Goal: Task Accomplishment & Management: Use online tool/utility

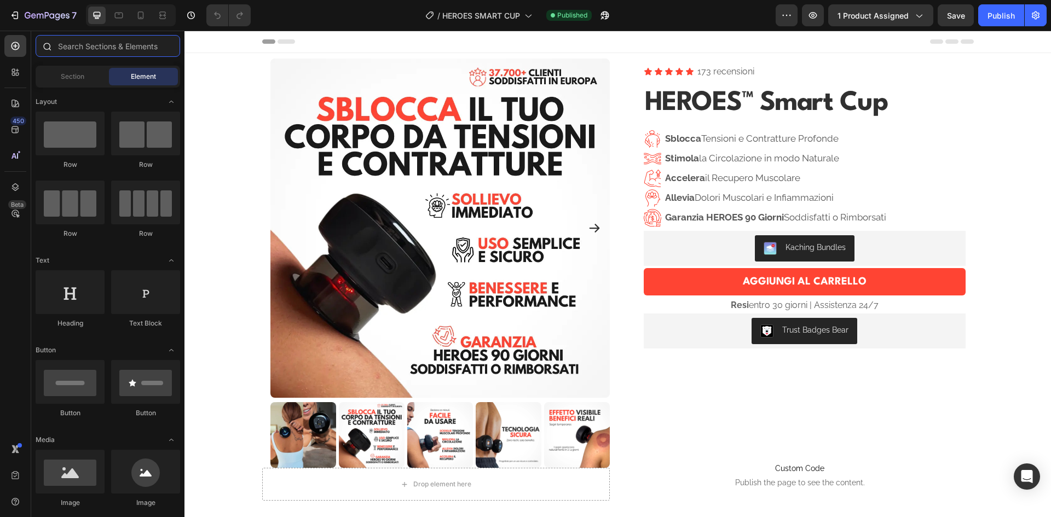
click at [88, 46] on input "text" at bounding box center [108, 46] width 145 height 22
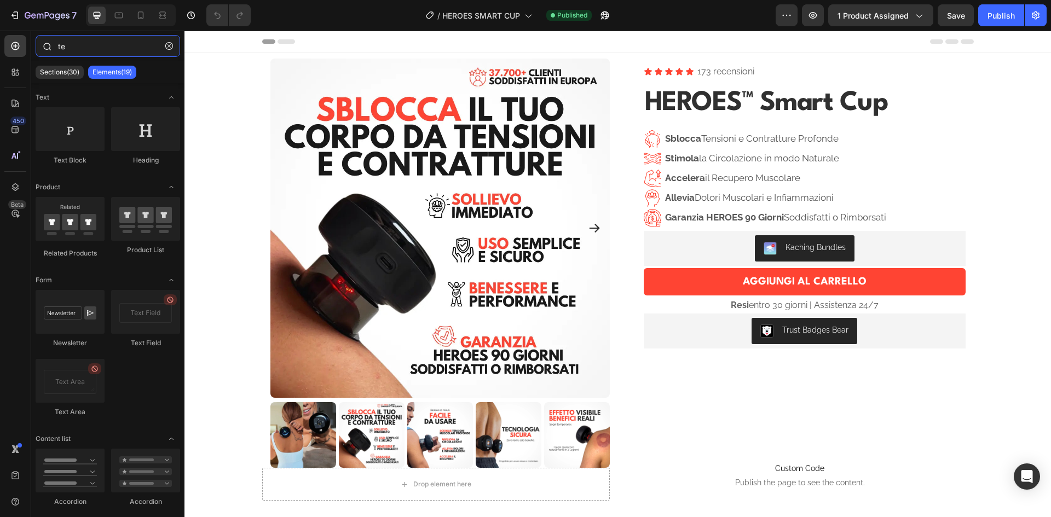
type input "t"
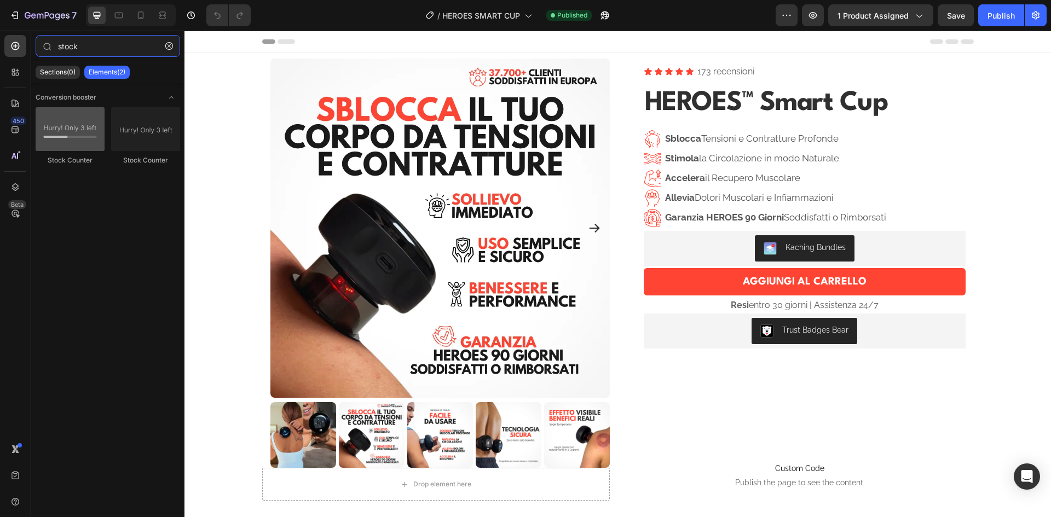
type input "stock"
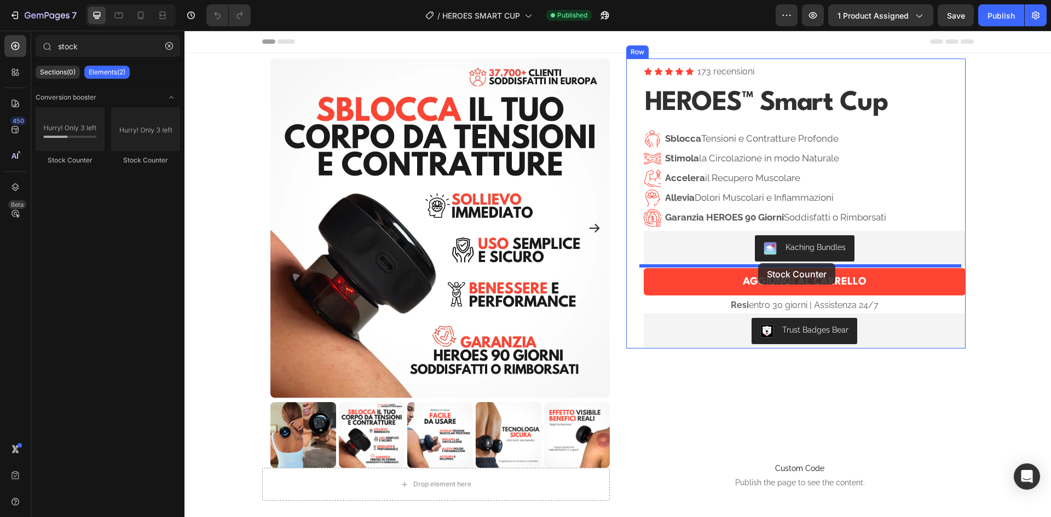
drag, startPoint x: 253, startPoint y: 166, endPoint x: 758, endPoint y: 263, distance: 514.7
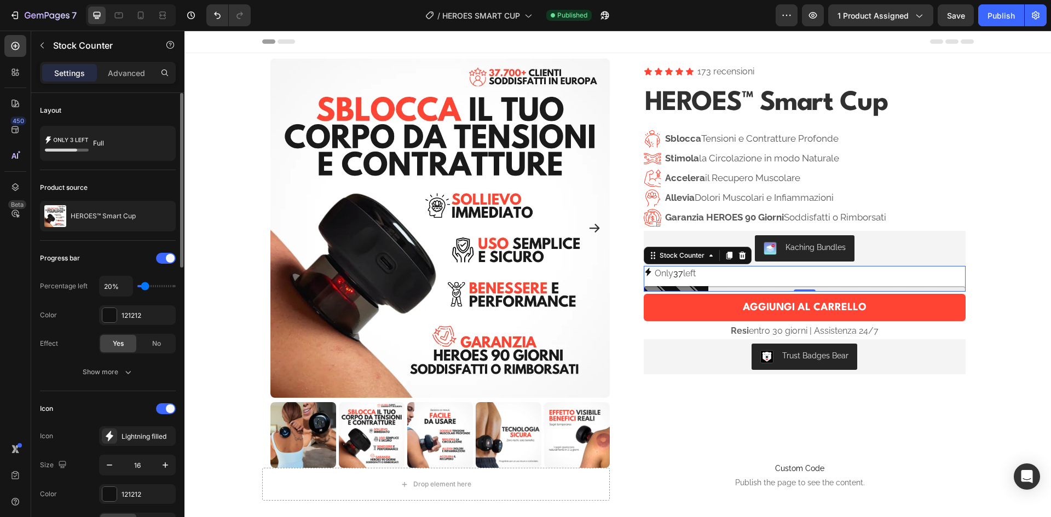
scroll to position [110, 0]
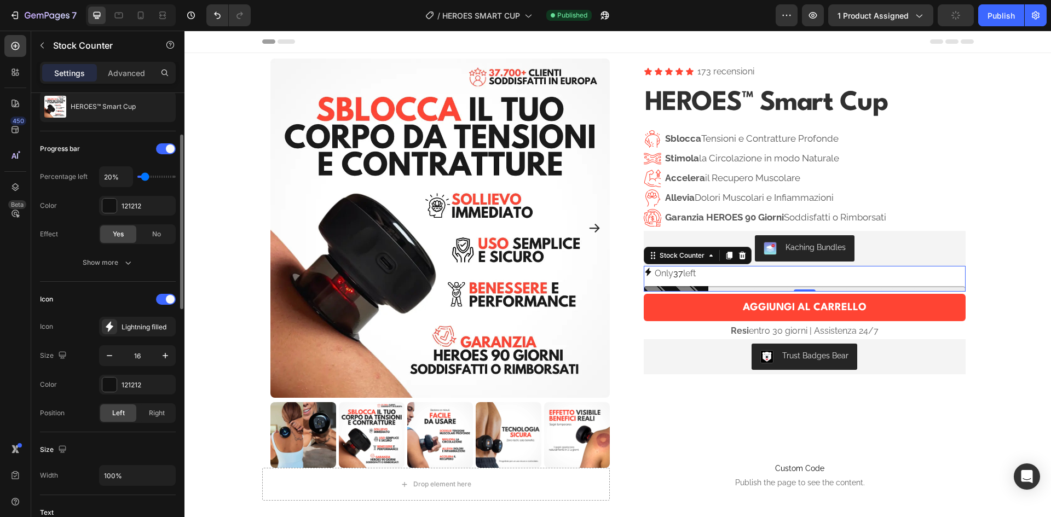
drag, startPoint x: 90, startPoint y: 280, endPoint x: 73, endPoint y: 278, distance: 17.6
click at [133, 329] on div "Lightning filled" at bounding box center [147, 327] width 51 height 10
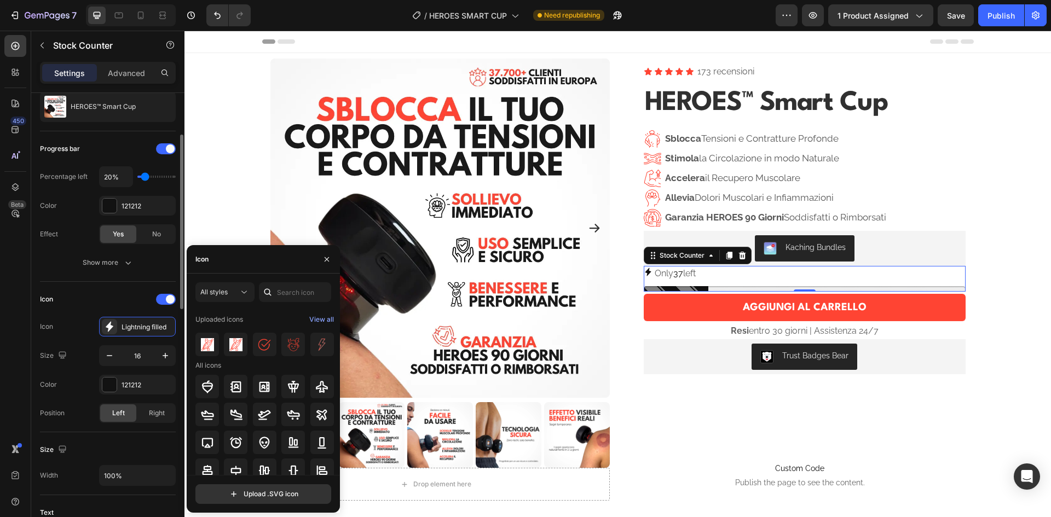
click at [102, 309] on div "Icon Icon Lightning filled Size 16 Color 121212 Position Left Right" at bounding box center [108, 357] width 136 height 132
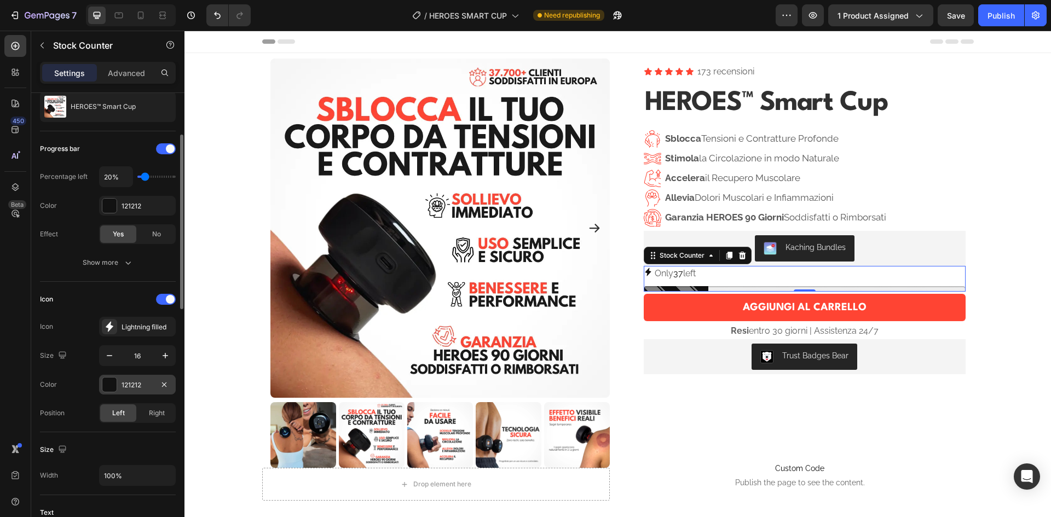
click at [105, 384] on div at bounding box center [109, 385] width 14 height 14
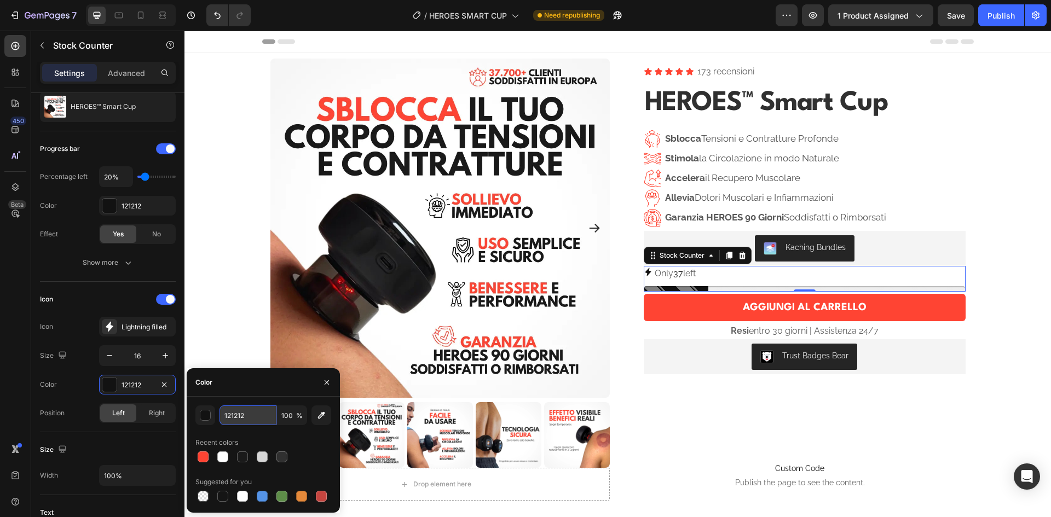
click at [241, 411] on input "121212" at bounding box center [248, 416] width 57 height 20
type input "FF4433"
click at [83, 386] on div "Color FF4433" at bounding box center [108, 385] width 136 height 20
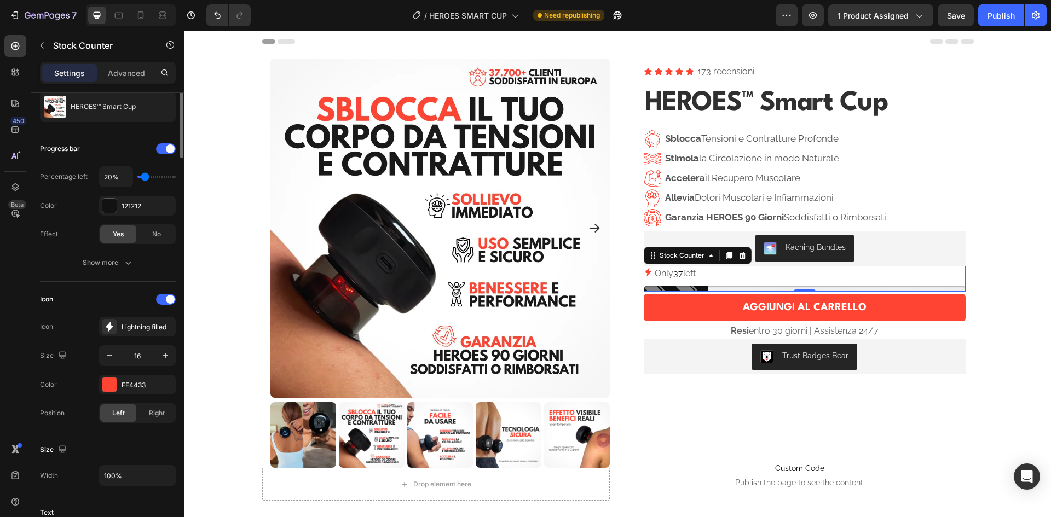
scroll to position [0, 0]
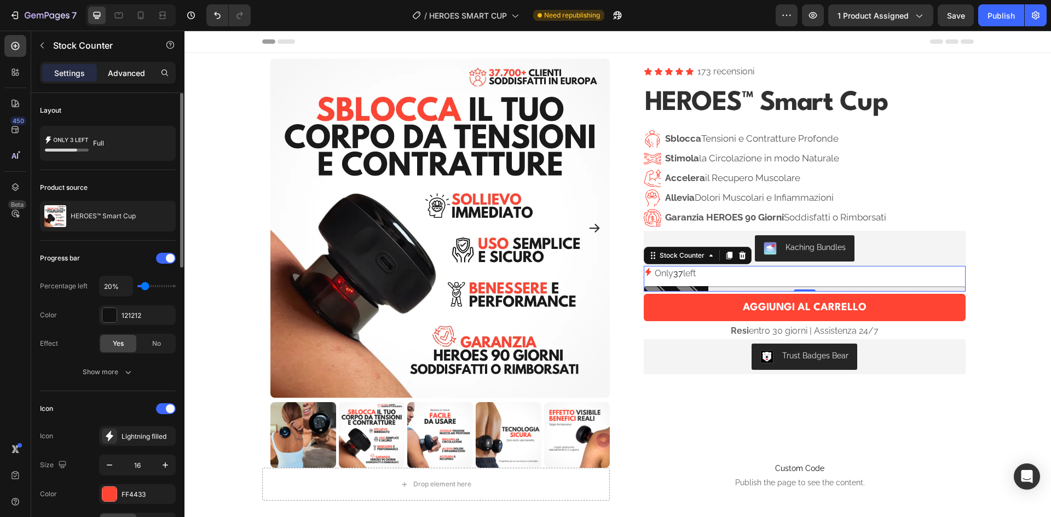
click at [126, 77] on p "Advanced" at bounding box center [126, 72] width 37 height 11
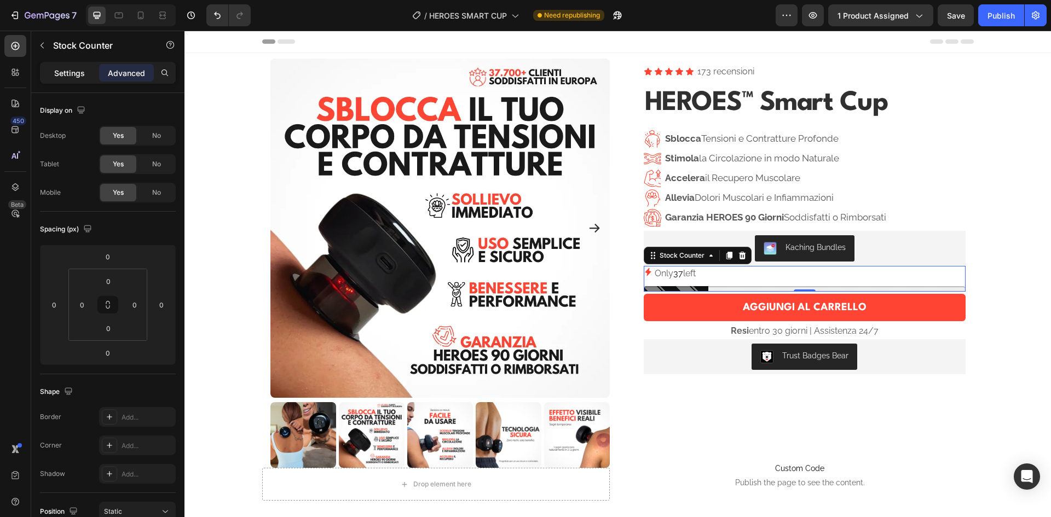
click at [78, 72] on p "Settings" at bounding box center [69, 72] width 31 height 11
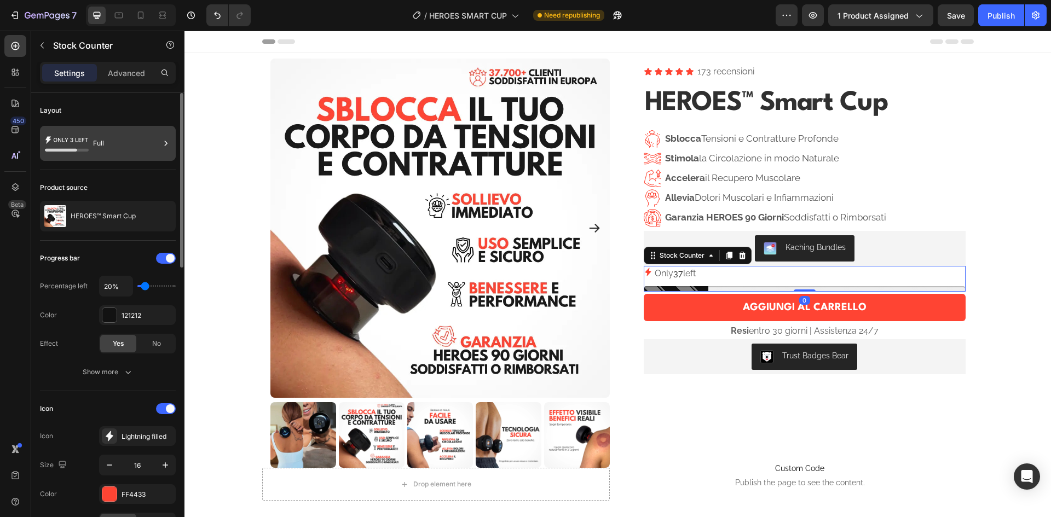
click at [118, 139] on div "Full" at bounding box center [126, 143] width 67 height 25
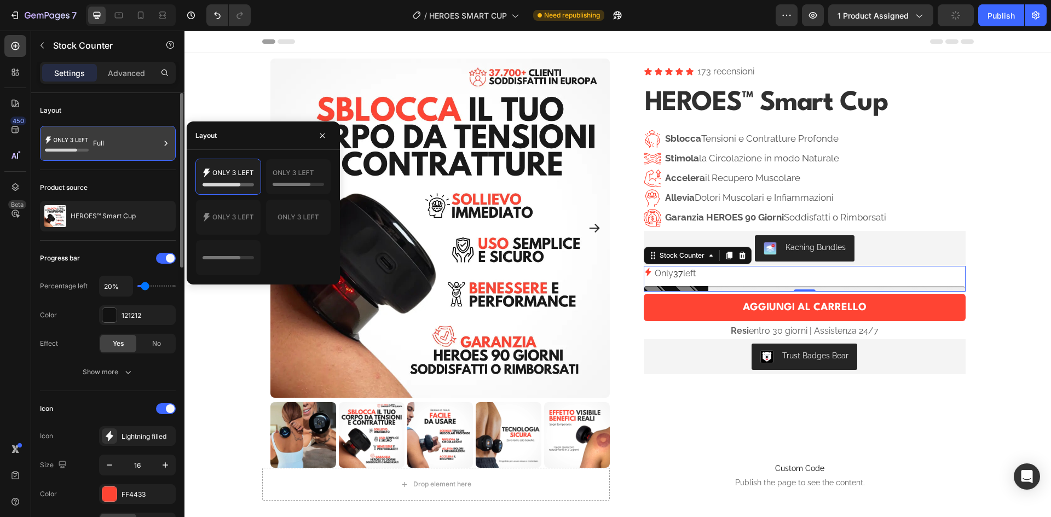
click at [121, 140] on div "Full" at bounding box center [126, 143] width 67 height 25
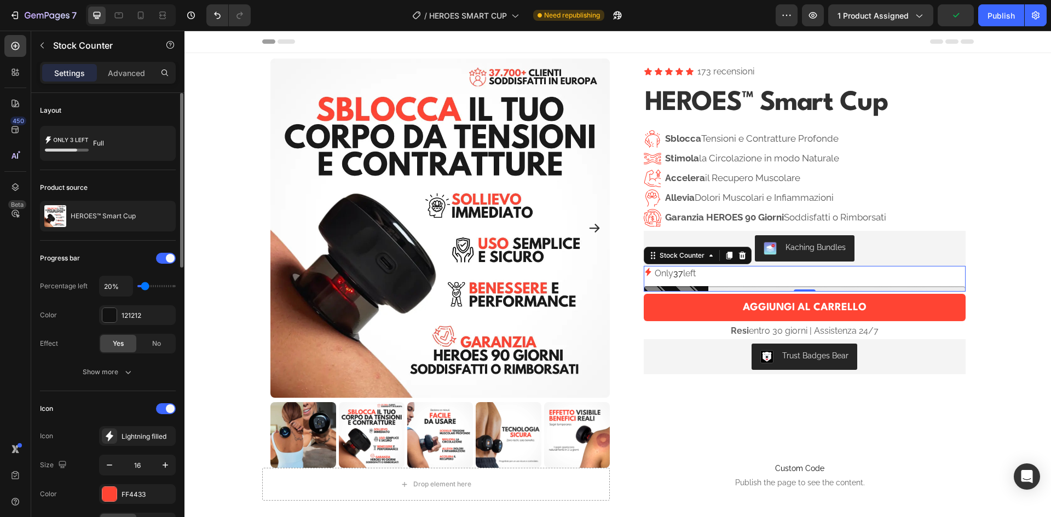
click at [108, 117] on div "Layout" at bounding box center [108, 111] width 136 height 18
drag, startPoint x: 108, startPoint y: 117, endPoint x: 106, endPoint y: 139, distance: 22.0
click at [95, 111] on div "Layout" at bounding box center [108, 111] width 136 height 18
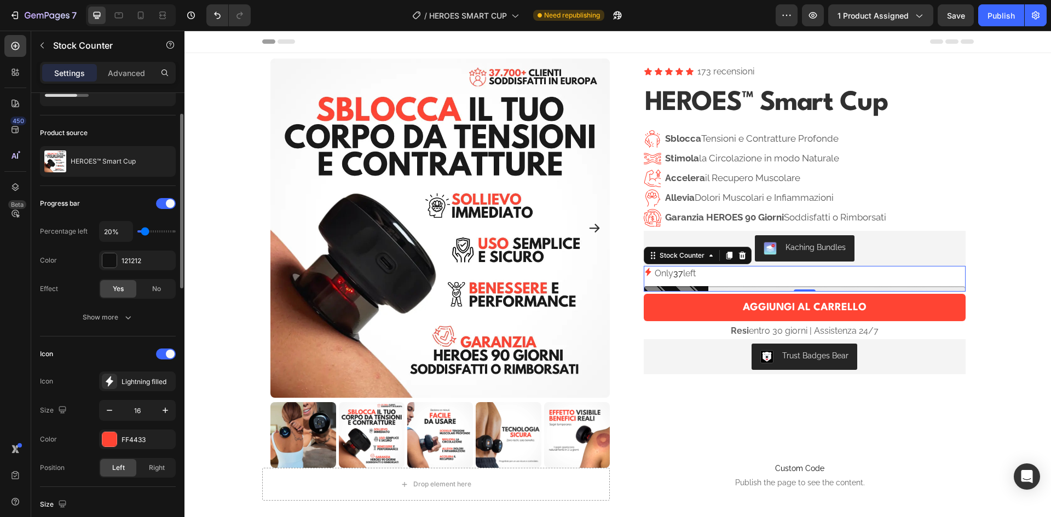
type input "30%"
type input "30"
type input "40%"
type input "40"
type input "50%"
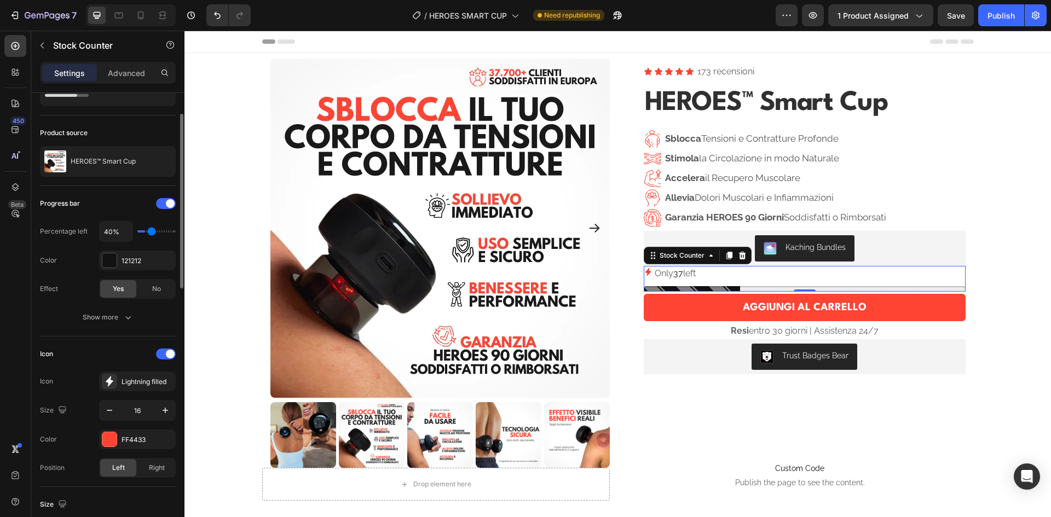
type input "50"
type input "60%"
type input "60"
type input "50%"
type input "50"
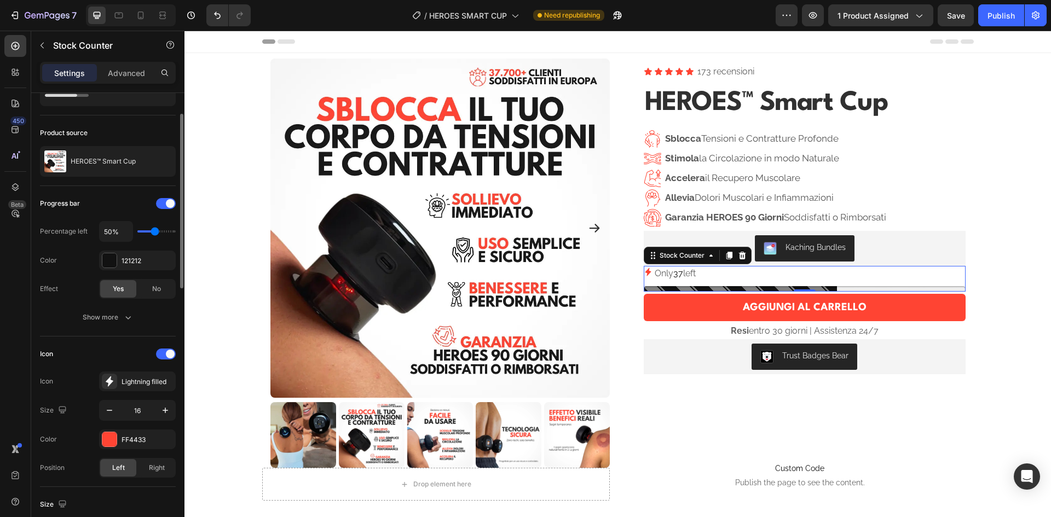
type input "40%"
type input "40"
type input "30%"
type input "30"
type input "20%"
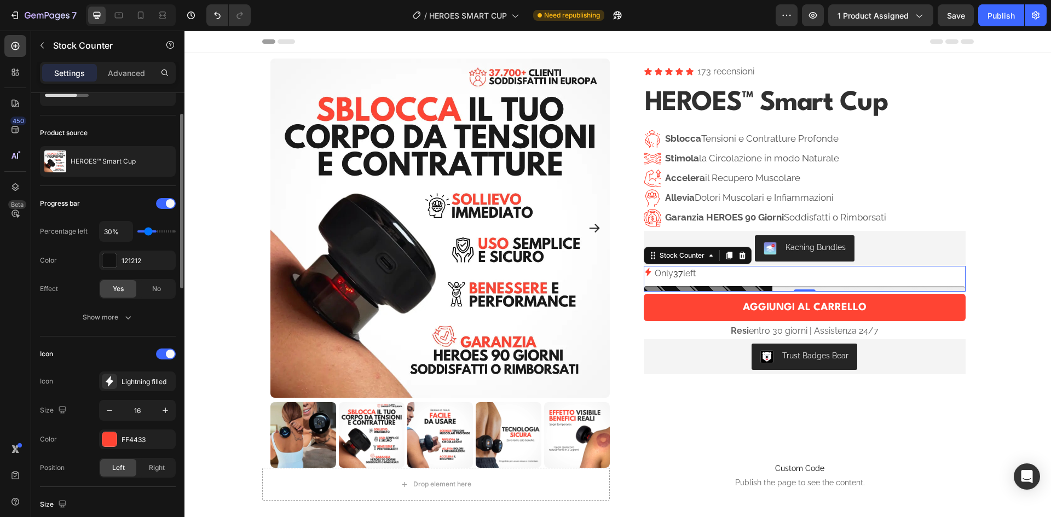
type input "20"
type input "10%"
drag, startPoint x: 145, startPoint y: 231, endPoint x: 122, endPoint y: 235, distance: 23.3
type input "10"
click at [137, 233] on input "range" at bounding box center [156, 232] width 38 height 2
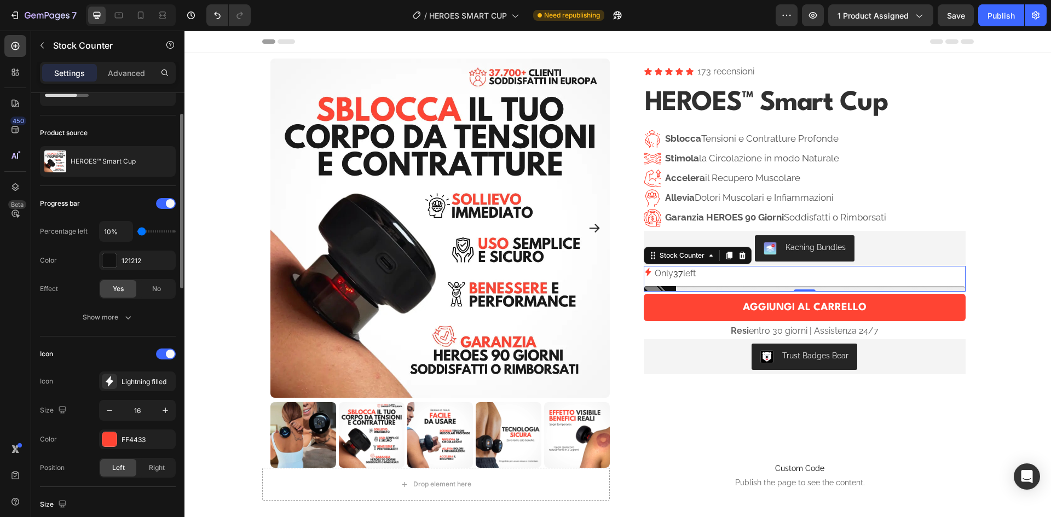
click at [89, 212] on div "Progress bar" at bounding box center [108, 204] width 136 height 18
drag, startPoint x: 89, startPoint y: 212, endPoint x: 76, endPoint y: 212, distance: 13.1
click at [76, 212] on div "Progress bar" at bounding box center [60, 204] width 40 height 18
type input "20%"
type input "20"
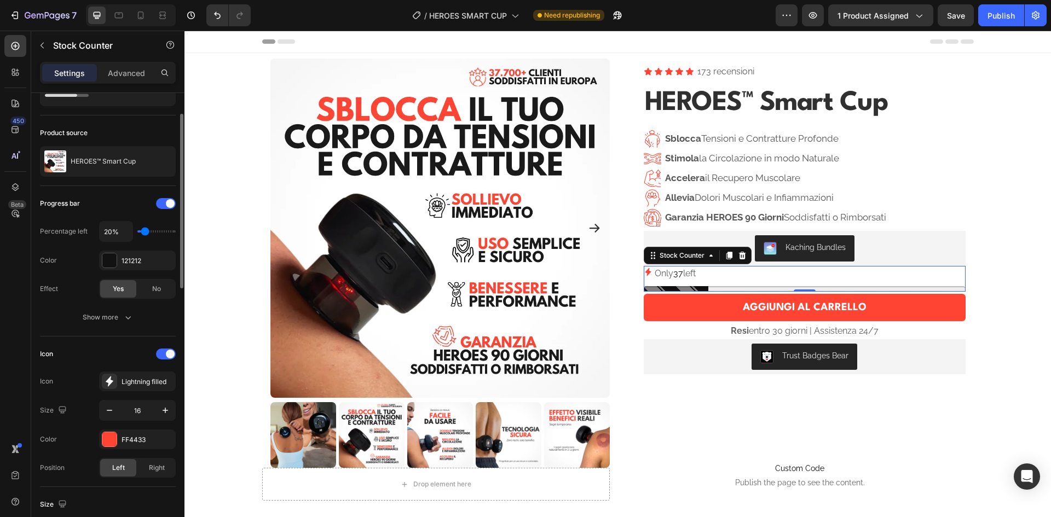
type input "30%"
type input "30"
type input "40%"
type input "40"
type input "50%"
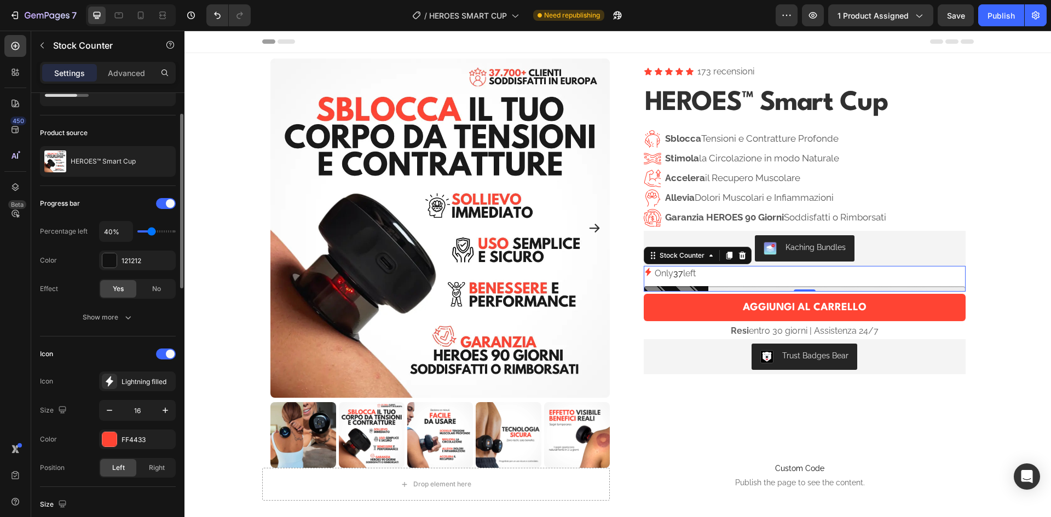
type input "50"
type input "60%"
type input "60"
type input "70%"
type input "70"
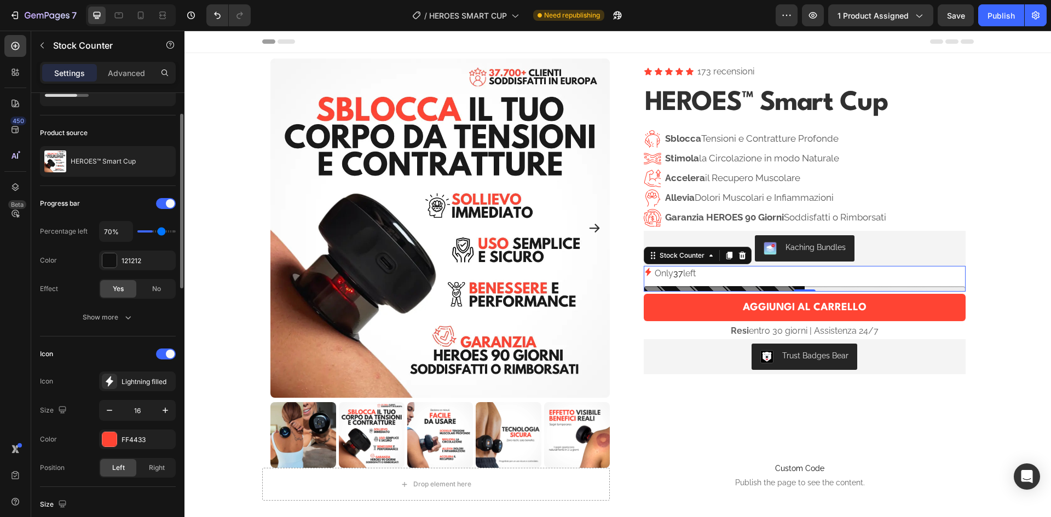
type input "80%"
type input "80"
type input "70%"
type input "70"
type input "60%"
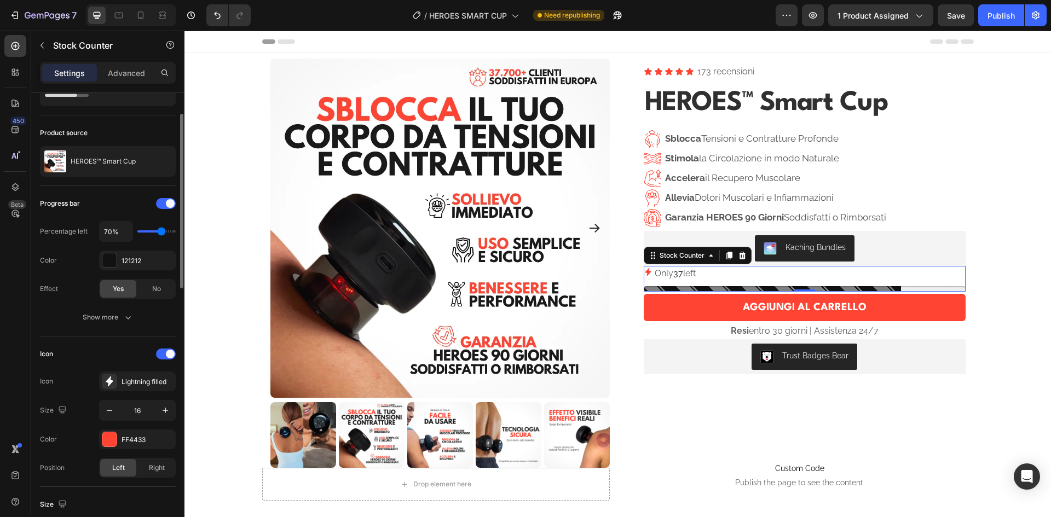
type input "60"
type input "50%"
type input "50"
type input "40%"
type input "40"
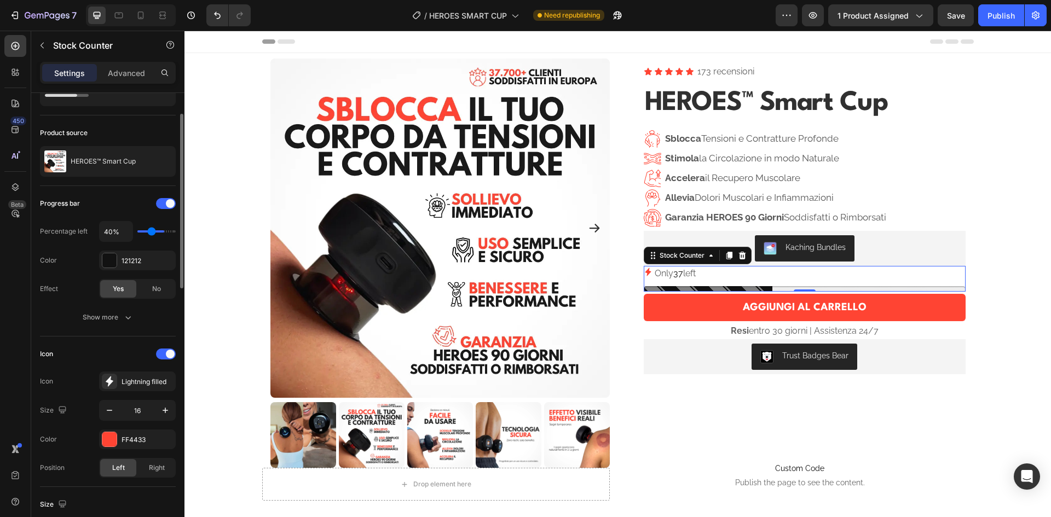
type input "30%"
type input "30"
type input "20%"
type input "20"
type input "10%"
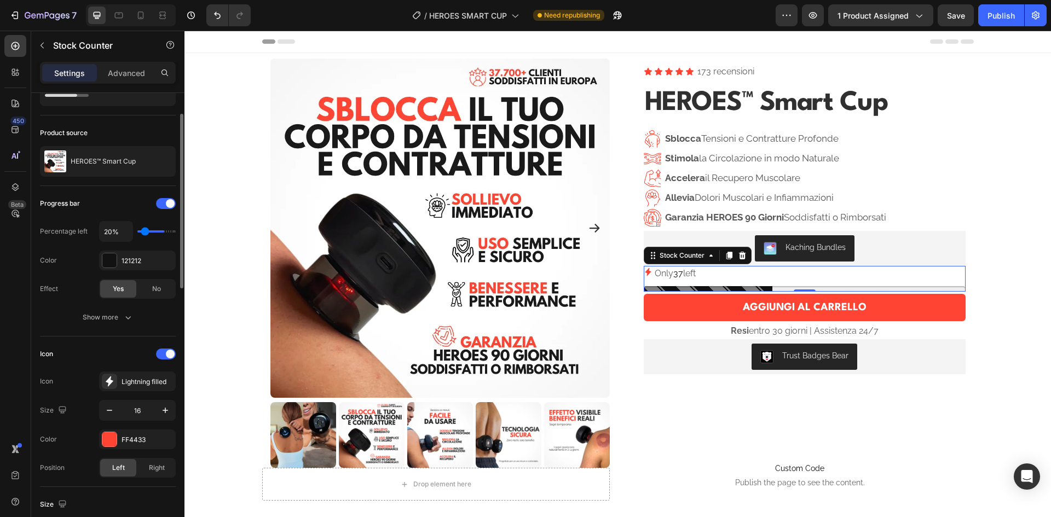
type input "10"
drag, startPoint x: 141, startPoint y: 231, endPoint x: 124, endPoint y: 233, distance: 17.1
click at [137, 233] on input "range" at bounding box center [156, 232] width 38 height 2
click at [94, 210] on div "Progress bar" at bounding box center [108, 204] width 136 height 18
drag, startPoint x: 94, startPoint y: 210, endPoint x: 74, endPoint y: 210, distance: 20.3
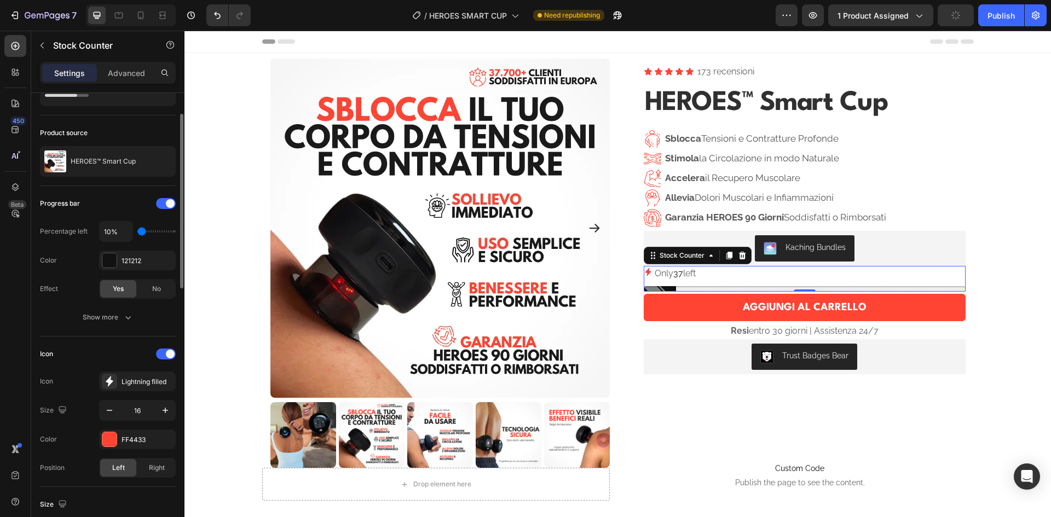
click at [74, 210] on div "Progress bar" at bounding box center [60, 204] width 40 height 18
click at [110, 259] on div at bounding box center [109, 261] width 14 height 14
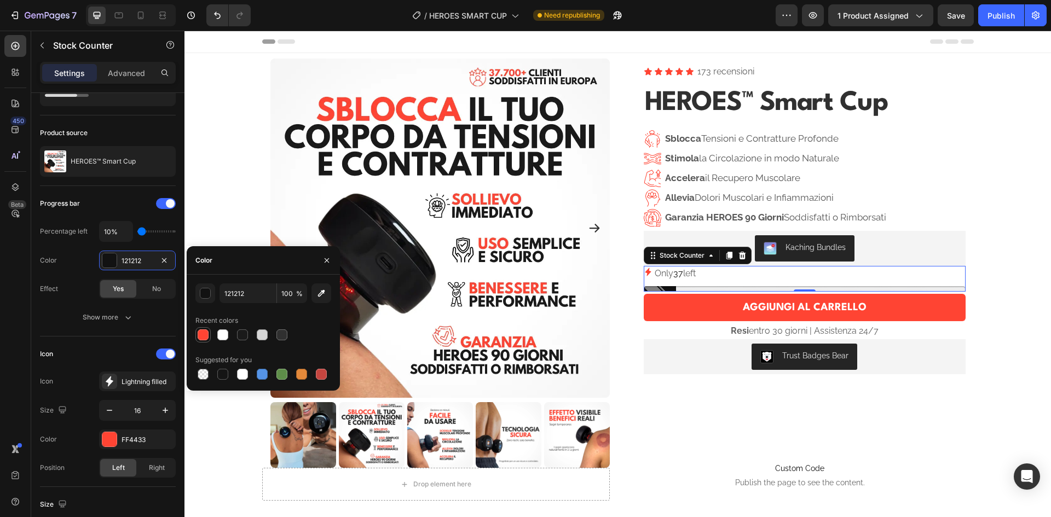
click at [206, 336] on div at bounding box center [203, 335] width 11 height 11
type input "FF4433"
click at [66, 252] on div "Color FF4433" at bounding box center [108, 261] width 136 height 20
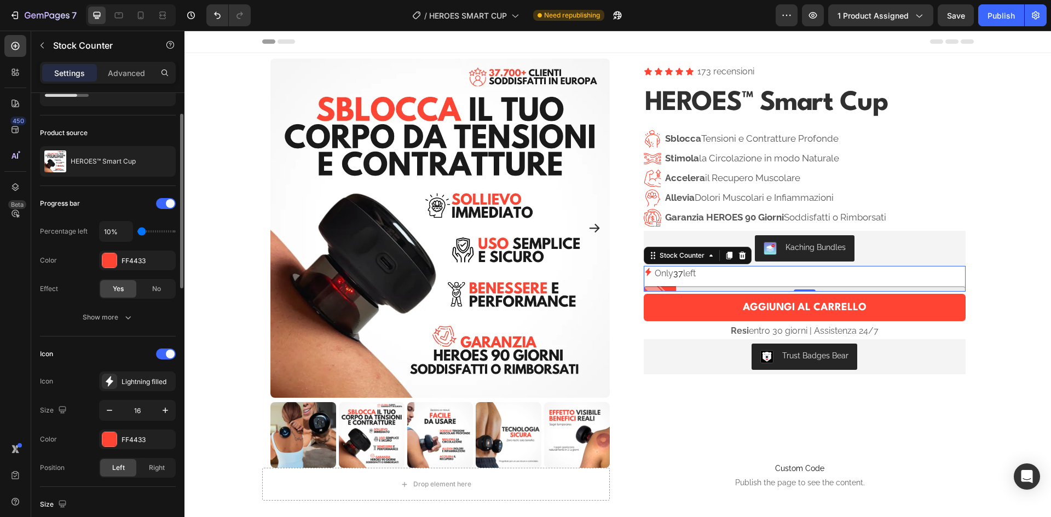
drag, startPoint x: 66, startPoint y: 252, endPoint x: 59, endPoint y: 248, distance: 8.4
click at [59, 248] on div "Progress bar Percentage left 10% Color FF4433 Effect Yes No" at bounding box center [108, 247] width 136 height 104
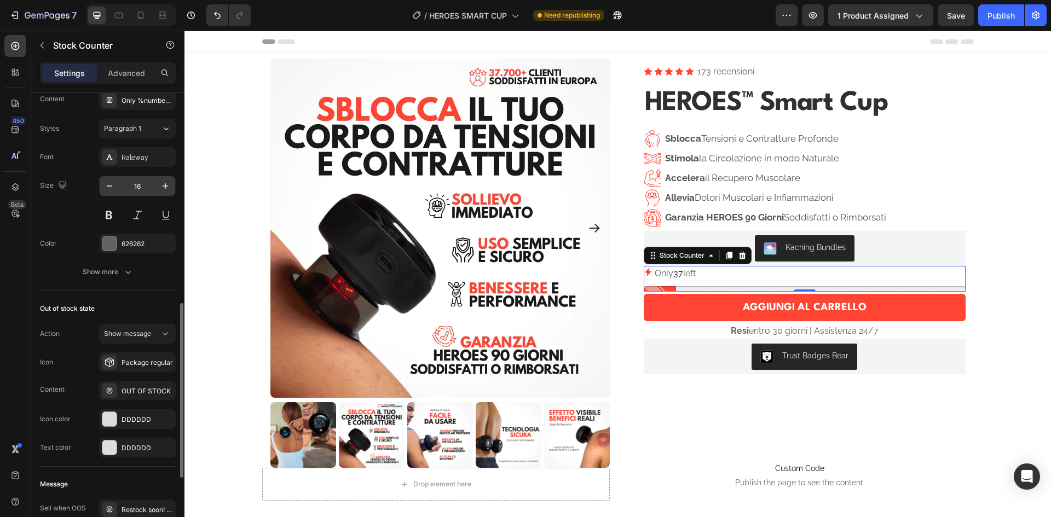
scroll to position [493, 0]
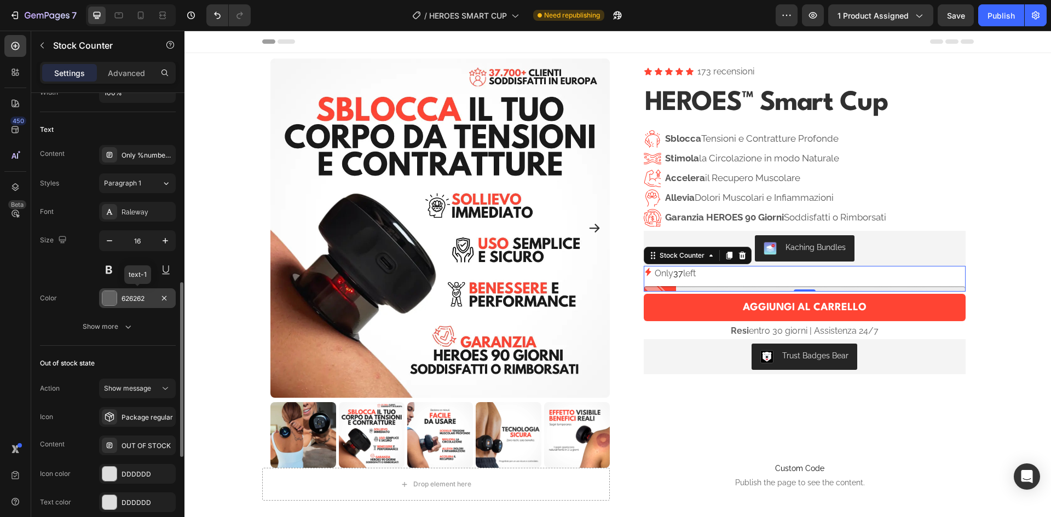
click at [108, 299] on div at bounding box center [109, 298] width 14 height 14
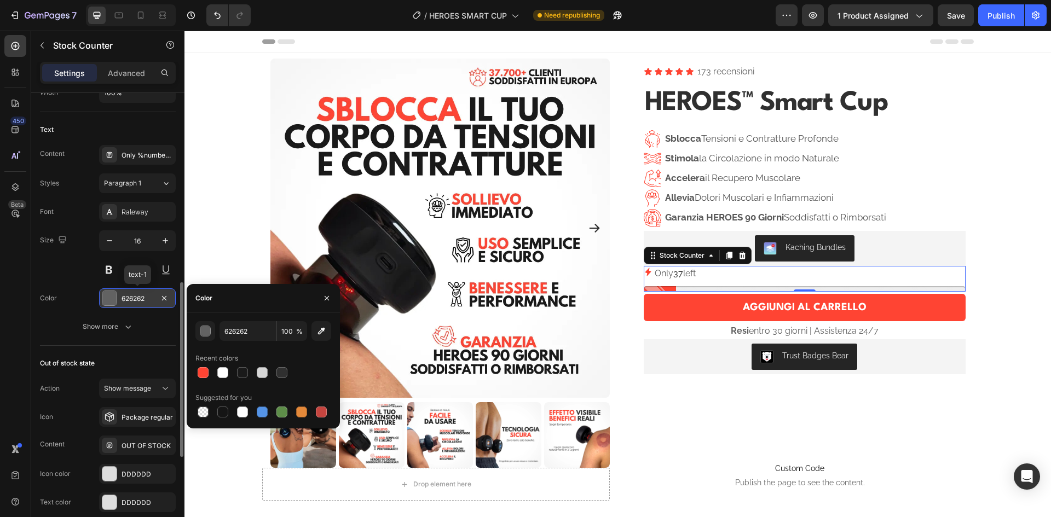
click at [108, 299] on div at bounding box center [109, 298] width 14 height 14
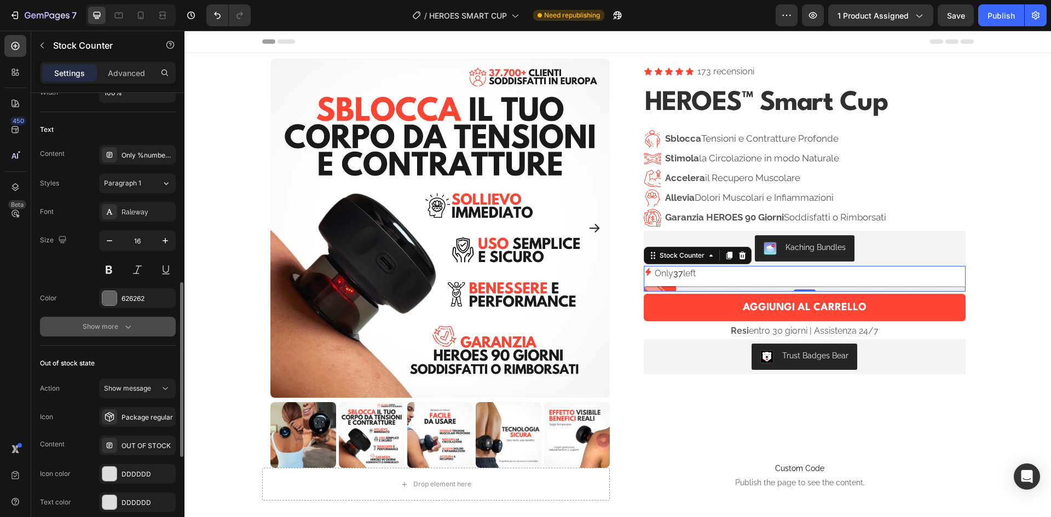
click at [113, 320] on button "Show more" at bounding box center [108, 327] width 136 height 20
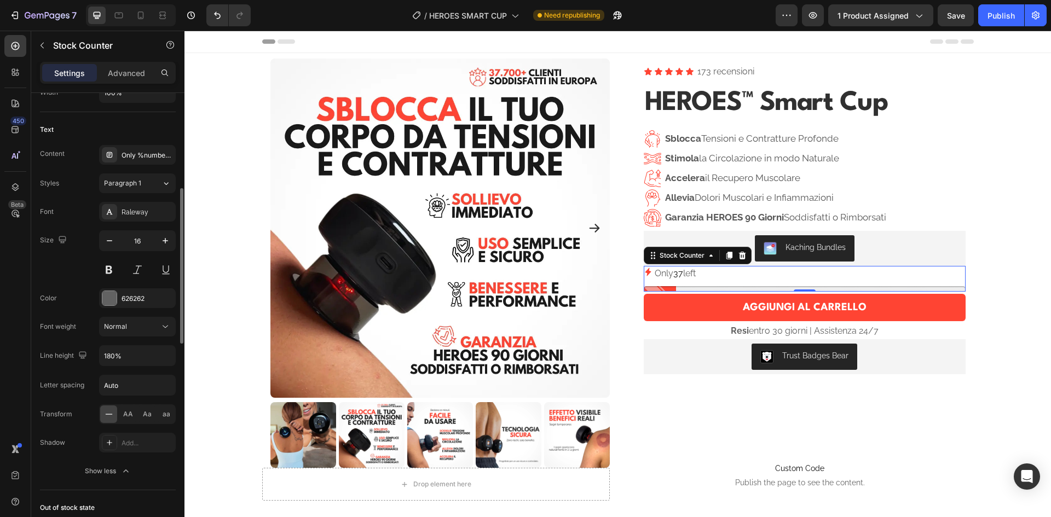
scroll to position [438, 0]
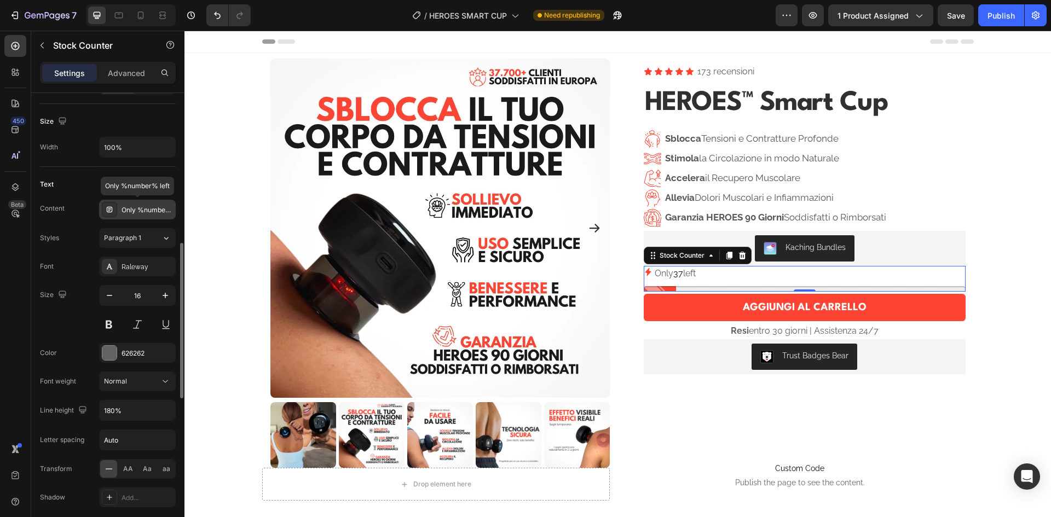
click at [139, 206] on div "Only %number% left" at bounding box center [147, 210] width 51 height 10
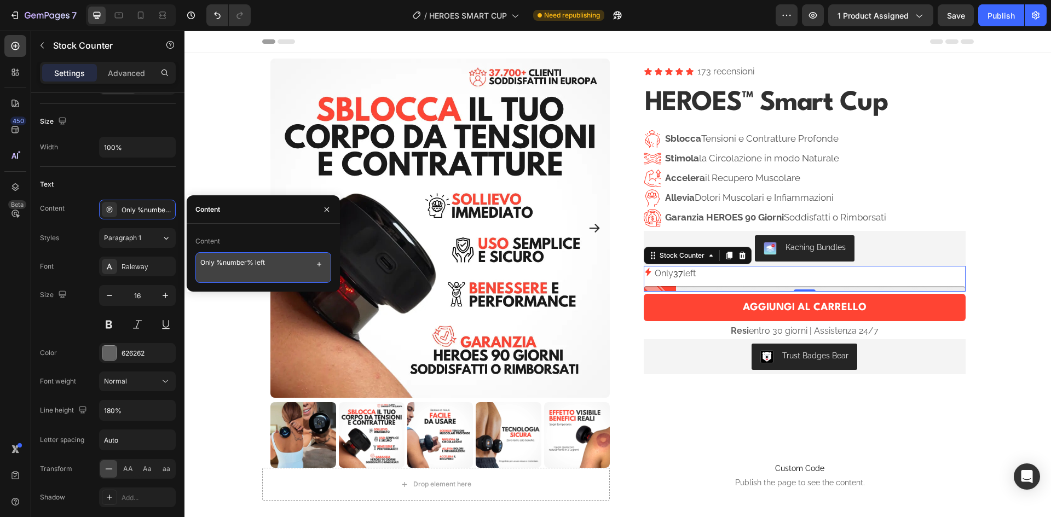
click at [266, 265] on textarea "Only %number% left" at bounding box center [263, 267] width 136 height 31
drag, startPoint x: 272, startPoint y: 263, endPoint x: 254, endPoint y: 263, distance: 18.1
click at [254, 263] on textarea "Only %number% left" at bounding box center [263, 267] width 136 height 31
drag, startPoint x: 213, startPoint y: 263, endPoint x: 200, endPoint y: 263, distance: 13.1
click at [200, 263] on textarea "Only %number% left" at bounding box center [263, 267] width 136 height 31
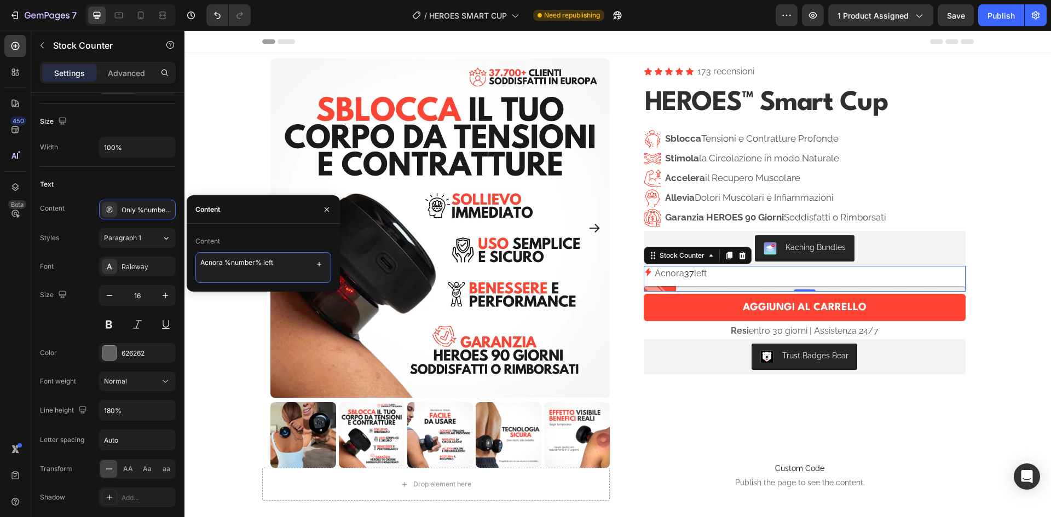
drag, startPoint x: 222, startPoint y: 262, endPoint x: 206, endPoint y: 265, distance: 16.1
click at [206, 265] on textarea "Acnora %number% left" at bounding box center [263, 267] width 136 height 31
drag, startPoint x: 280, startPoint y: 266, endPoint x: 263, endPoint y: 263, distance: 17.1
click at [263, 263] on textarea "Ancora %number% left" at bounding box center [263, 267] width 136 height 31
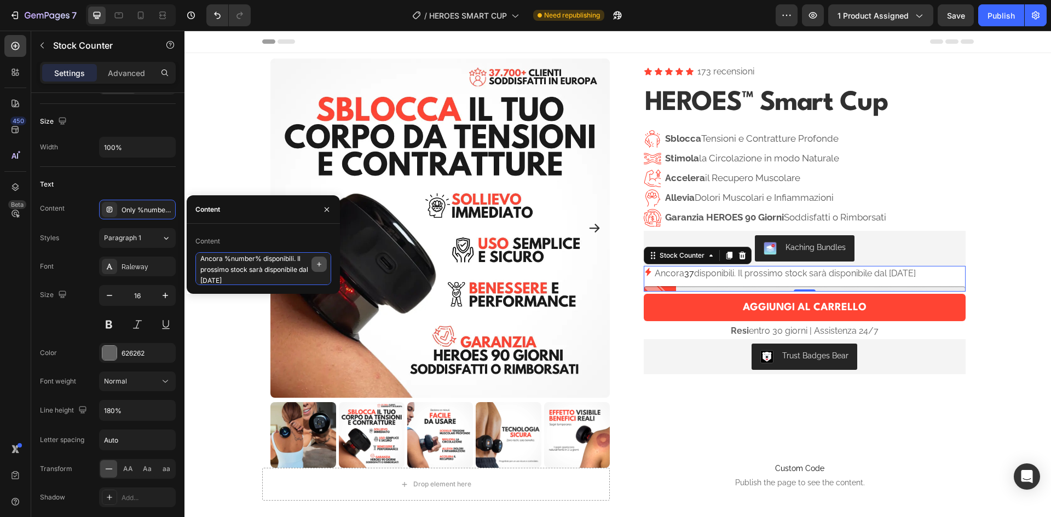
type textarea "Ancora %number% disponibili. Il prossimo stock sarà disponibile dal [DATE]."
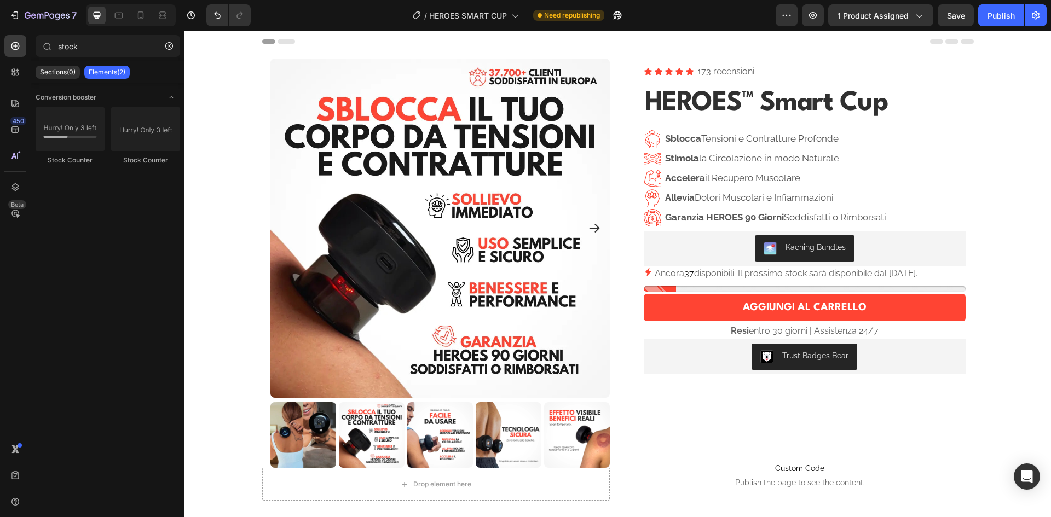
click at [904, 274] on p "Ancora 37 disponibili. Il prossimo stock sarà disponibile dal [DATE]." at bounding box center [786, 274] width 263 height 16
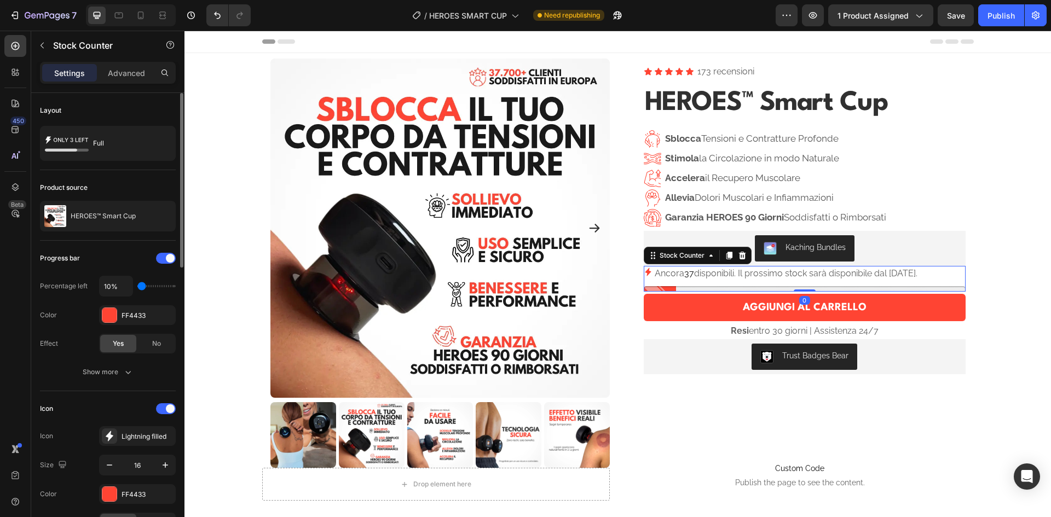
scroll to position [110, 0]
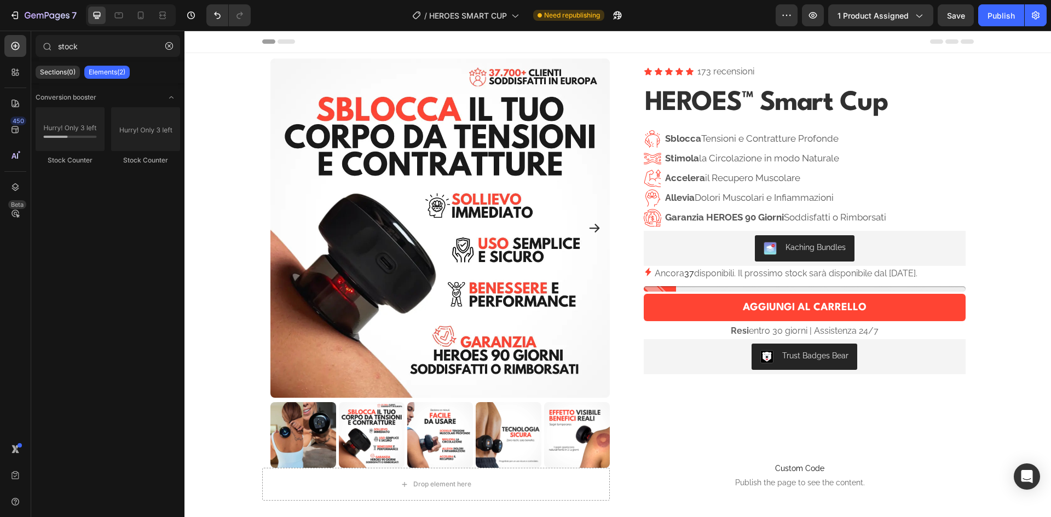
click at [690, 278] on span "37" at bounding box center [689, 273] width 10 height 10
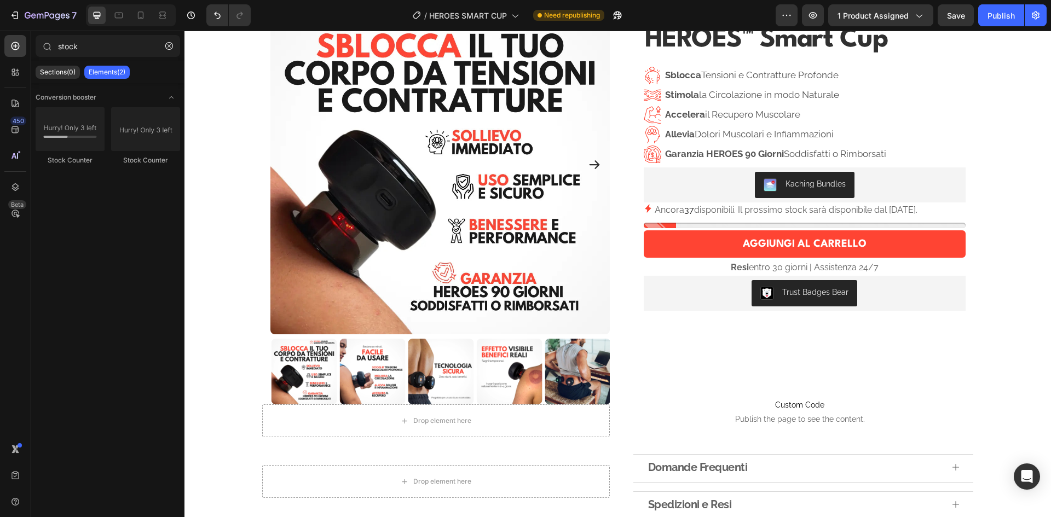
scroll to position [0, 0]
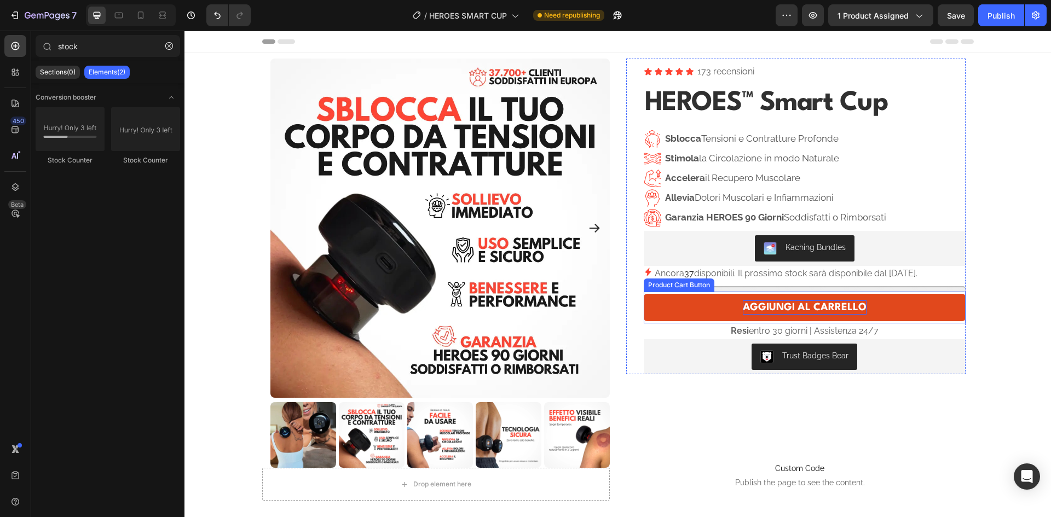
click at [816, 304] on div "AGGIUNGI AL CARRELLO" at bounding box center [805, 308] width 124 height 14
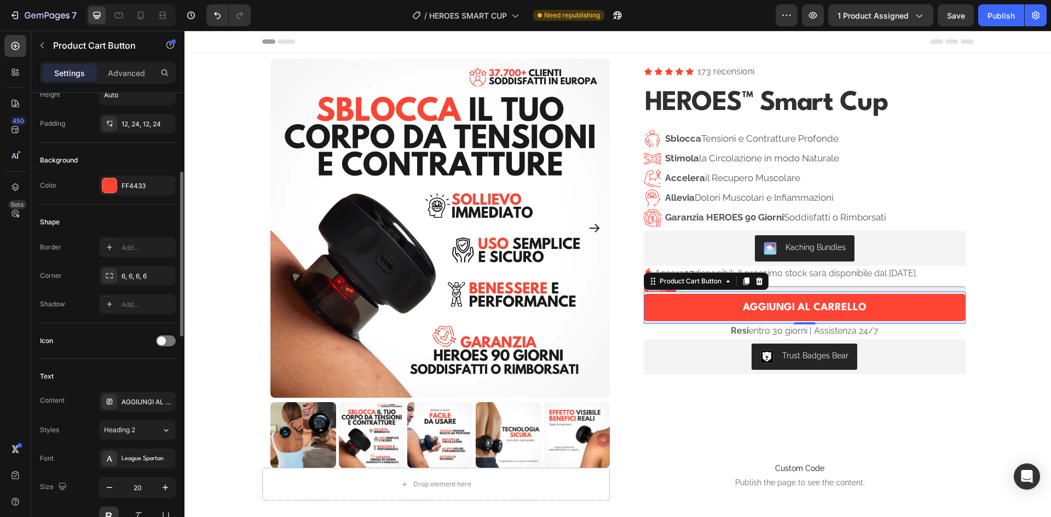
scroll to position [274, 0]
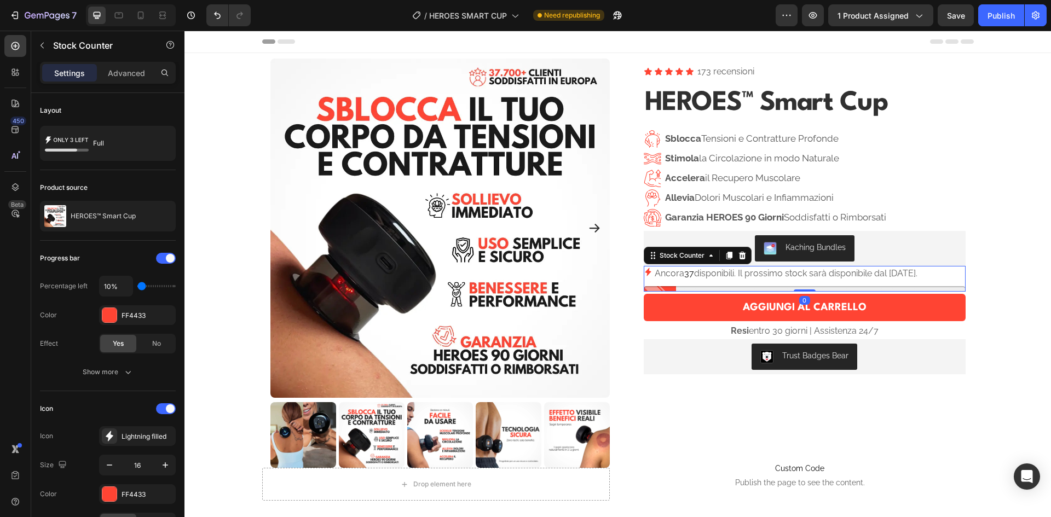
click at [748, 287] on div at bounding box center [805, 288] width 322 height 5
click at [162, 339] on div "No" at bounding box center [157, 344] width 36 height 18
click at [119, 339] on span "Yes" at bounding box center [118, 344] width 11 height 10
click at [130, 376] on icon "button" at bounding box center [128, 372] width 11 height 11
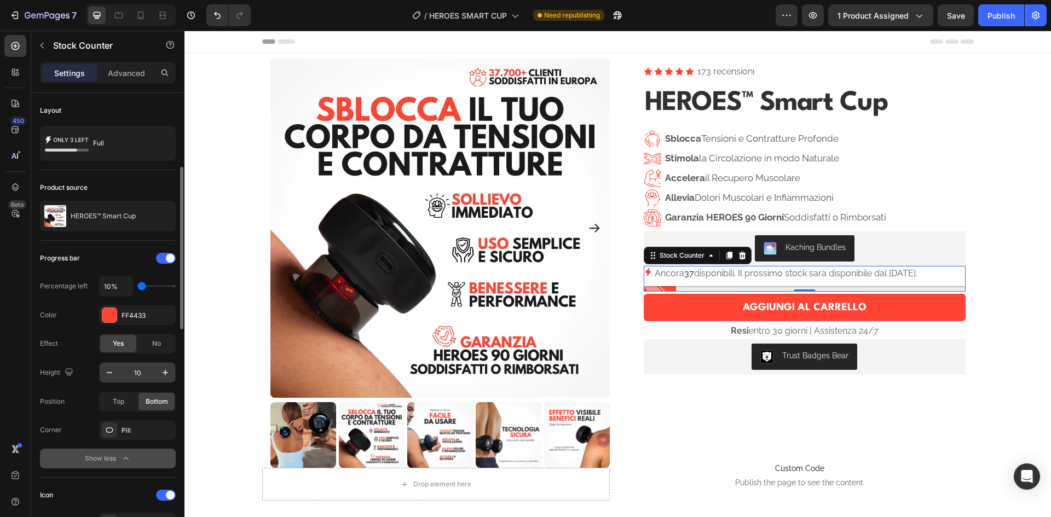
scroll to position [55, 0]
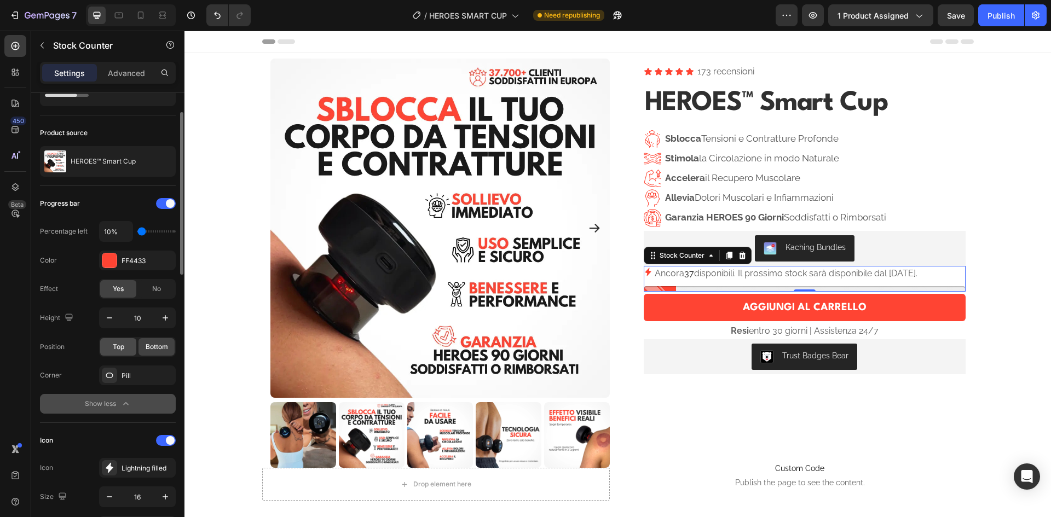
click at [122, 349] on span "Top" at bounding box center [118, 347] width 11 height 10
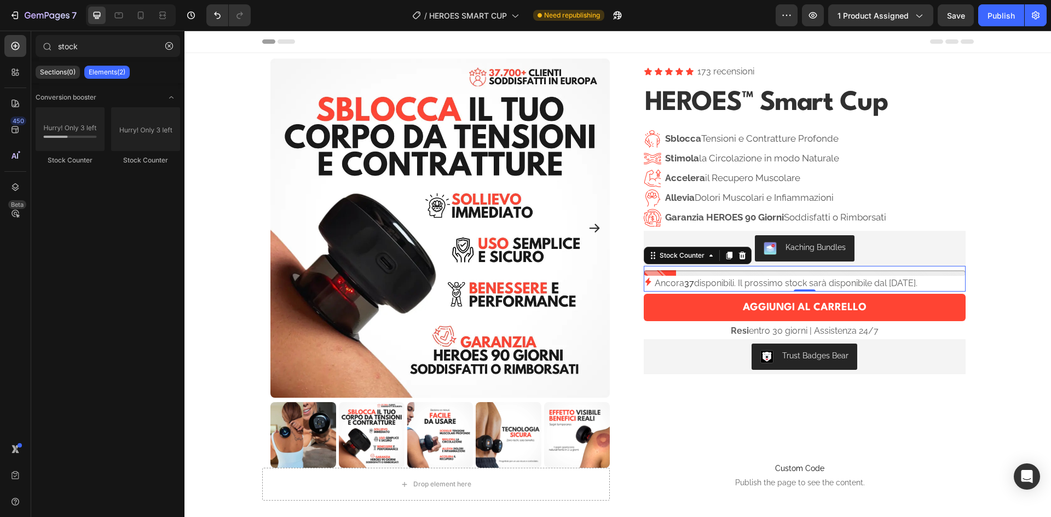
click at [862, 285] on p "Ancora 37 disponibili. Il prossimo stock sarà disponibile dal [DATE]." at bounding box center [786, 284] width 263 height 16
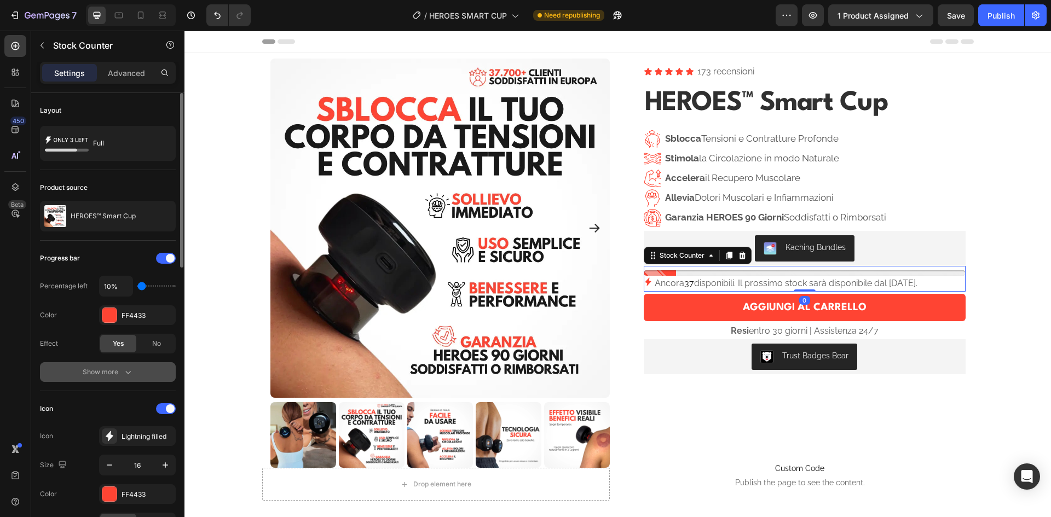
click at [124, 374] on icon "button" at bounding box center [128, 372] width 11 height 11
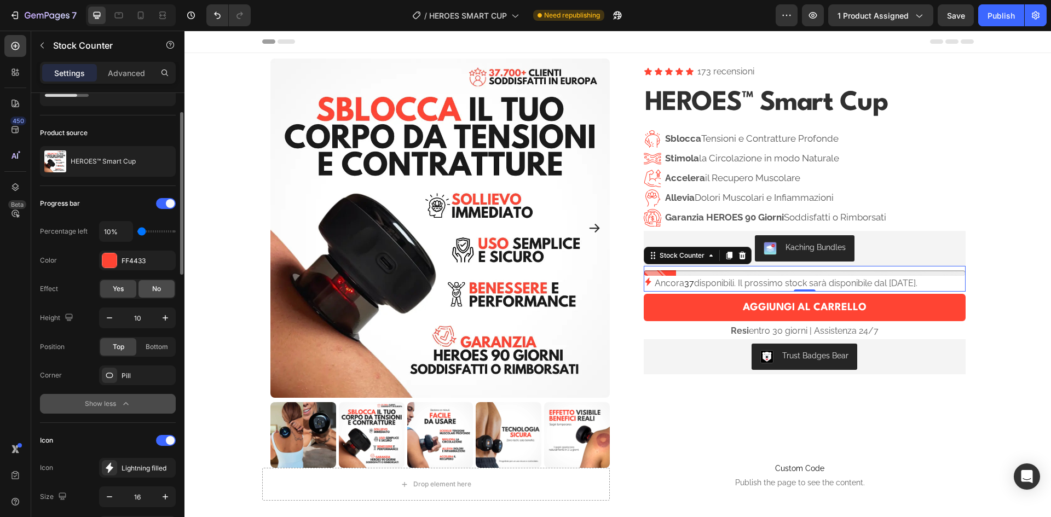
click at [147, 283] on div "No" at bounding box center [157, 289] width 36 height 18
click at [123, 289] on span "Yes" at bounding box center [118, 289] width 11 height 10
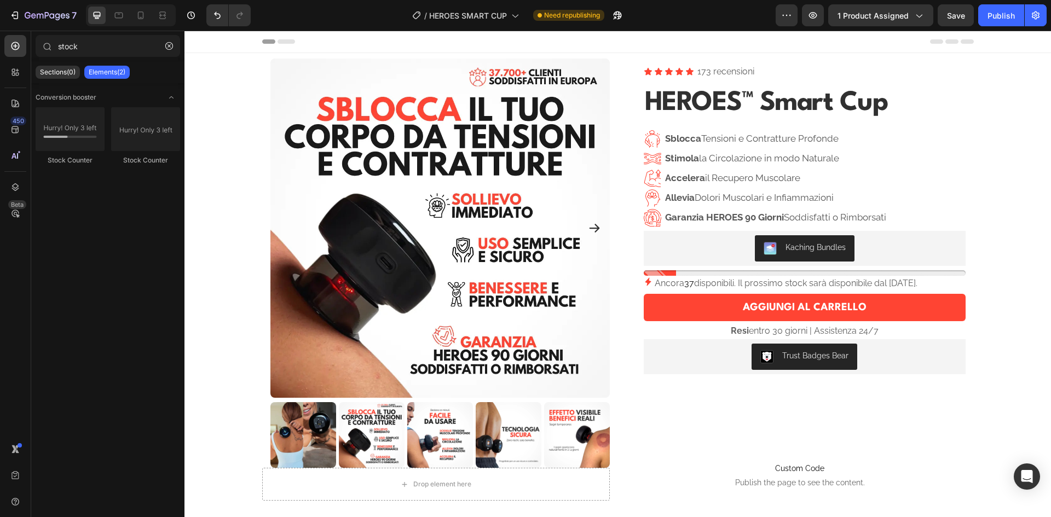
click at [141, 17] on icon at bounding box center [141, 15] width 6 height 8
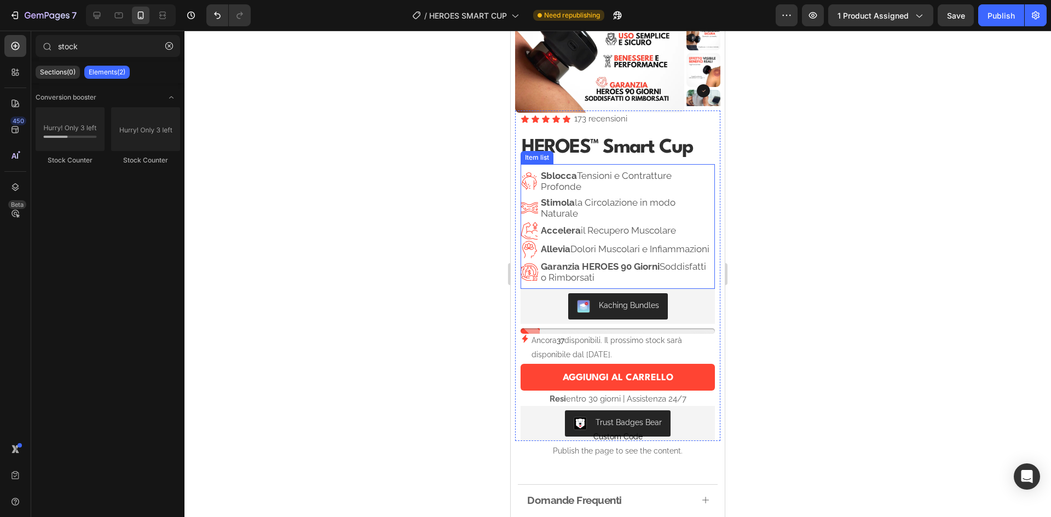
scroll to position [164, 0]
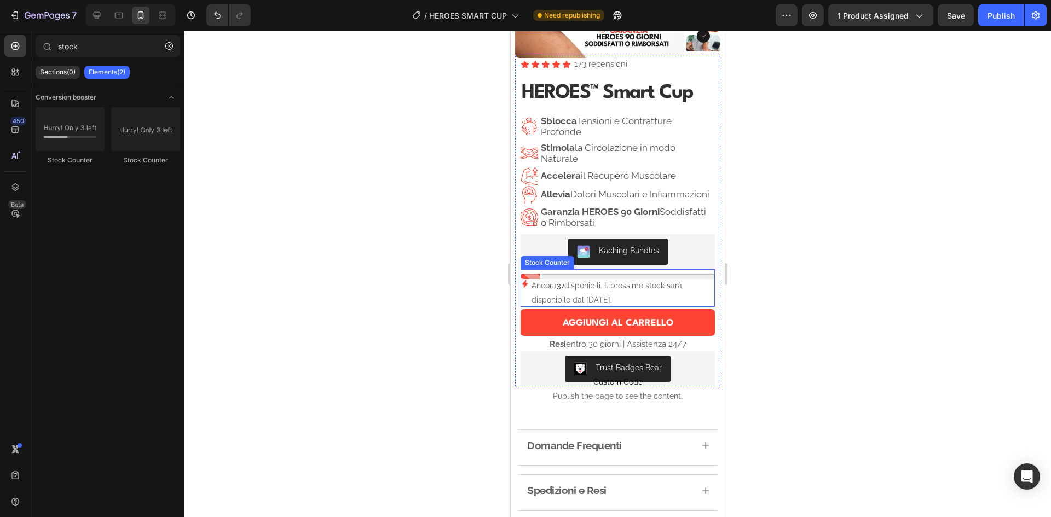
click at [612, 299] on p "Ancora 37 disponibili. Il prossimo stock sarà disponibile dal [DATE]." at bounding box center [623, 292] width 183 height 27
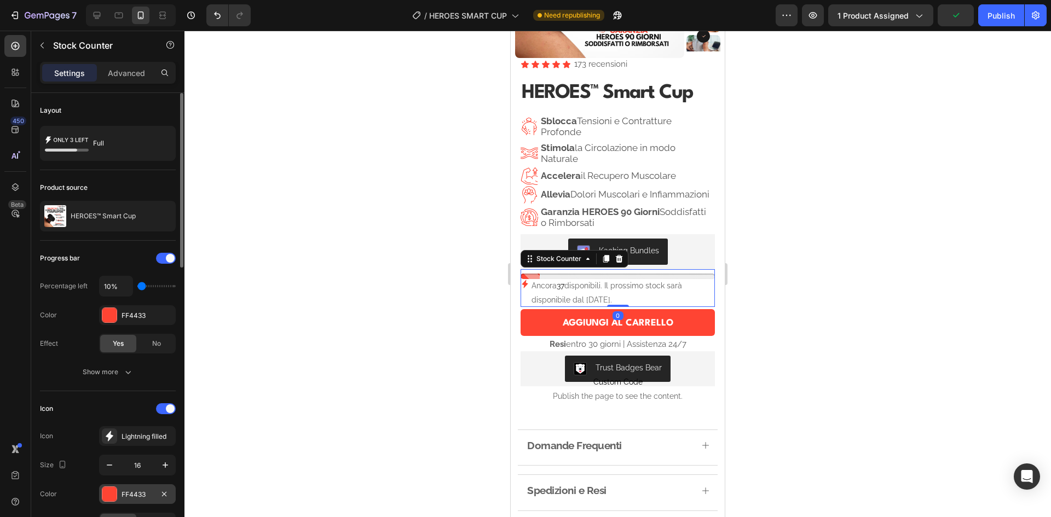
scroll to position [110, 0]
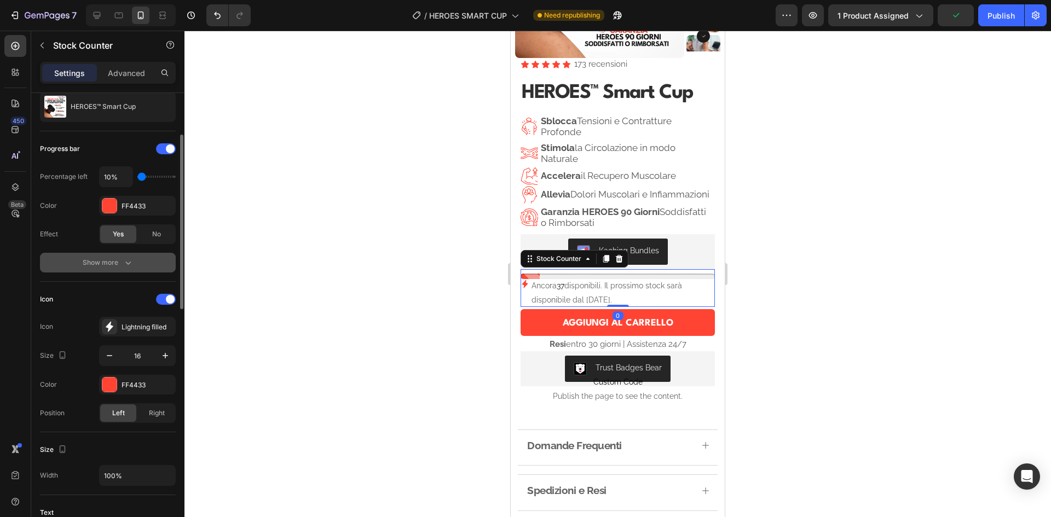
click at [129, 266] on icon "button" at bounding box center [128, 262] width 11 height 11
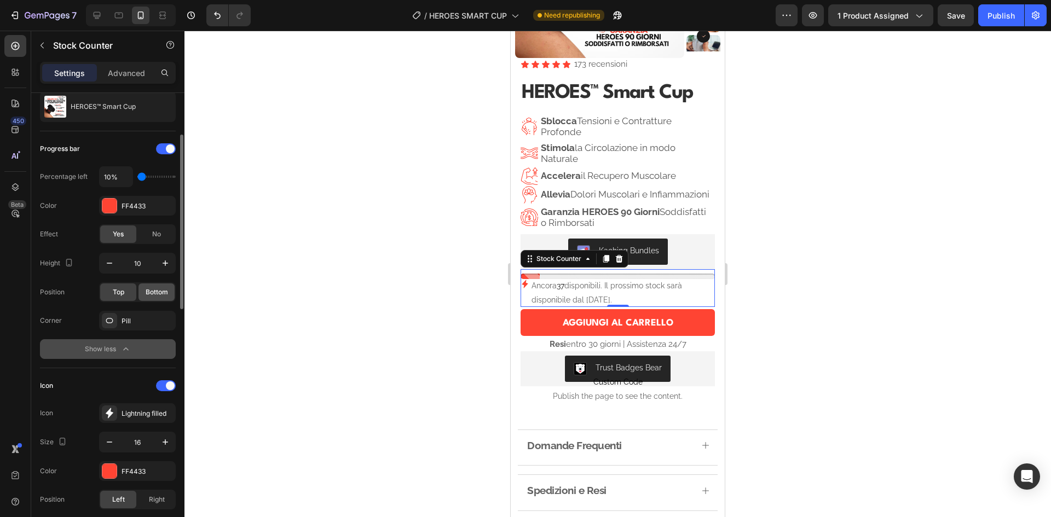
click at [163, 291] on span "Bottom" at bounding box center [157, 292] width 22 height 10
click at [875, 204] on div at bounding box center [618, 274] width 867 height 487
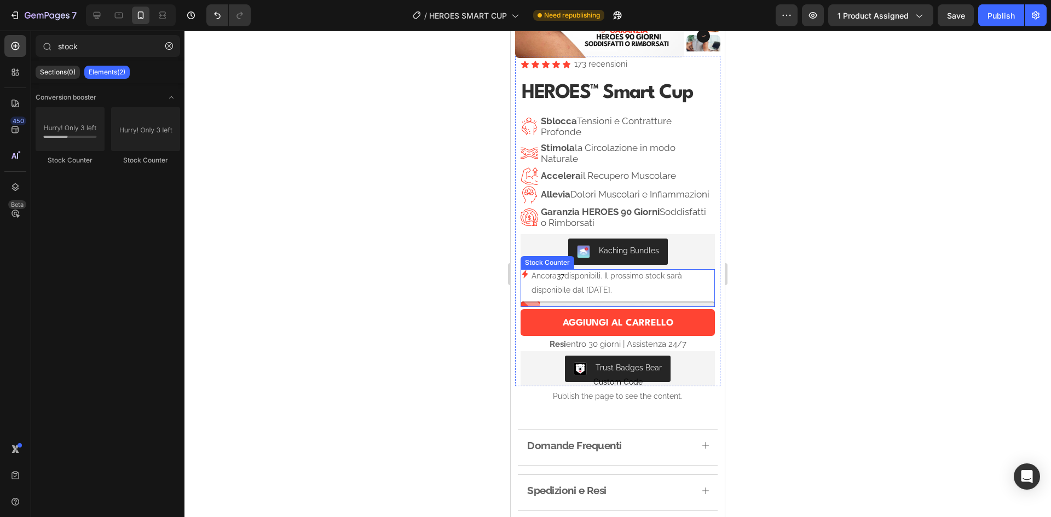
click at [617, 294] on p "Ancora 37 disponibili. Il prossimo stock sarà disponibile dal [DATE]." at bounding box center [623, 282] width 183 height 27
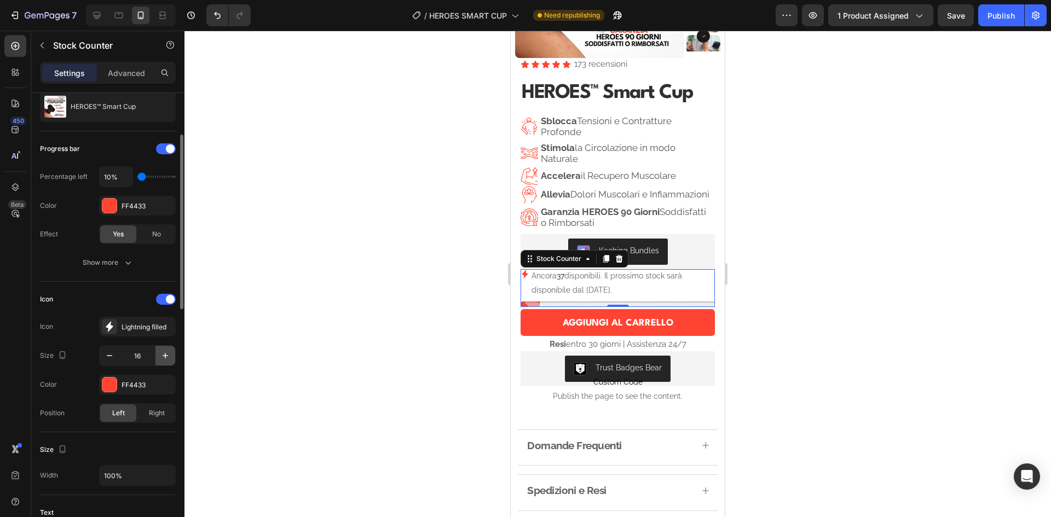
click at [166, 355] on icon "button" at bounding box center [165, 355] width 11 height 11
click at [109, 359] on icon "button" at bounding box center [109, 355] width 11 height 11
type input "16"
click at [557, 295] on p "Ancora 37 disponibili. Il prossimo stock sarà disponibile dal [DATE]." at bounding box center [623, 282] width 183 height 27
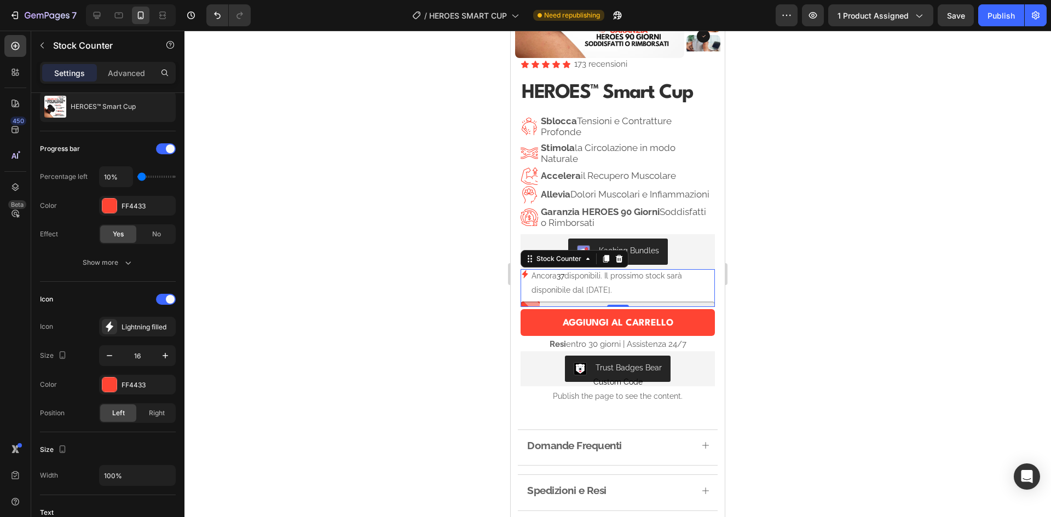
click at [557, 295] on p "Ancora 37 disponibili. Il prossimo stock sarà disponibile dal [DATE]." at bounding box center [623, 282] width 183 height 27
click at [124, 261] on icon "button" at bounding box center [128, 262] width 11 height 11
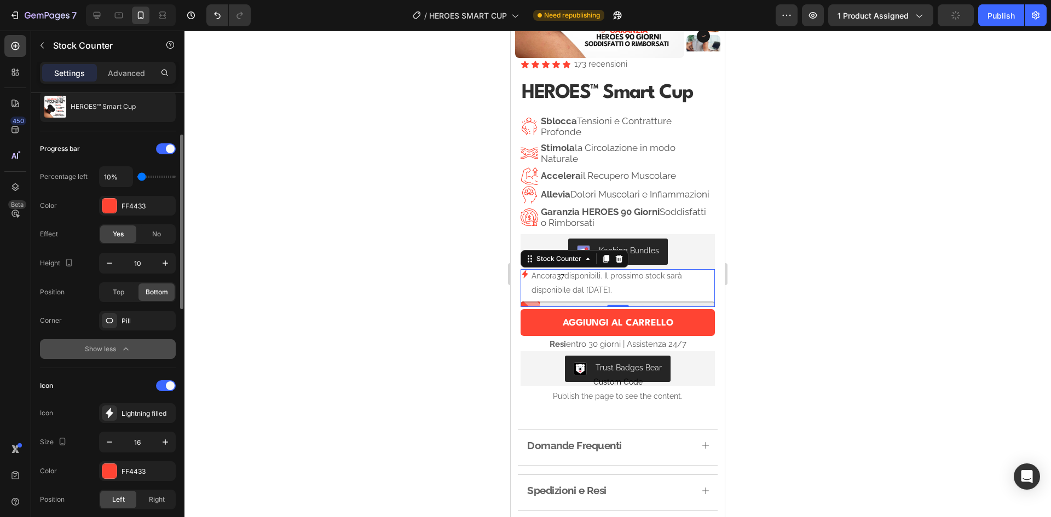
type input "20%"
type input "20"
type input "30%"
type input "30"
type input "20%"
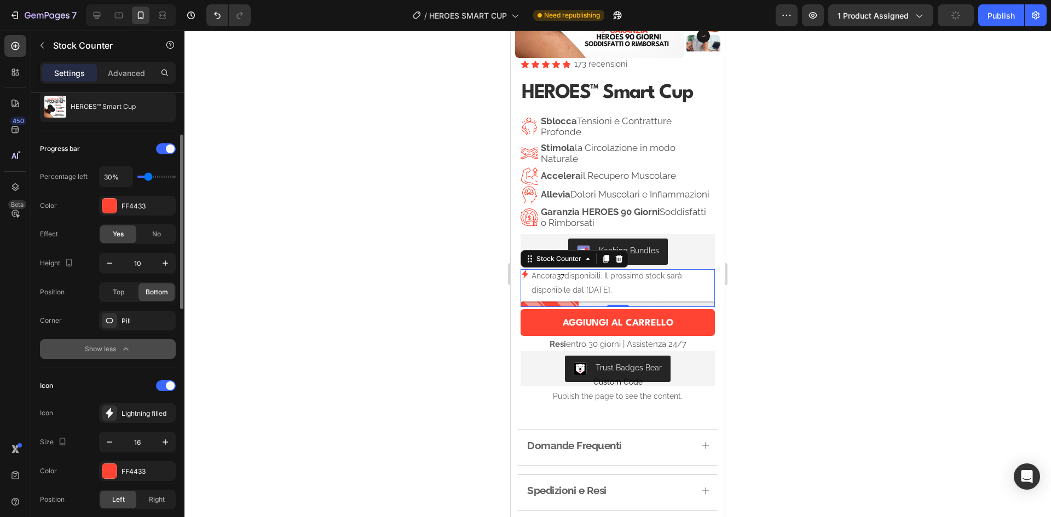
type input "20"
type input "10%"
type input "10"
drag, startPoint x: 141, startPoint y: 173, endPoint x: 131, endPoint y: 174, distance: 9.3
click at [137, 176] on input "range" at bounding box center [156, 177] width 38 height 2
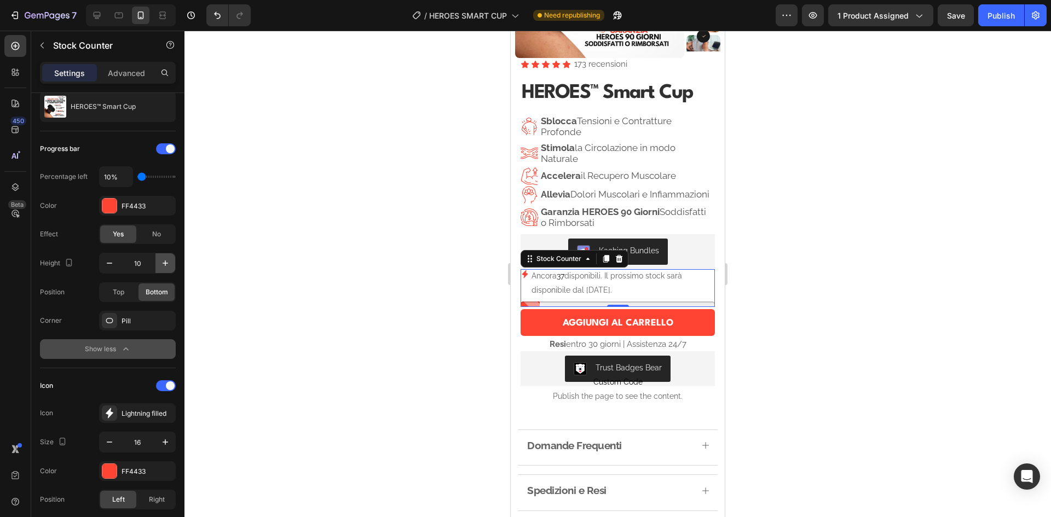
click at [166, 266] on icon "button" at bounding box center [165, 263] width 11 height 11
click at [108, 259] on icon "button" at bounding box center [109, 263] width 11 height 11
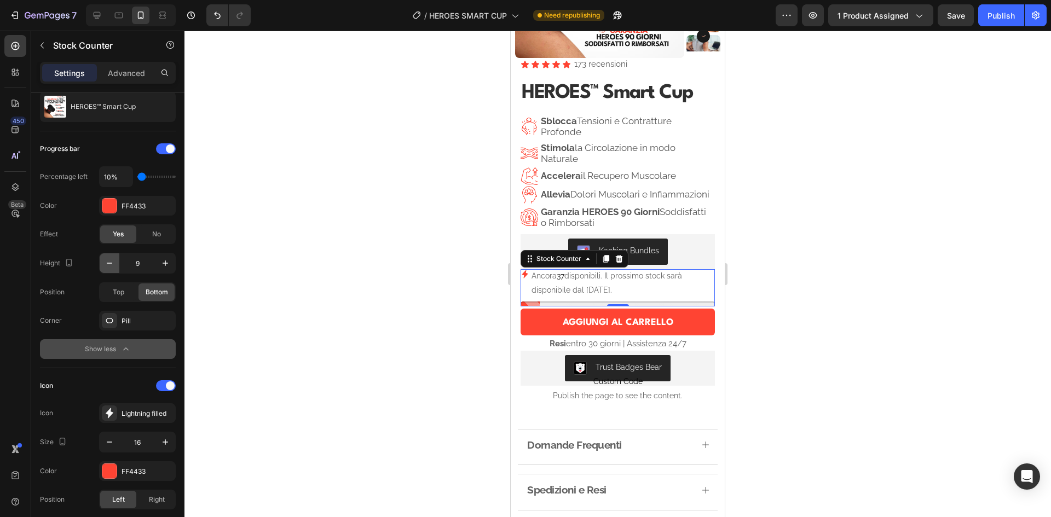
type input "8"
click at [388, 302] on div at bounding box center [618, 274] width 867 height 487
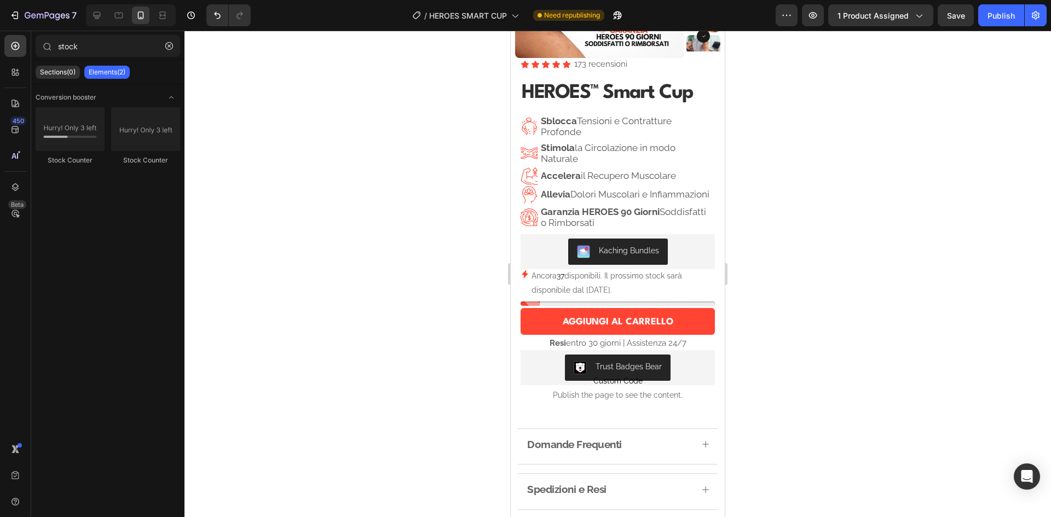
click at [814, 228] on div at bounding box center [618, 274] width 867 height 487
drag, startPoint x: 814, startPoint y: 228, endPoint x: 813, endPoint y: 219, distance: 8.8
click at [814, 226] on div at bounding box center [618, 274] width 867 height 487
drag, startPoint x: 813, startPoint y: 219, endPoint x: 803, endPoint y: 186, distance: 34.7
click at [803, 186] on div at bounding box center [618, 274] width 867 height 487
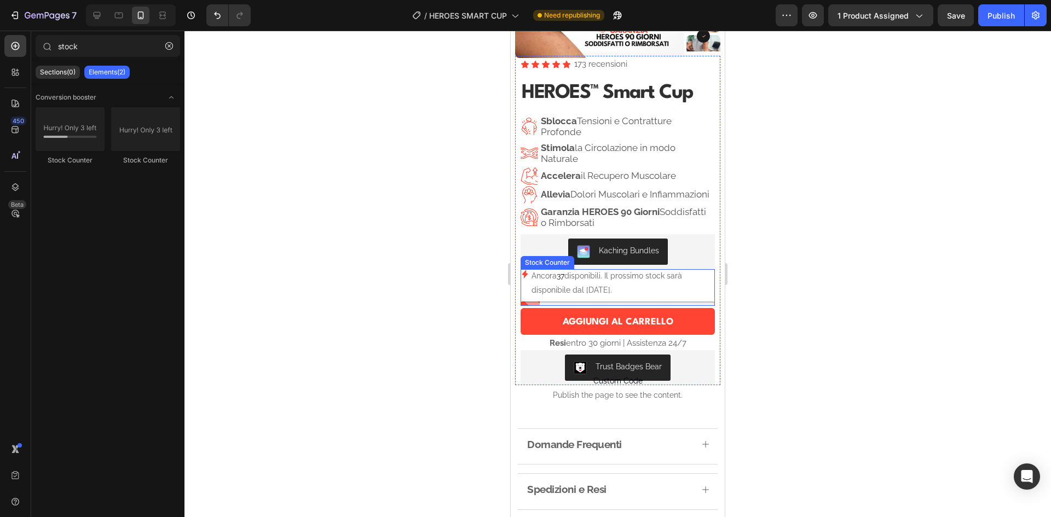
click at [601, 296] on p "Ancora 37 disponibili. Il prossimo stock sarà disponibile dal [DATE]." at bounding box center [623, 282] width 183 height 27
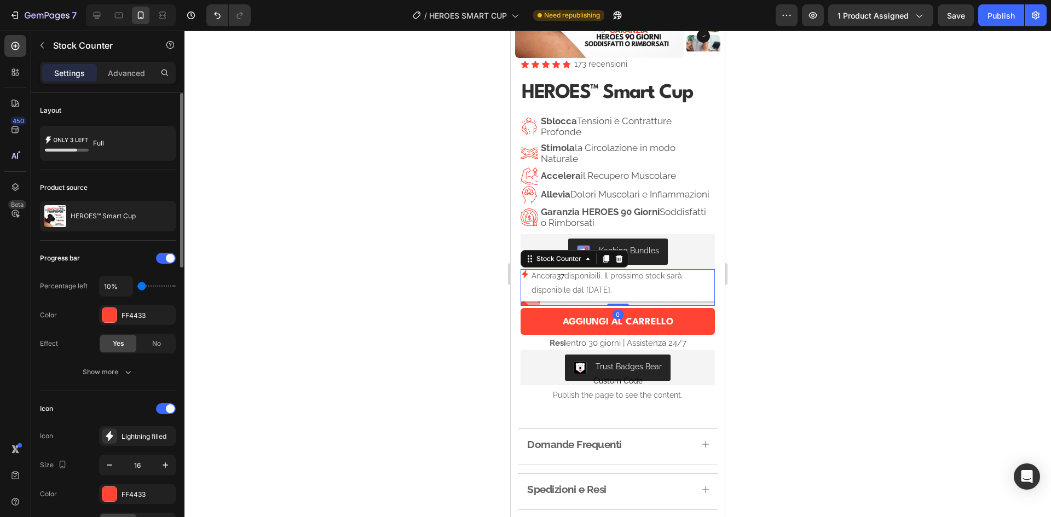
scroll to position [55, 0]
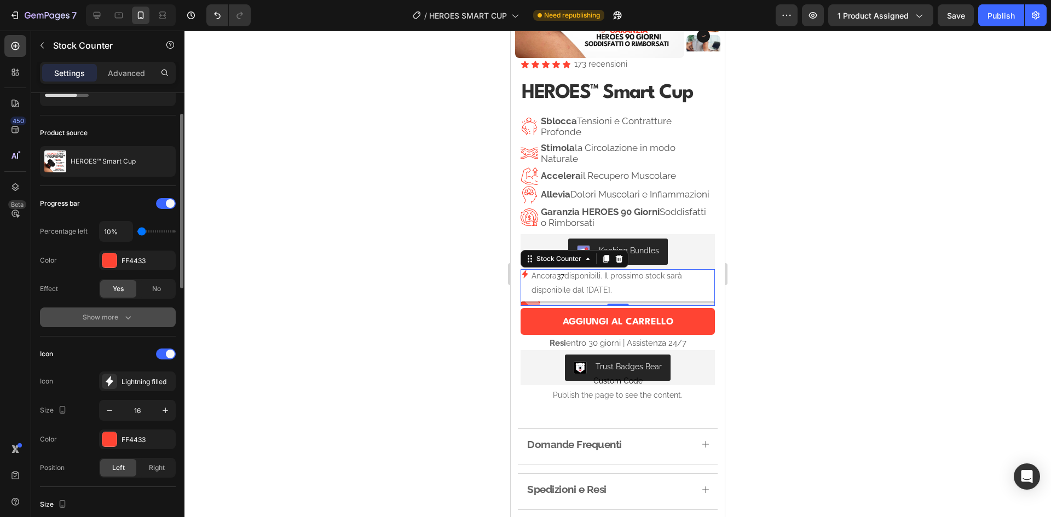
click at [119, 312] on button "Show more" at bounding box center [108, 318] width 136 height 20
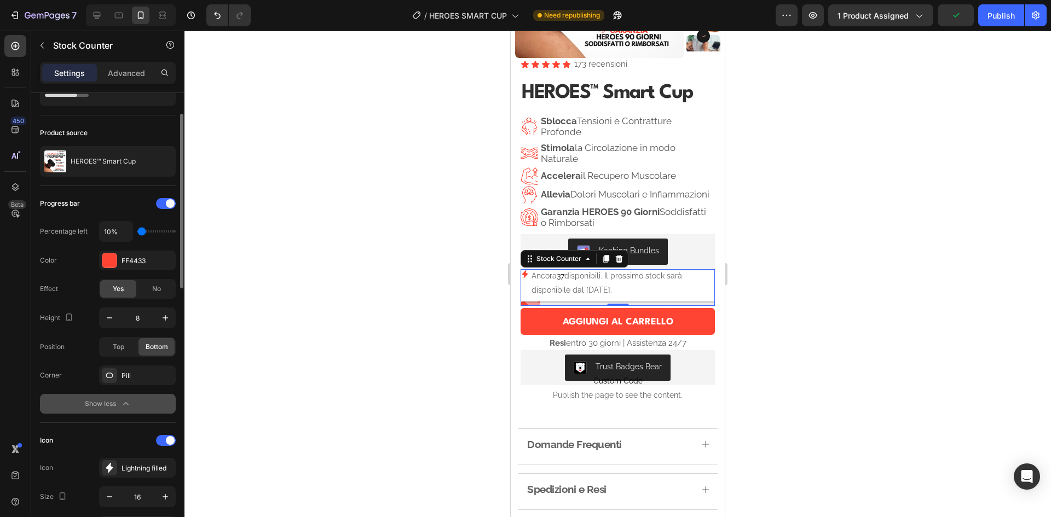
click at [126, 401] on icon "button" at bounding box center [125, 404] width 11 height 11
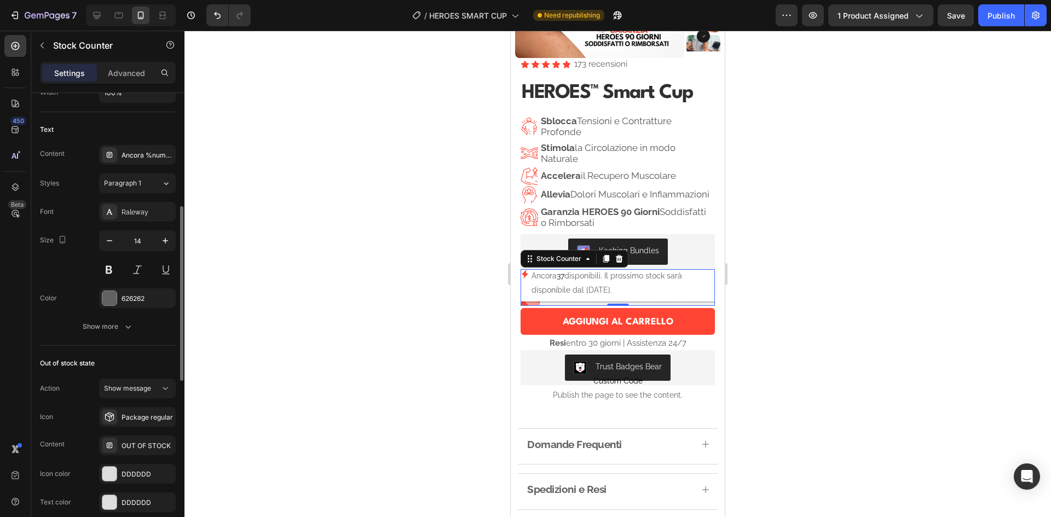
scroll to position [438, 0]
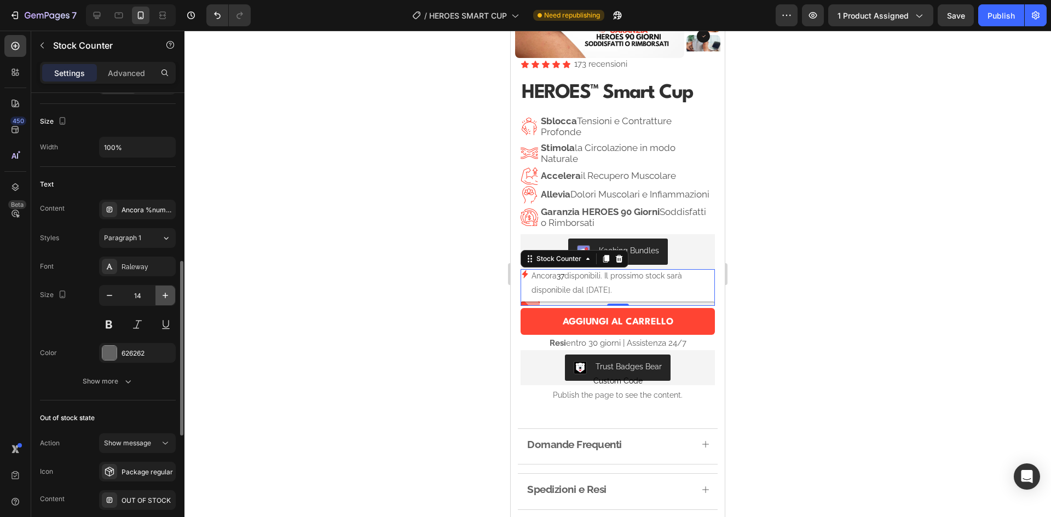
click at [164, 295] on icon "button" at bounding box center [165, 295] width 11 height 11
type input "15"
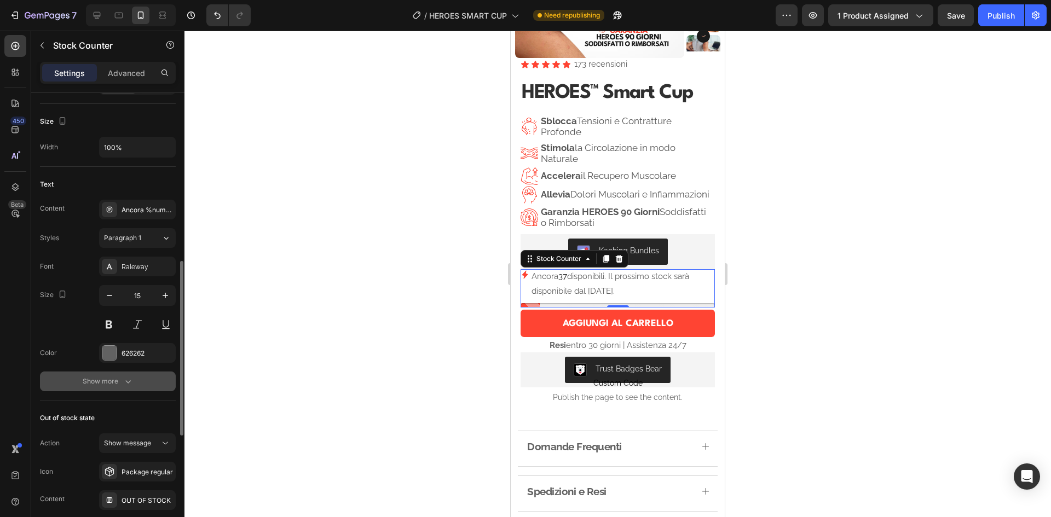
click at [113, 377] on div "Show more" at bounding box center [108, 381] width 51 height 11
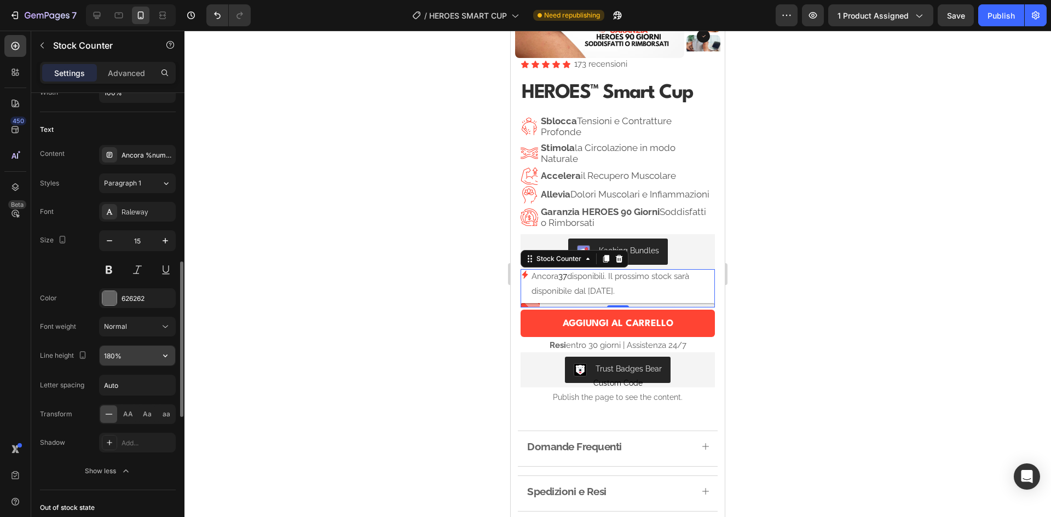
click at [118, 356] on input "180%" at bounding box center [138, 356] width 76 height 20
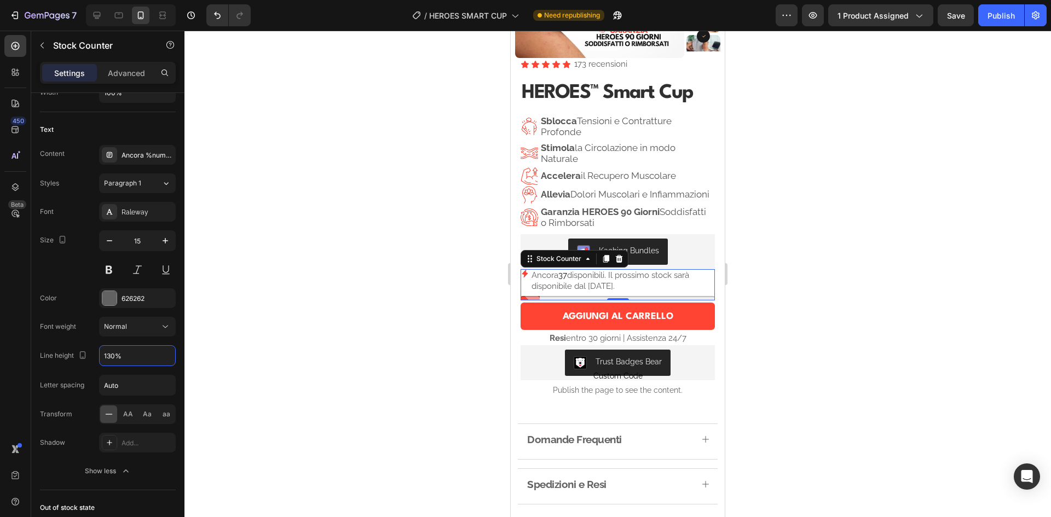
type input "130%"
click at [791, 239] on div at bounding box center [618, 274] width 867 height 487
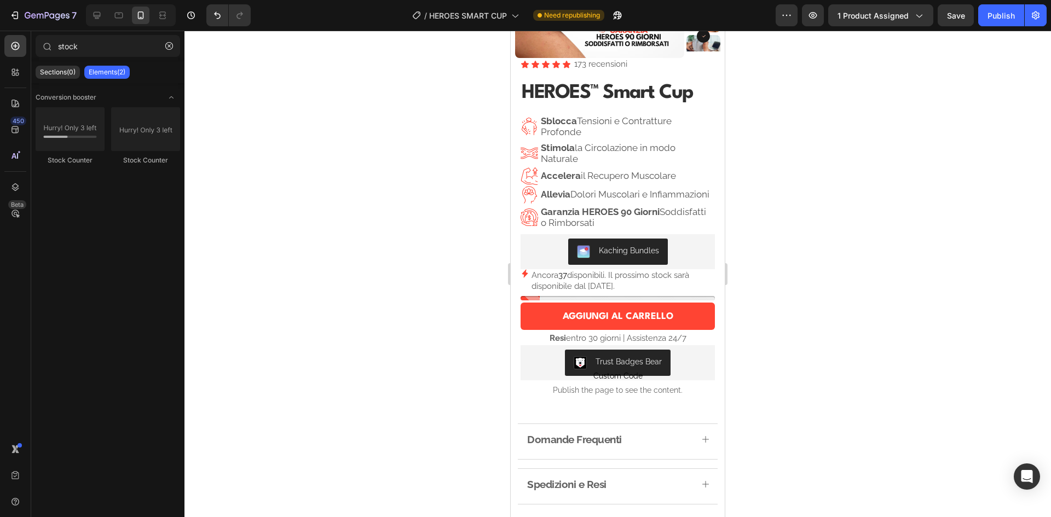
drag, startPoint x: 791, startPoint y: 239, endPoint x: 798, endPoint y: 217, distance: 23.2
click at [798, 217] on div at bounding box center [618, 274] width 867 height 487
drag, startPoint x: 453, startPoint y: 214, endPoint x: 440, endPoint y: 200, distance: 19.0
click at [440, 200] on div at bounding box center [618, 274] width 867 height 487
drag, startPoint x: 440, startPoint y: 200, endPoint x: 382, endPoint y: 181, distance: 61.3
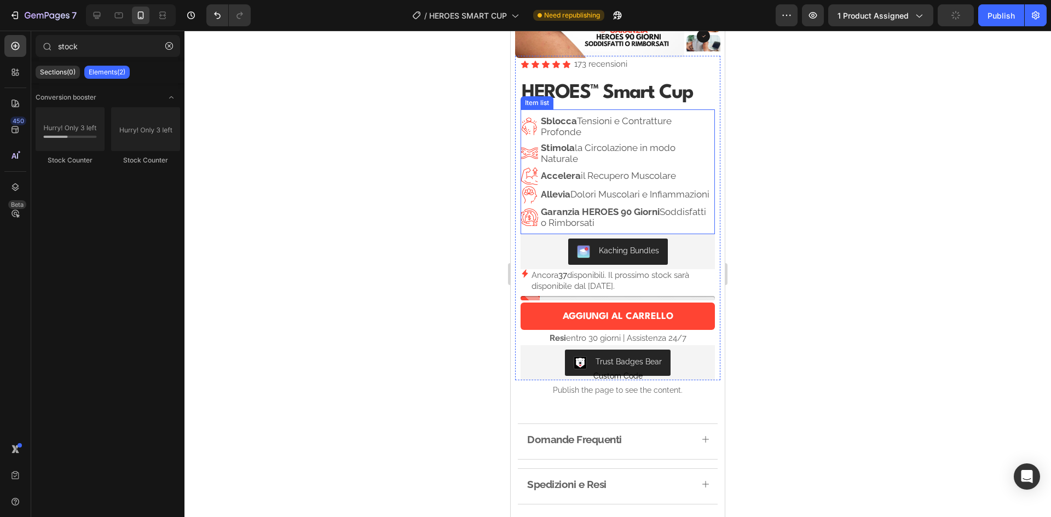
click at [382, 181] on div at bounding box center [618, 274] width 867 height 487
click at [822, 221] on div at bounding box center [618, 274] width 867 height 487
drag, startPoint x: 822, startPoint y: 221, endPoint x: 801, endPoint y: 150, distance: 74.3
click at [801, 150] on div at bounding box center [618, 274] width 867 height 487
drag, startPoint x: 807, startPoint y: 158, endPoint x: 804, endPoint y: 153, distance: 6.1
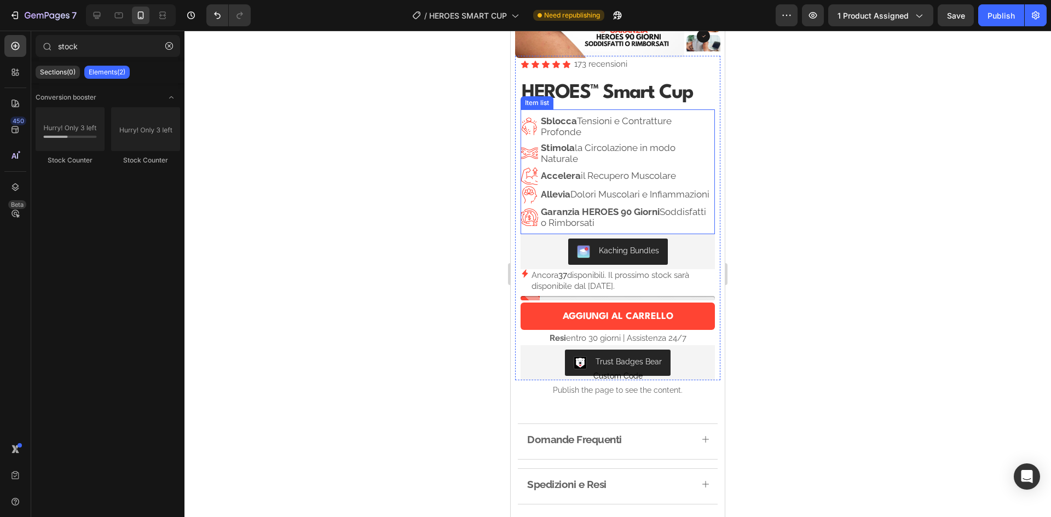
click at [804, 153] on div at bounding box center [618, 274] width 867 height 487
drag, startPoint x: 804, startPoint y: 153, endPoint x: 781, endPoint y: 122, distance: 38.7
click at [781, 122] on div at bounding box center [618, 274] width 867 height 487
drag, startPoint x: 805, startPoint y: 230, endPoint x: 758, endPoint y: 176, distance: 71.8
click at [802, 221] on div at bounding box center [618, 274] width 867 height 487
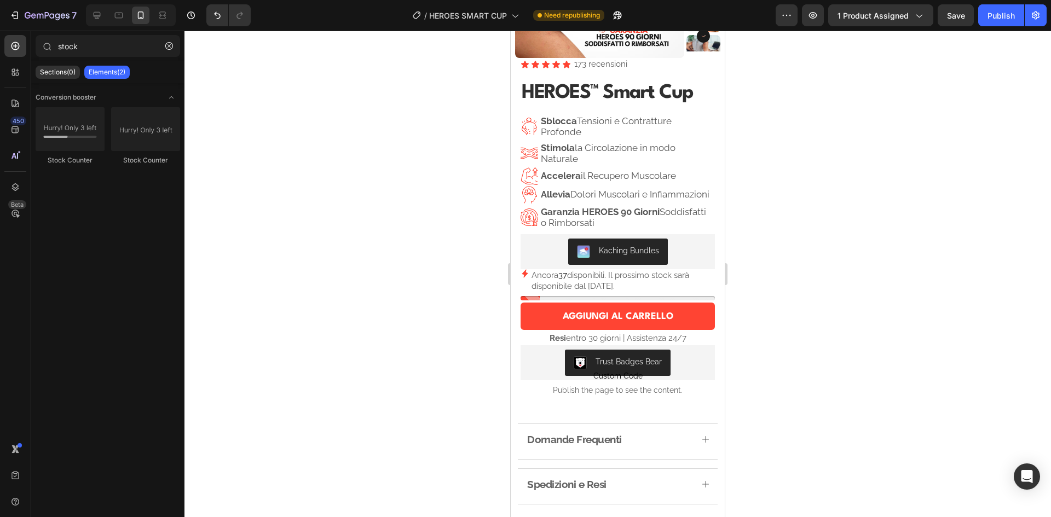
click at [758, 175] on div at bounding box center [618, 274] width 867 height 487
click at [1010, 17] on div "Publish" at bounding box center [1001, 15] width 27 height 11
click at [890, 166] on div at bounding box center [618, 274] width 867 height 487
drag, startPoint x: 890, startPoint y: 166, endPoint x: 860, endPoint y: 116, distance: 58.4
click at [860, 116] on div at bounding box center [618, 274] width 867 height 487
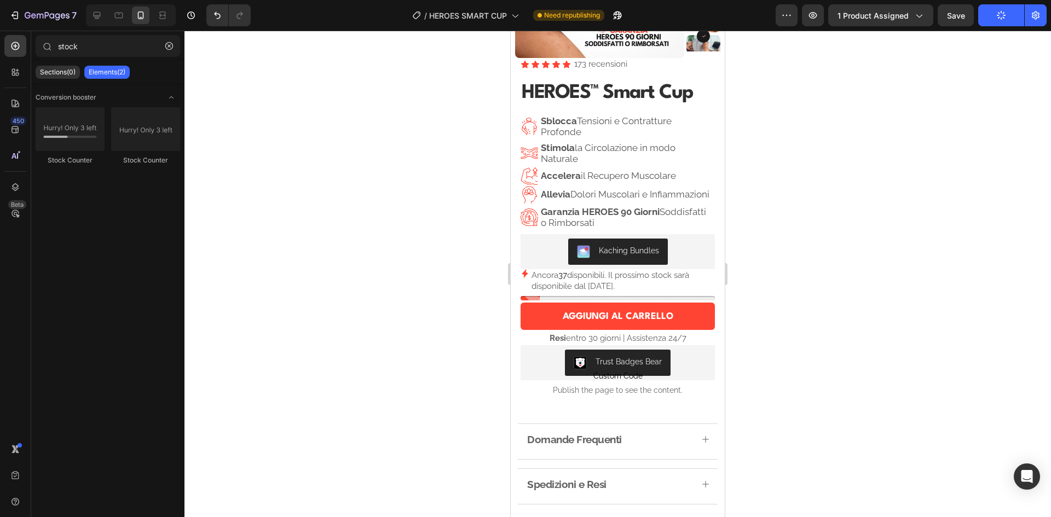
click at [903, 187] on div at bounding box center [618, 274] width 867 height 487
drag, startPoint x: 903, startPoint y: 187, endPoint x: 889, endPoint y: 143, distance: 45.4
click at [889, 143] on div at bounding box center [618, 274] width 867 height 487
click at [541, 292] on p "Ancora 37 disponibili. Il prossimo stock sarà disponibile dal [DATE]." at bounding box center [623, 280] width 183 height 21
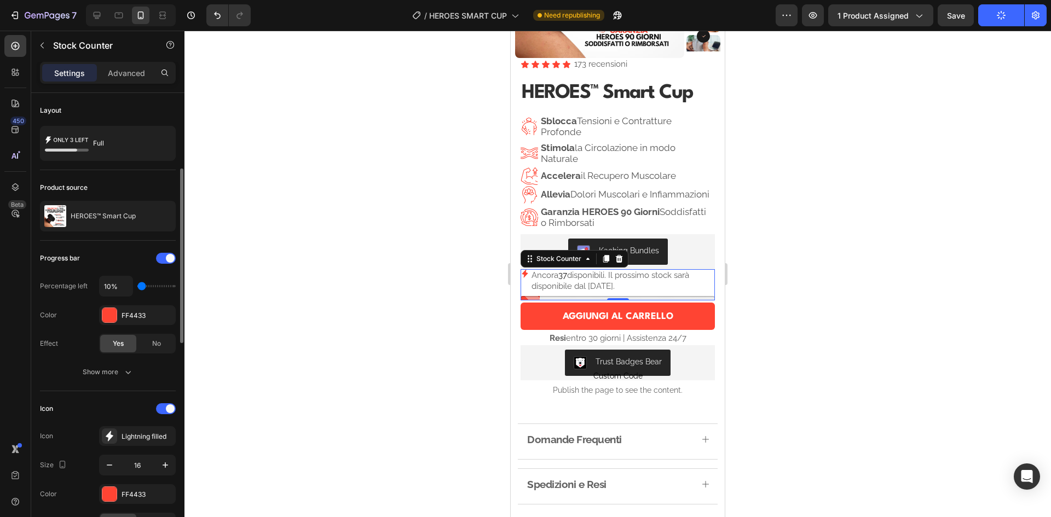
scroll to position [55, 0]
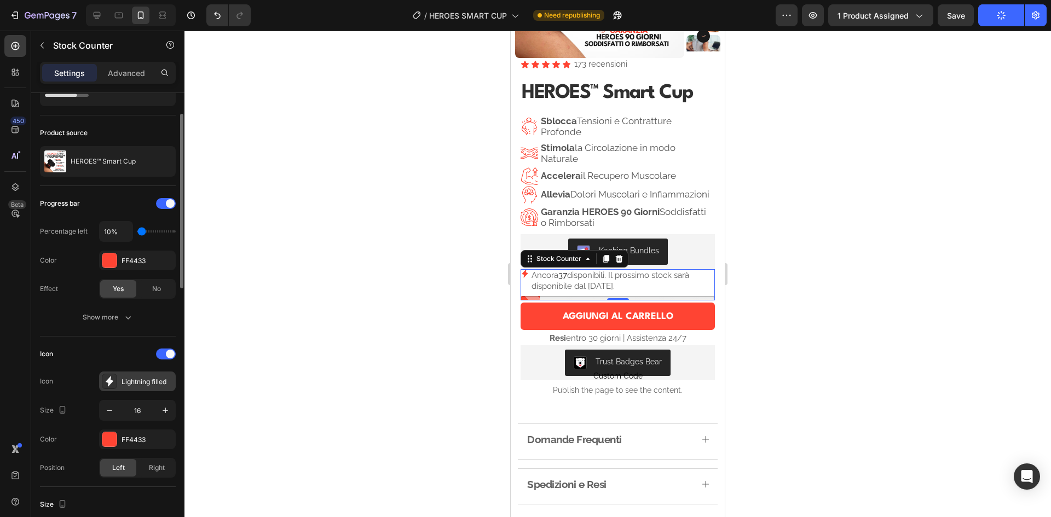
click at [145, 382] on div "Lightning filled" at bounding box center [147, 382] width 51 height 10
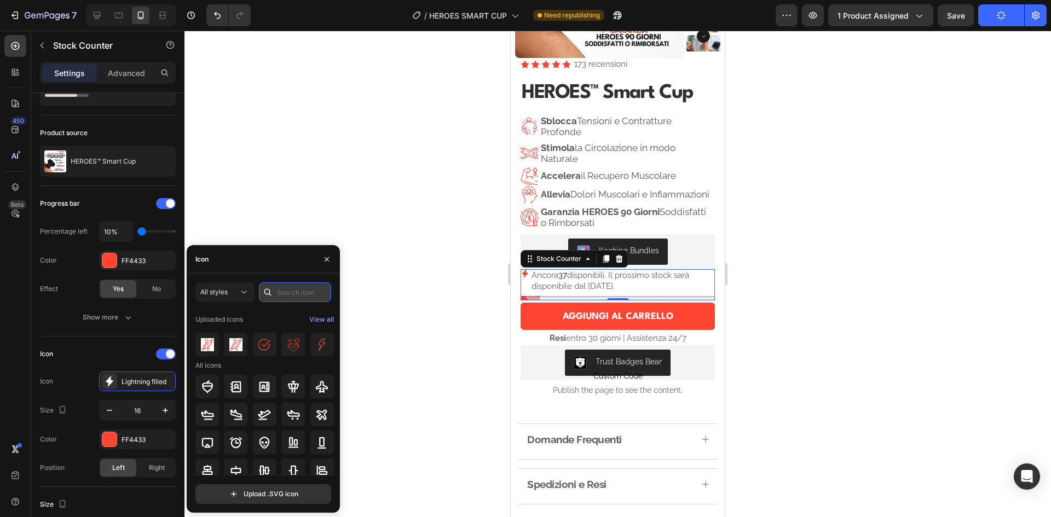
click at [290, 291] on input "text" at bounding box center [295, 293] width 72 height 20
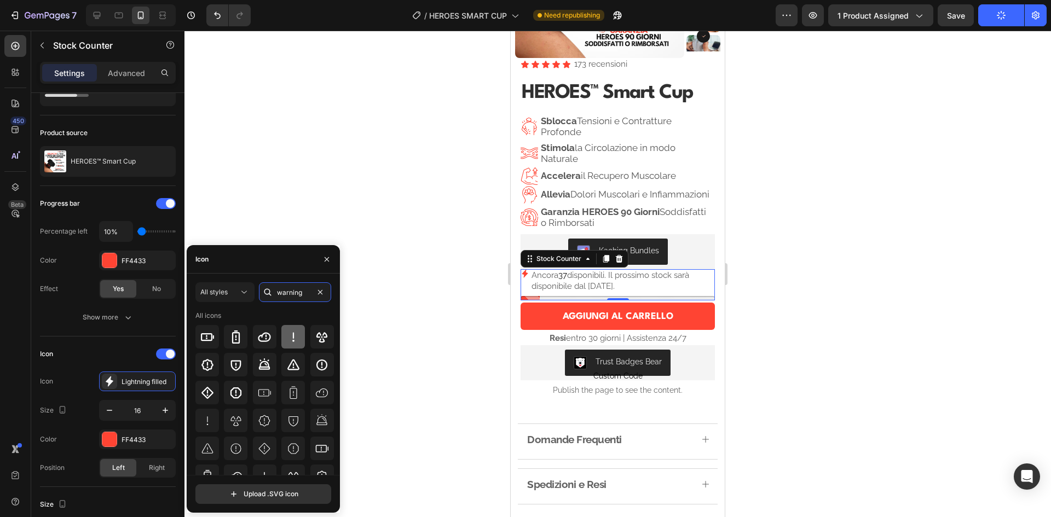
type input "warning"
click at [294, 336] on icon at bounding box center [293, 337] width 13 height 13
click at [210, 339] on icon at bounding box center [207, 337] width 13 height 13
click at [229, 338] on icon at bounding box center [235, 337] width 13 height 13
click at [249, 465] on div at bounding box center [264, 477] width 139 height 24
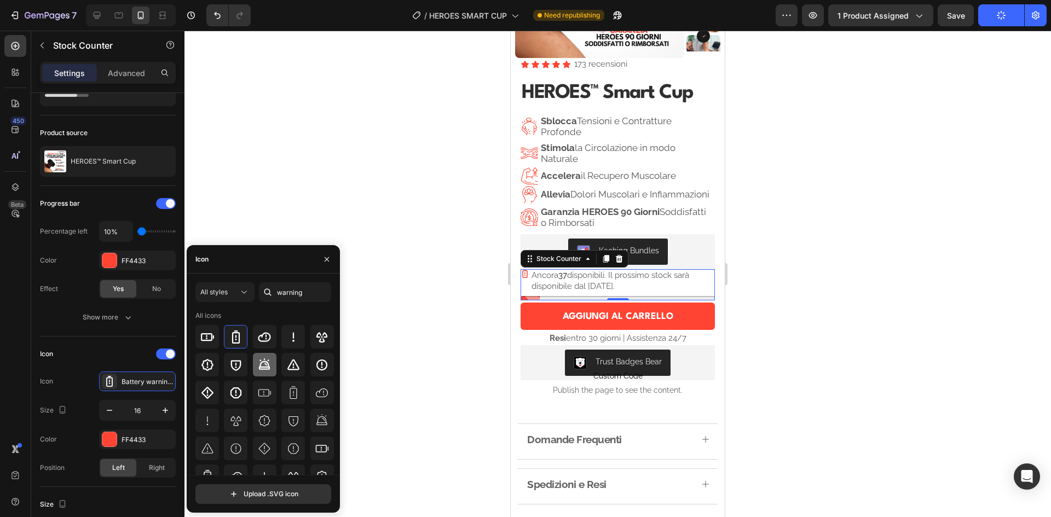
click at [262, 366] on icon at bounding box center [264, 365] width 13 height 13
click at [327, 366] on div at bounding box center [322, 365] width 24 height 24
click at [295, 362] on icon at bounding box center [293, 365] width 13 height 13
click at [258, 365] on icon at bounding box center [264, 365] width 13 height 13
click at [164, 410] on icon "button" at bounding box center [165, 410] width 11 height 11
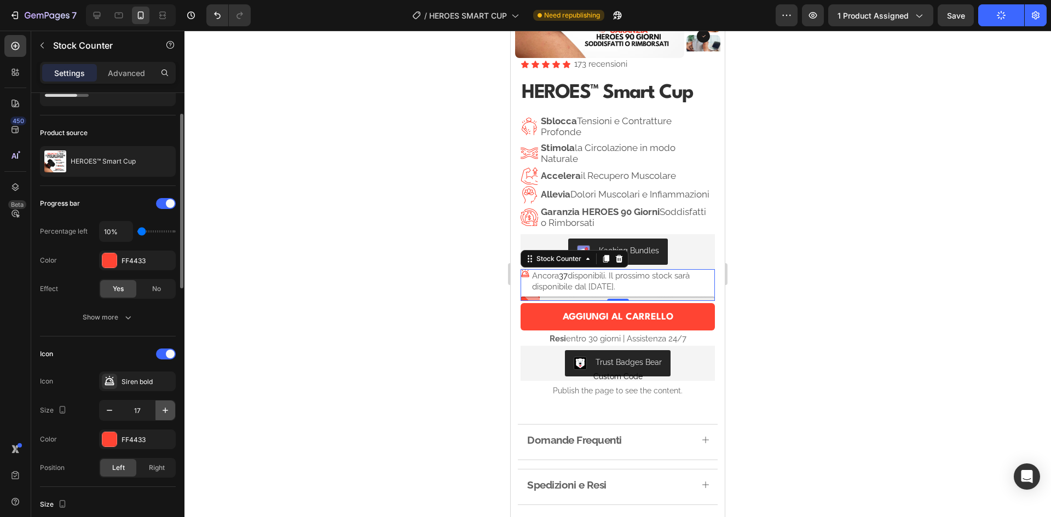
click at [164, 410] on icon "button" at bounding box center [165, 410] width 11 height 11
type input "18"
click at [915, 228] on div at bounding box center [618, 274] width 867 height 487
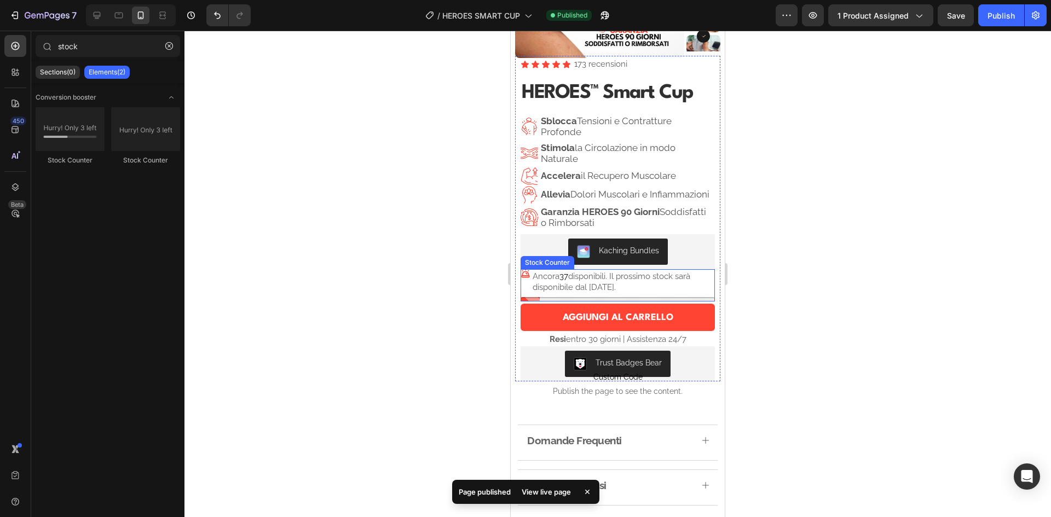
click at [546, 290] on p "Ancora 37 disponibili. Il prossimo stock sarà disponibile dal [DATE]." at bounding box center [624, 282] width 182 height 21
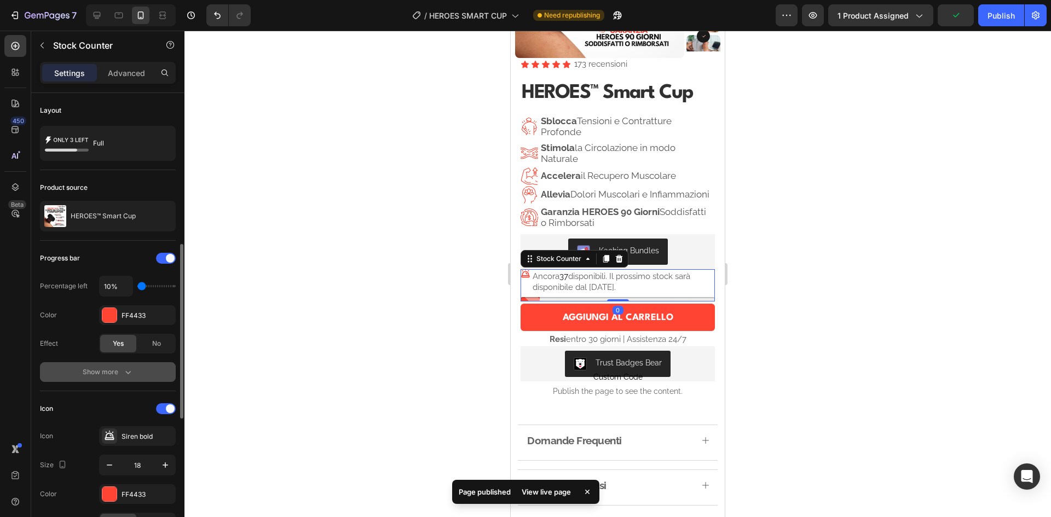
scroll to position [110, 0]
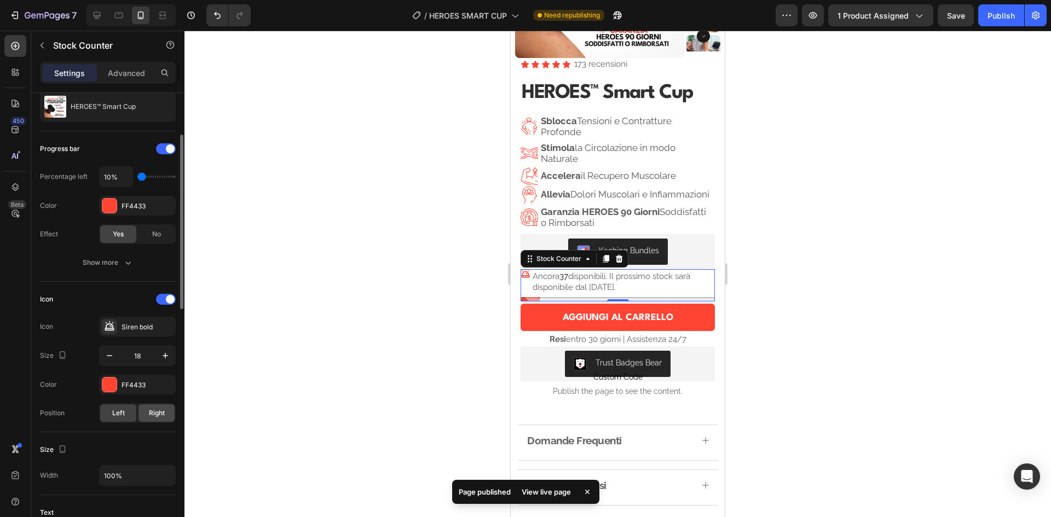
click at [149, 413] on span "Right" at bounding box center [157, 413] width 16 height 10
click at [120, 413] on span "Left" at bounding box center [118, 413] width 13 height 10
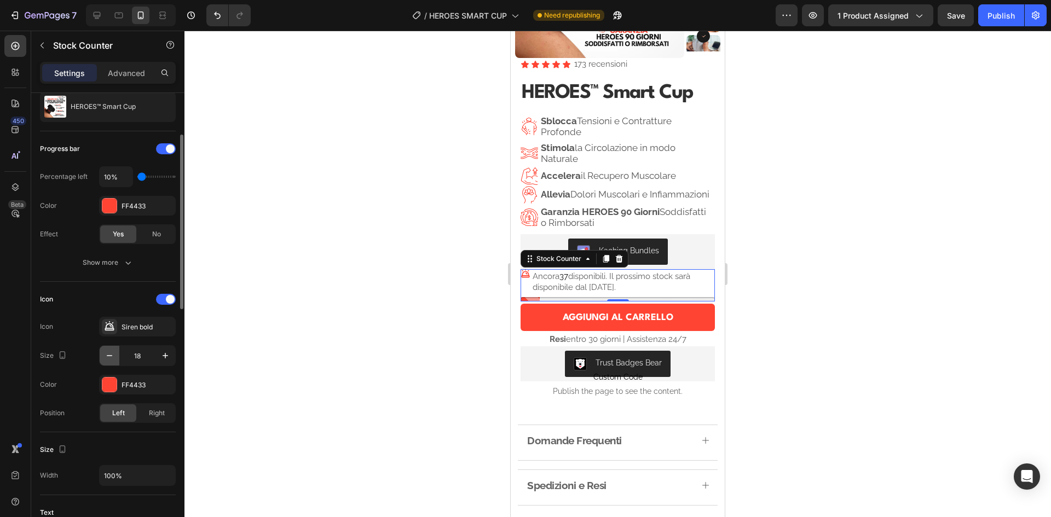
click at [105, 355] on icon "button" at bounding box center [109, 355] width 11 height 11
type input "17"
click at [892, 196] on div at bounding box center [618, 274] width 867 height 487
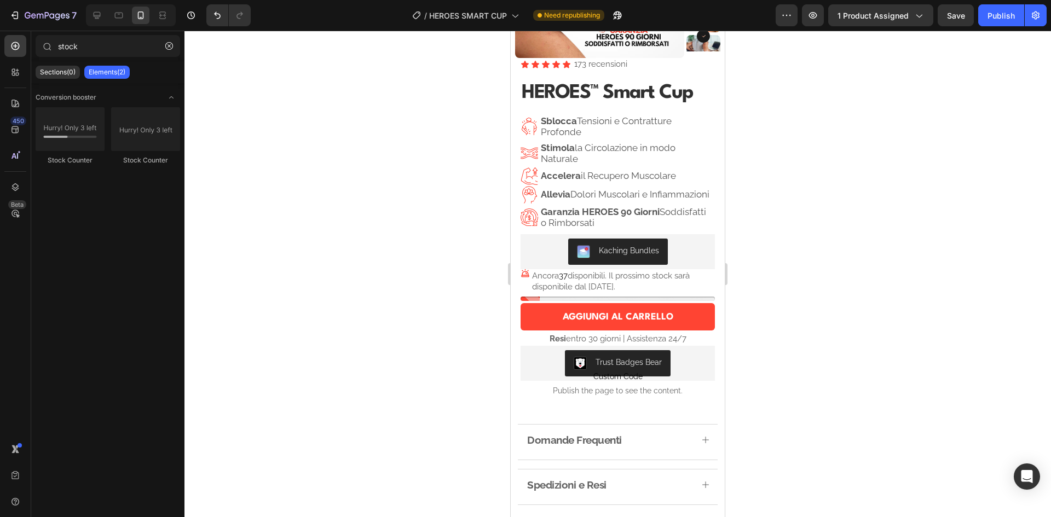
click at [864, 179] on div at bounding box center [618, 274] width 867 height 487
drag, startPoint x: 864, startPoint y: 179, endPoint x: 842, endPoint y: 149, distance: 37.2
click at [842, 149] on div at bounding box center [618, 274] width 867 height 487
click at [537, 286] on p "Ancora 37 disponibili. Il prossimo stock sarà disponibile dal [DATE]." at bounding box center [623, 281] width 183 height 21
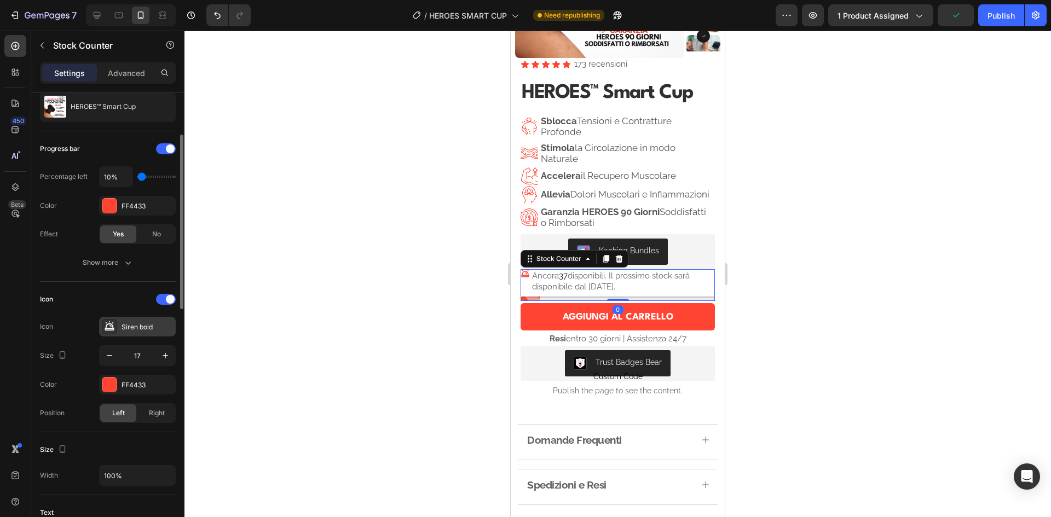
click at [123, 330] on div "Siren bold" at bounding box center [147, 327] width 51 height 10
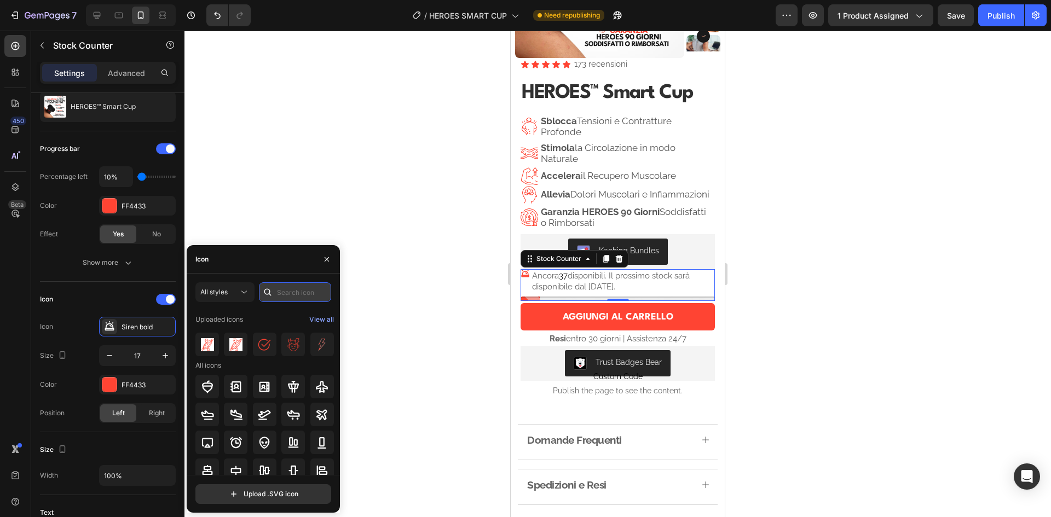
click at [286, 290] on input "text" at bounding box center [295, 293] width 72 height 20
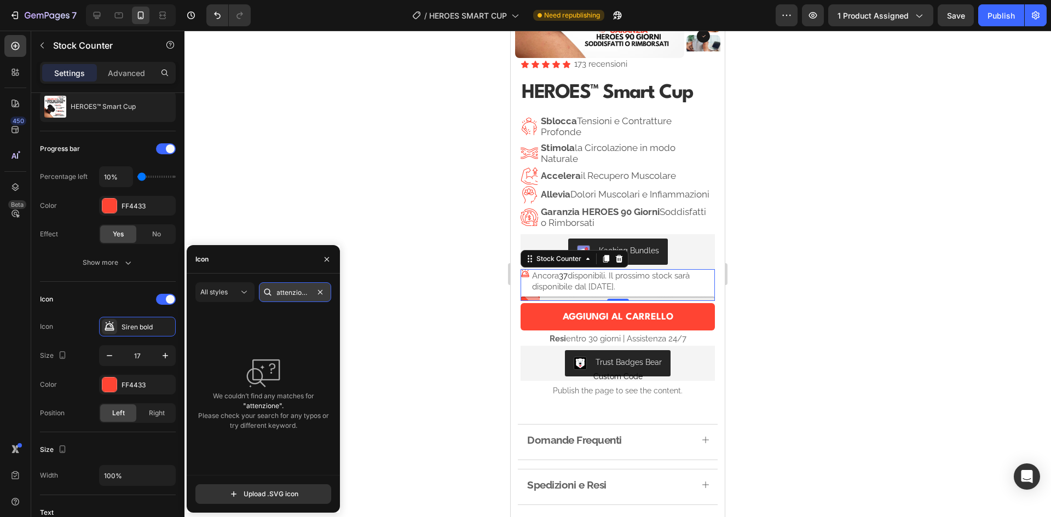
click at [288, 290] on input "attenzione" at bounding box center [295, 293] width 72 height 20
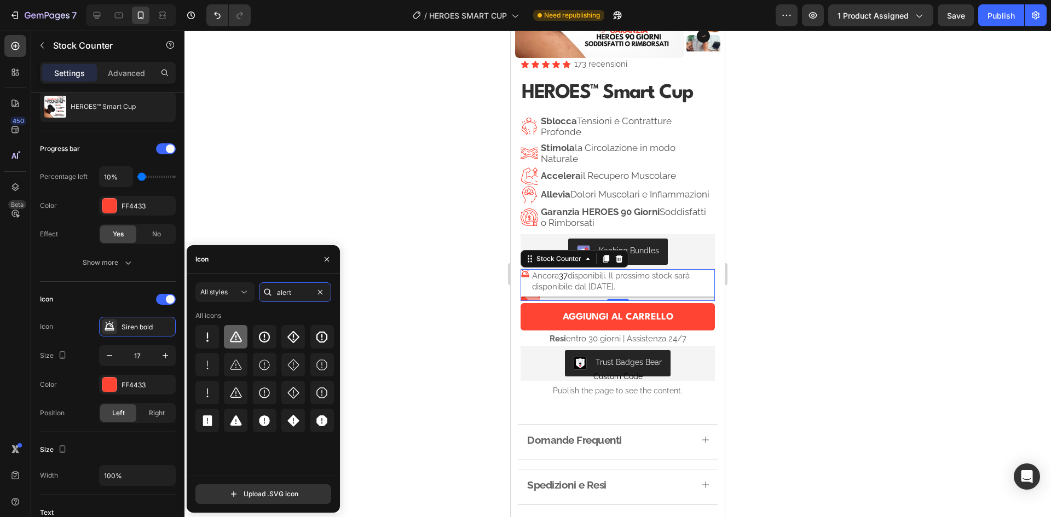
type input "alert"
click at [238, 338] on icon at bounding box center [235, 337] width 13 height 13
click at [804, 209] on div at bounding box center [618, 274] width 867 height 487
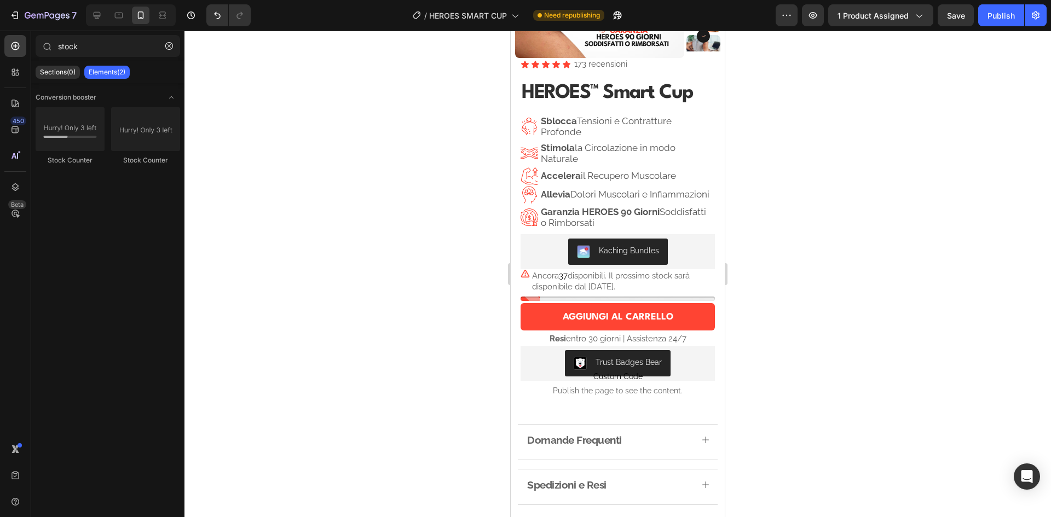
drag, startPoint x: 804, startPoint y: 209, endPoint x: 439, endPoint y: 168, distance: 368.0
click at [439, 168] on div at bounding box center [618, 274] width 867 height 487
drag, startPoint x: 439, startPoint y: 168, endPoint x: 502, endPoint y: 142, distance: 68.0
click at [365, 141] on div at bounding box center [618, 274] width 867 height 487
click at [1007, 14] on div "Publish" at bounding box center [1001, 15] width 27 height 11
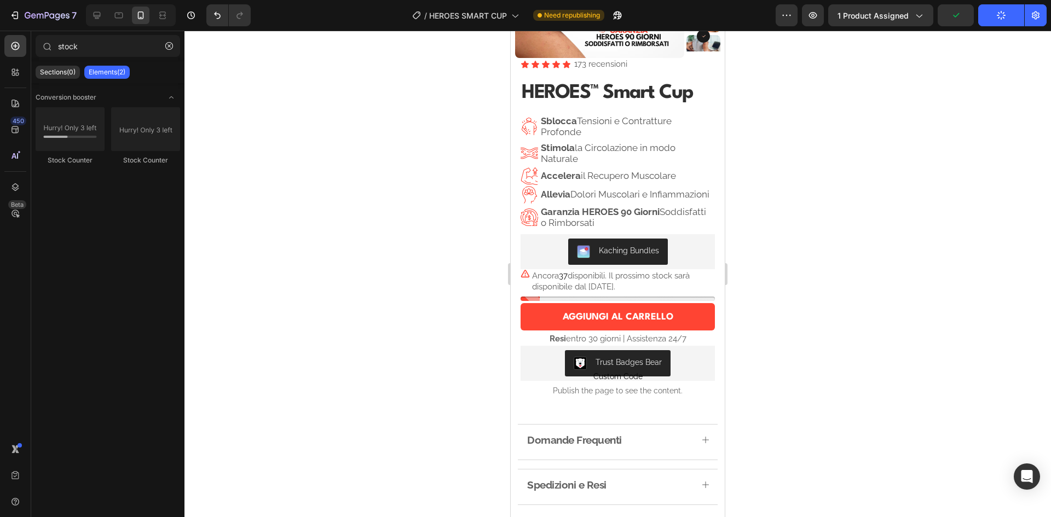
click at [875, 209] on div at bounding box center [618, 274] width 867 height 487
drag, startPoint x: 875, startPoint y: 209, endPoint x: 826, endPoint y: 129, distance: 93.9
click at [826, 129] on div at bounding box center [618, 274] width 867 height 487
click at [591, 285] on p "Ancora 37 disponibili. Il prossimo stock sarà disponibile dal [DATE]." at bounding box center [623, 281] width 183 height 21
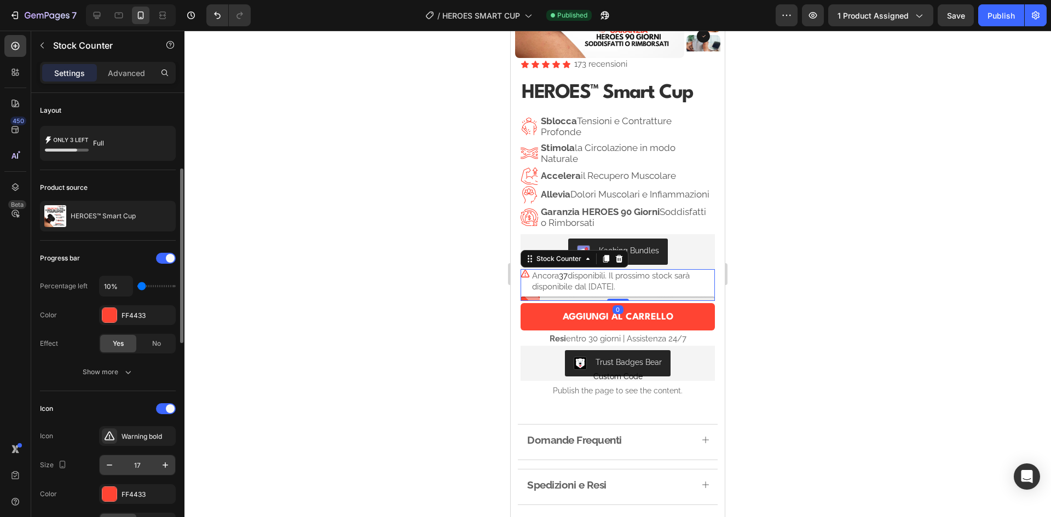
scroll to position [55, 0]
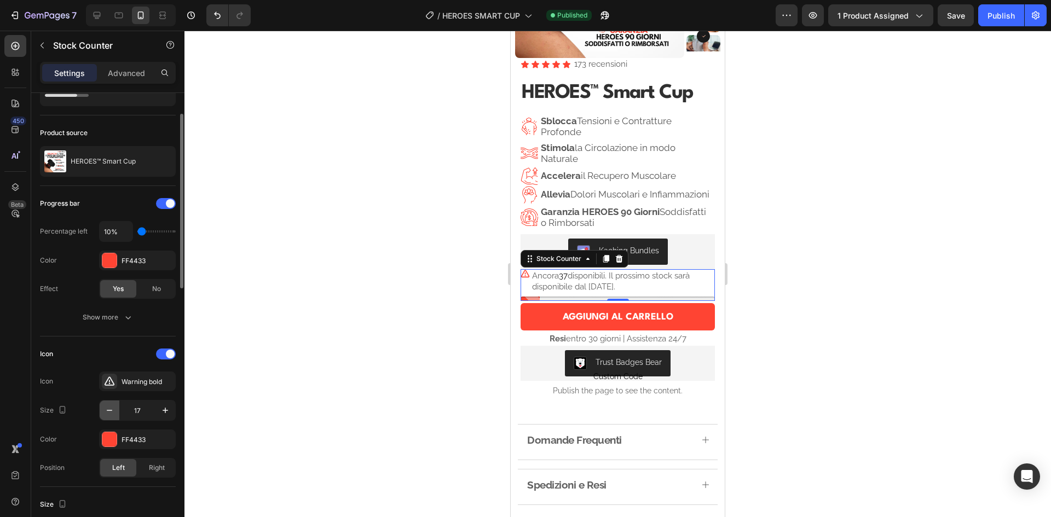
click at [106, 410] on icon "button" at bounding box center [109, 410] width 11 height 11
type input "16"
click at [112, 384] on icon at bounding box center [109, 381] width 11 height 11
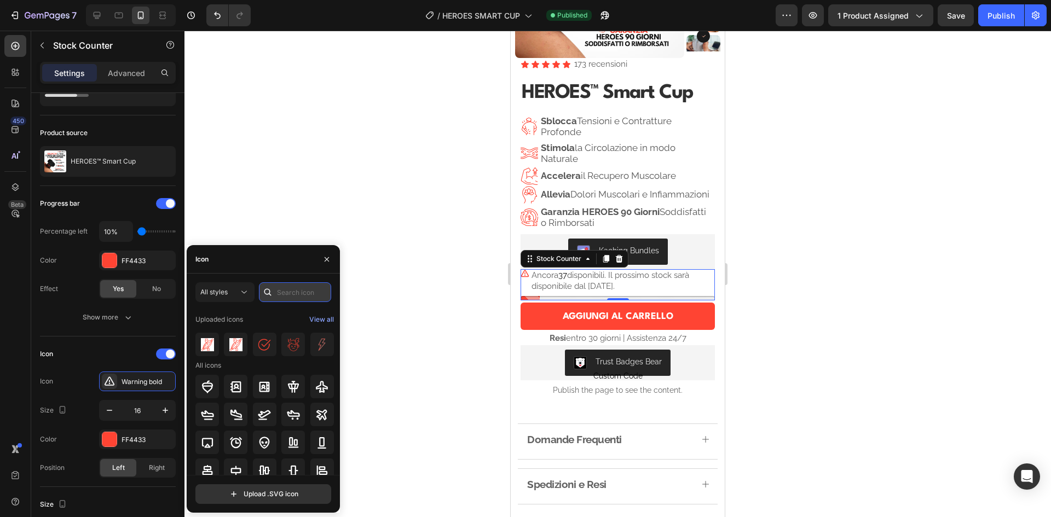
click at [287, 293] on input "text" at bounding box center [295, 293] width 72 height 20
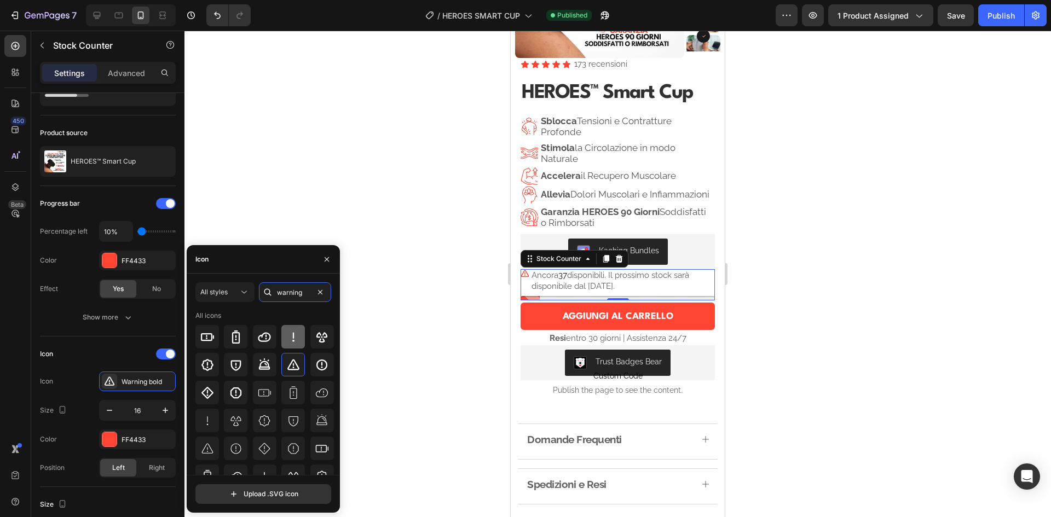
type input "warning"
click at [292, 336] on icon at bounding box center [293, 336] width 2 height 9
click at [80, 370] on div "Icon Icon Exclamation mark bold Size 16 Color FF4433 Position Left Right" at bounding box center [108, 411] width 136 height 132
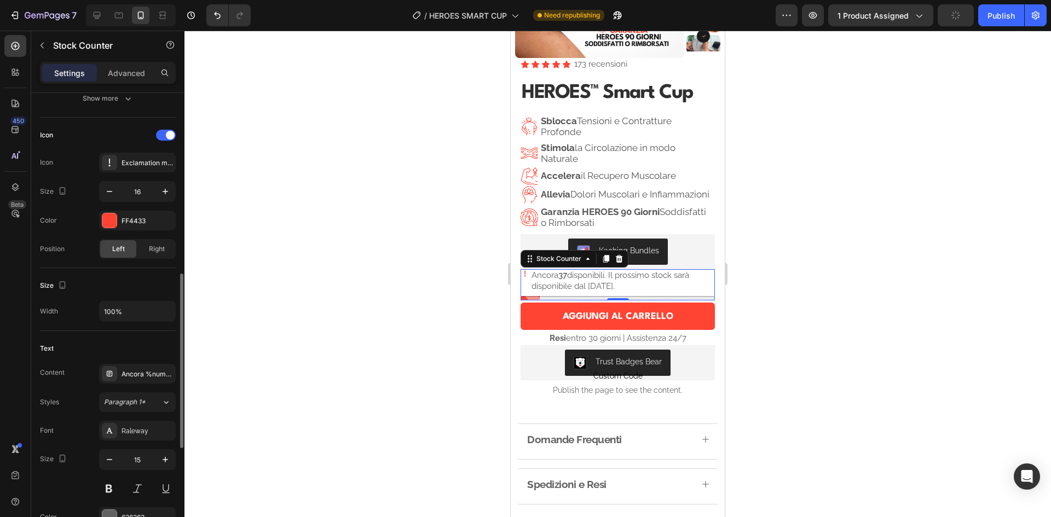
scroll to position [329, 0]
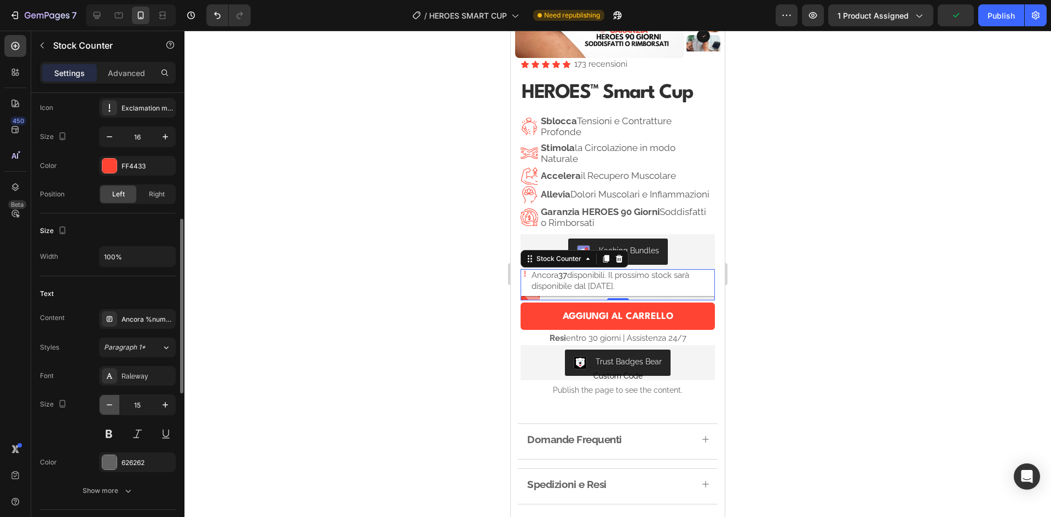
click at [110, 405] on icon "button" at bounding box center [109, 405] width 11 height 11
type input "14"
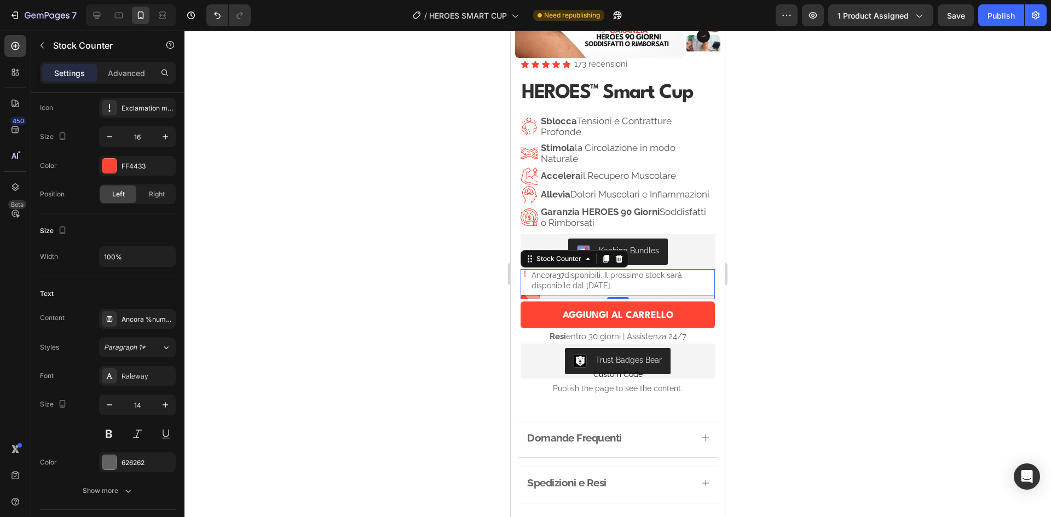
click at [324, 372] on div at bounding box center [618, 274] width 867 height 487
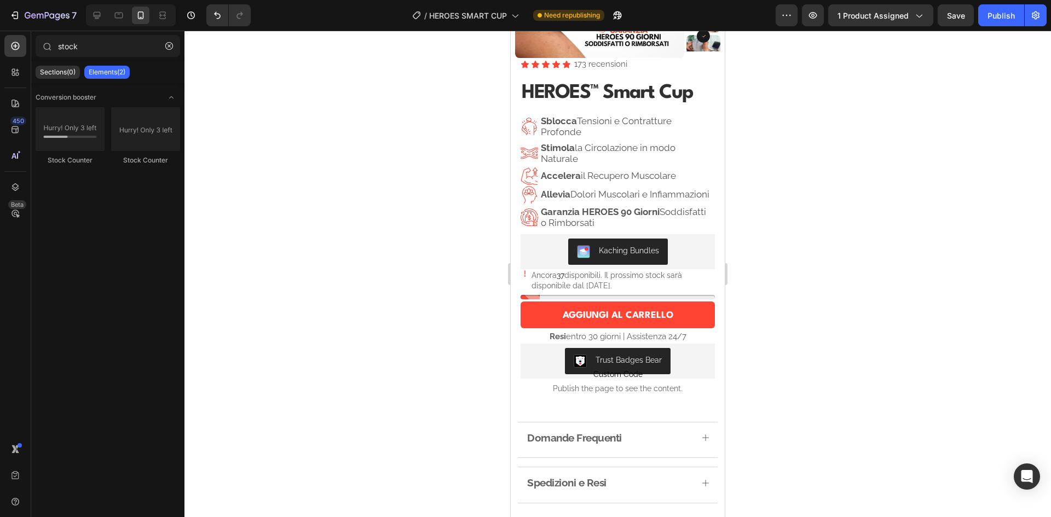
drag, startPoint x: 324, startPoint y: 372, endPoint x: 255, endPoint y: 371, distance: 69.5
click at [255, 371] on div at bounding box center [618, 274] width 867 height 487
click at [619, 284] on p "Ancora 37 disponibili. Il prossimo stock sarà disponibile dal [DATE]." at bounding box center [623, 280] width 183 height 20
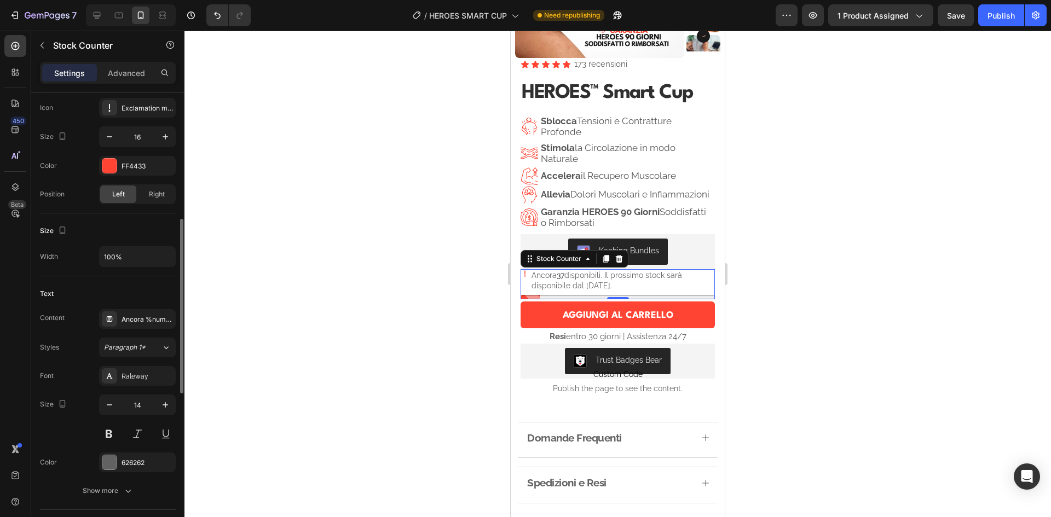
scroll to position [438, 0]
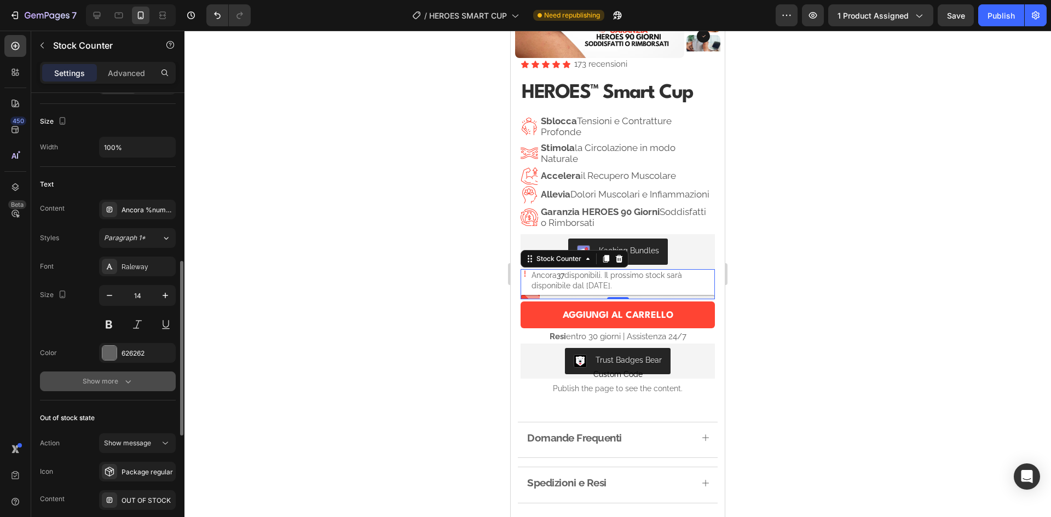
click at [124, 377] on icon "button" at bounding box center [128, 381] width 11 height 11
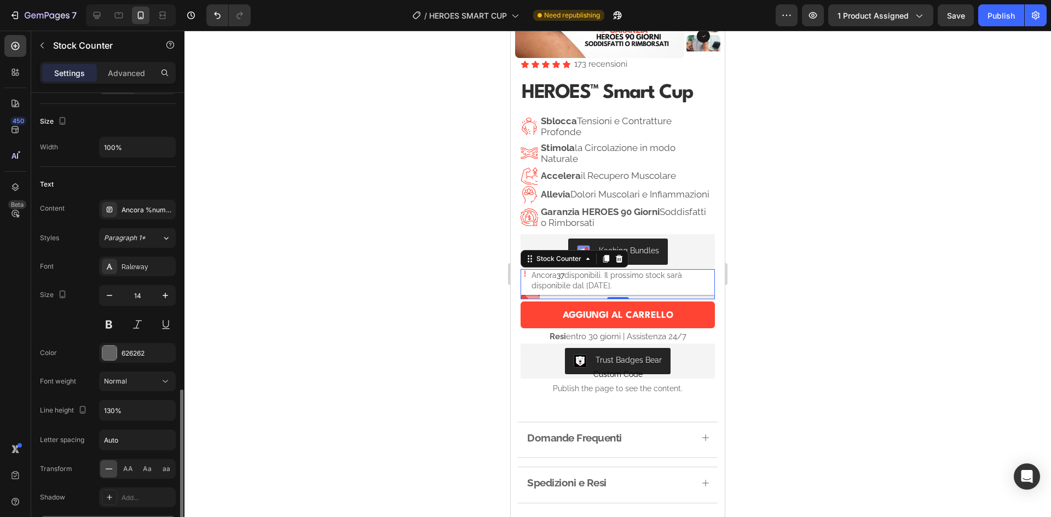
scroll to position [548, 0]
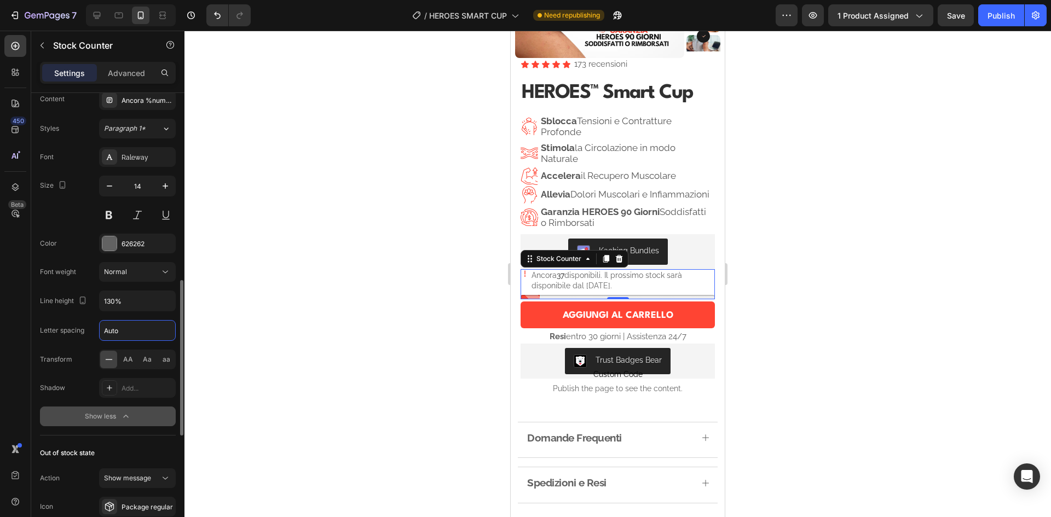
click at [132, 331] on input "Auto" at bounding box center [138, 331] width 76 height 20
click at [66, 349] on div "Font Raleway Size 14 Color 626262 Font weight Normal Line height 130% Letter sp…" at bounding box center [108, 286] width 136 height 279
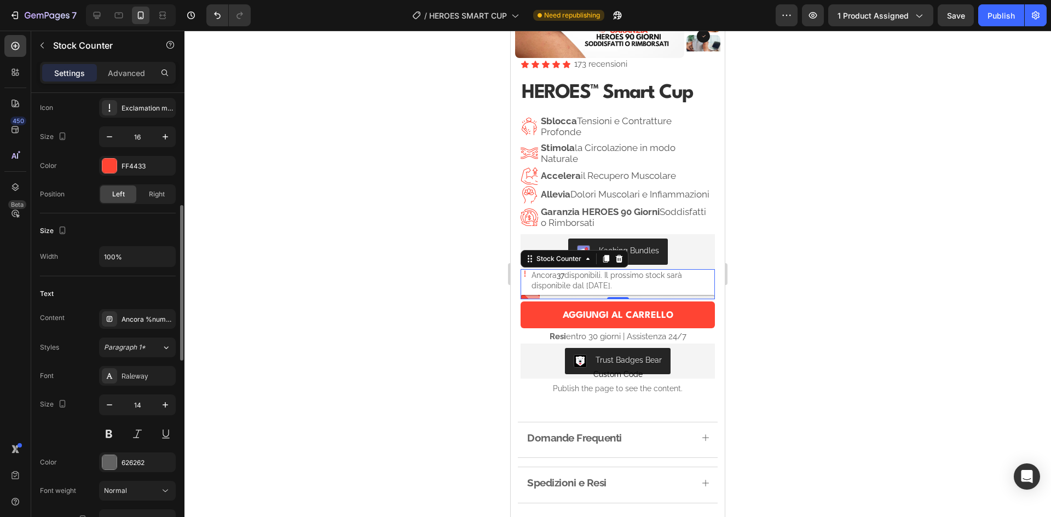
scroll to position [274, 0]
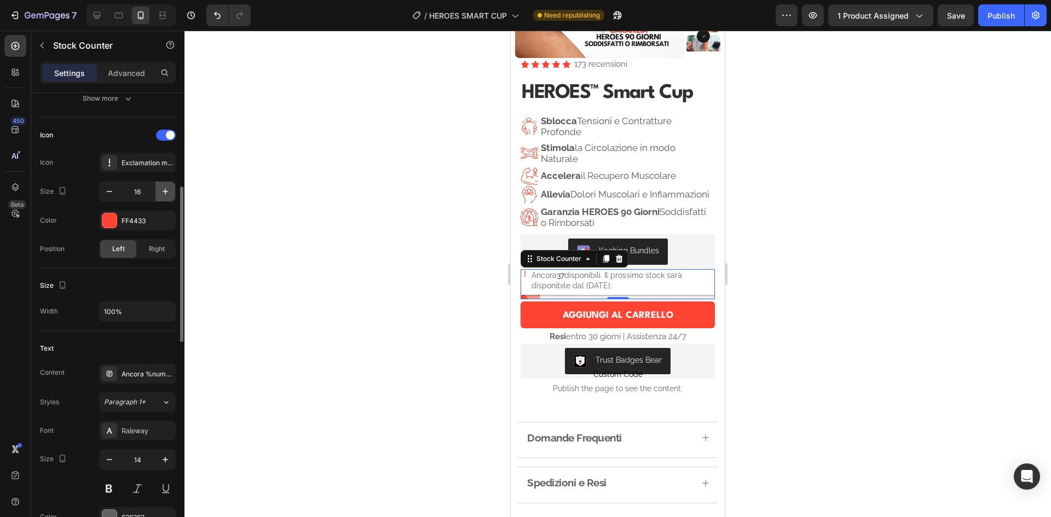
click at [165, 186] on icon "button" at bounding box center [165, 191] width 11 height 11
type input "17"
click at [876, 202] on div at bounding box center [618, 274] width 867 height 487
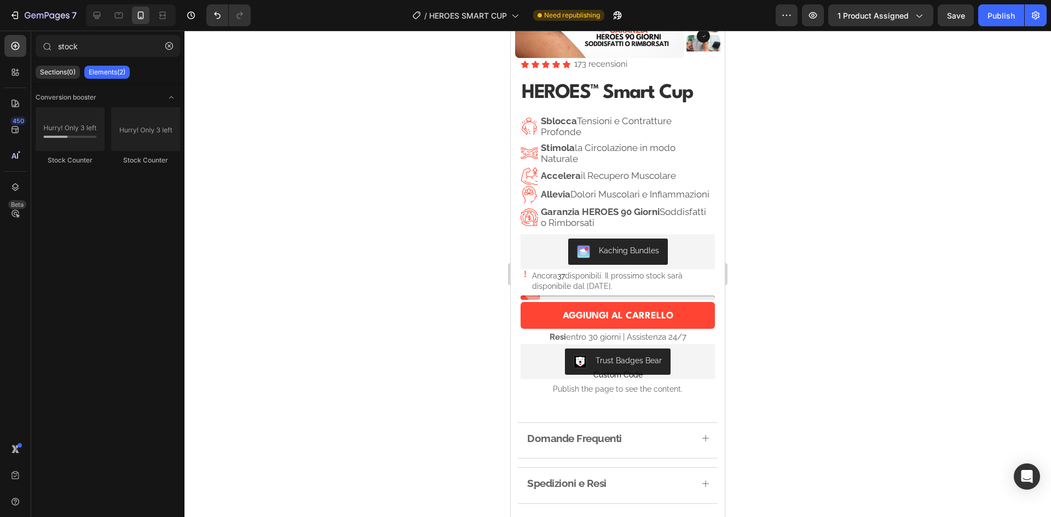
drag, startPoint x: 876, startPoint y: 202, endPoint x: 825, endPoint y: 157, distance: 68.3
click at [825, 157] on div at bounding box center [618, 274] width 867 height 487
click at [995, 16] on div "Publish" at bounding box center [1001, 15] width 27 height 11
drag, startPoint x: 858, startPoint y: 221, endPoint x: 825, endPoint y: 190, distance: 45.3
click at [833, 185] on div at bounding box center [618, 274] width 867 height 487
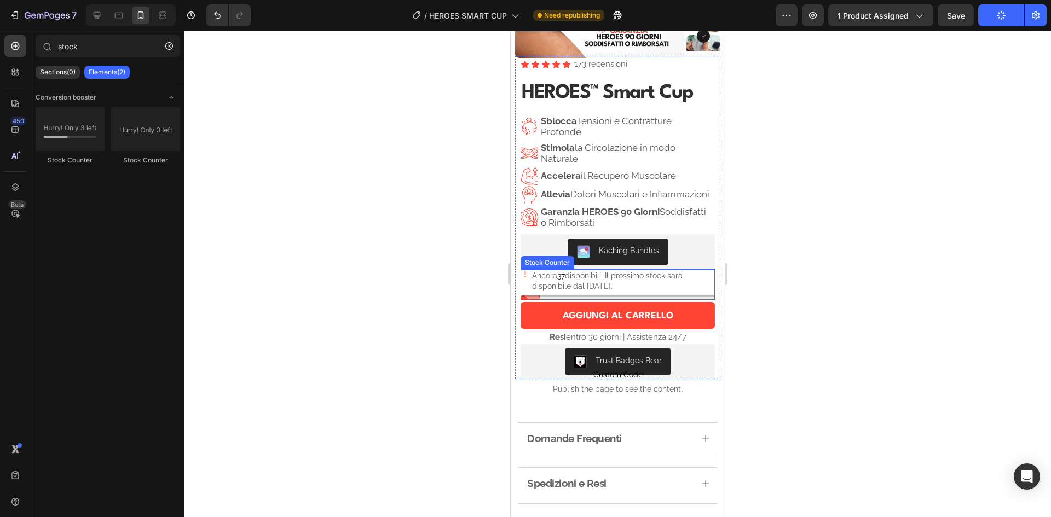
click at [597, 286] on p "Ancora 37 disponibili. Il prossimo stock sarà disponibile dal [DATE]." at bounding box center [623, 281] width 183 height 20
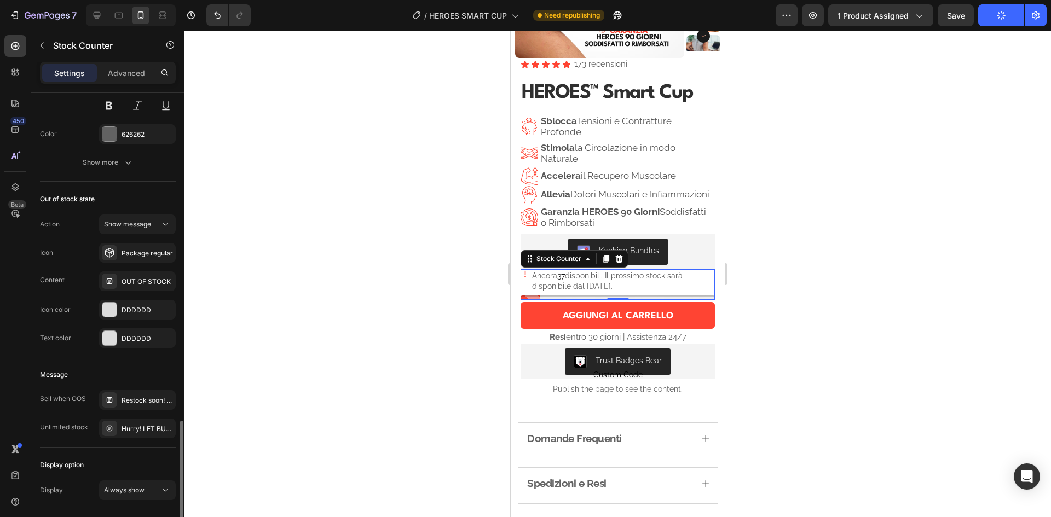
scroll to position [712, 0]
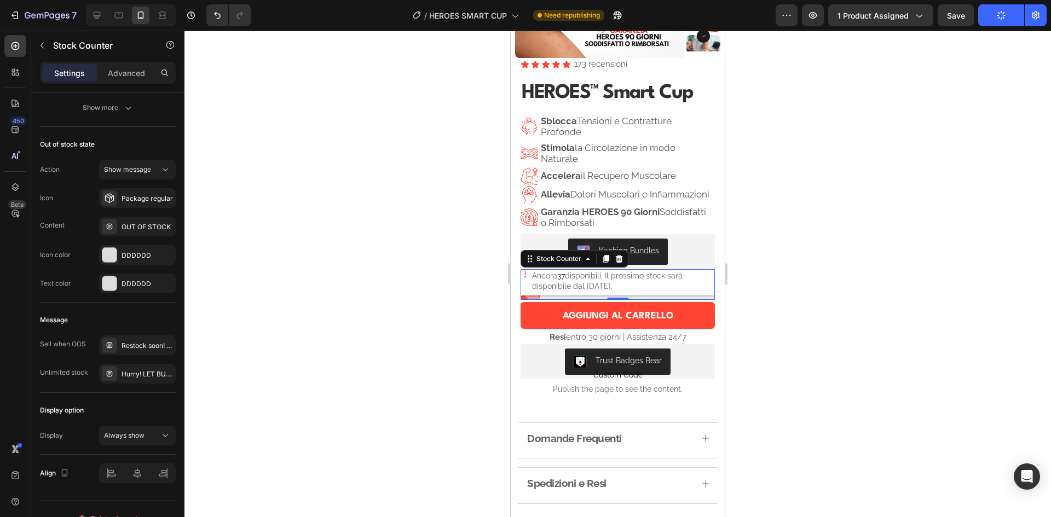
click at [370, 234] on div at bounding box center [618, 274] width 867 height 487
drag, startPoint x: 370, startPoint y: 234, endPoint x: 283, endPoint y: 216, distance: 88.9
click at [283, 216] on div at bounding box center [618, 274] width 867 height 487
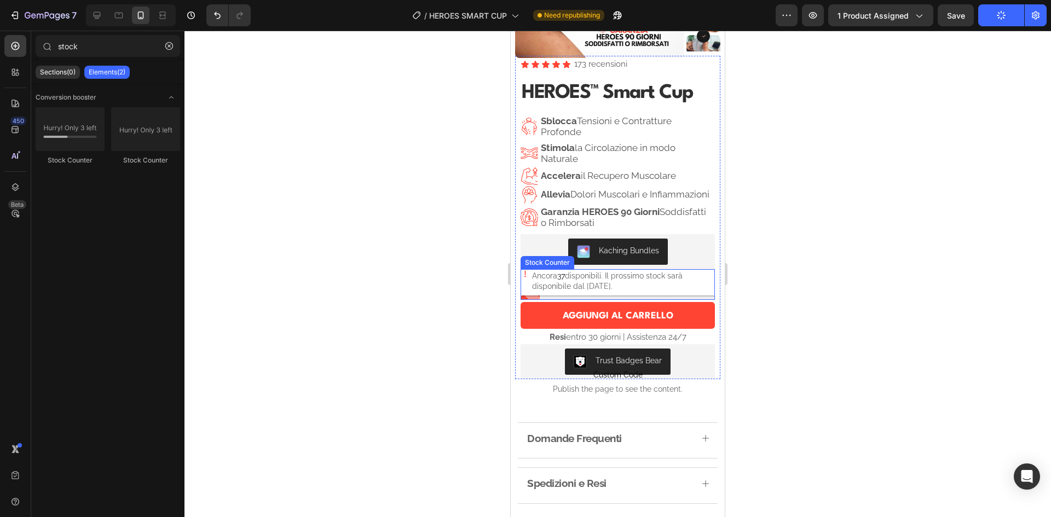
click at [603, 291] on p "Ancora 37 disponibili. Il prossimo stock sarà disponibile dal [DATE]." at bounding box center [623, 281] width 183 height 20
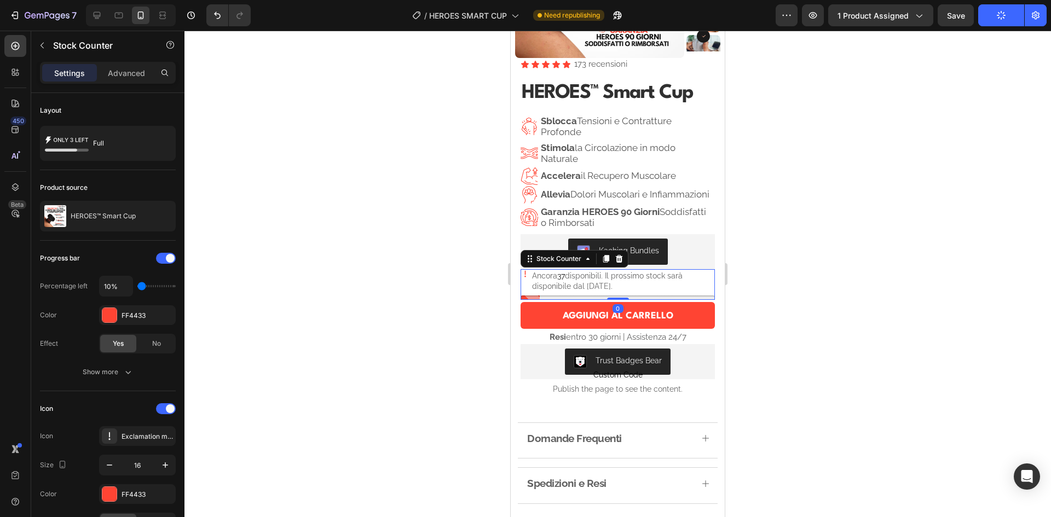
click at [603, 291] on p "Ancora 37 disponibili. Il prossimo stock sarà disponibile dal [DATE]." at bounding box center [623, 281] width 183 height 20
click at [41, 45] on icon "button" at bounding box center [42, 46] width 3 height 6
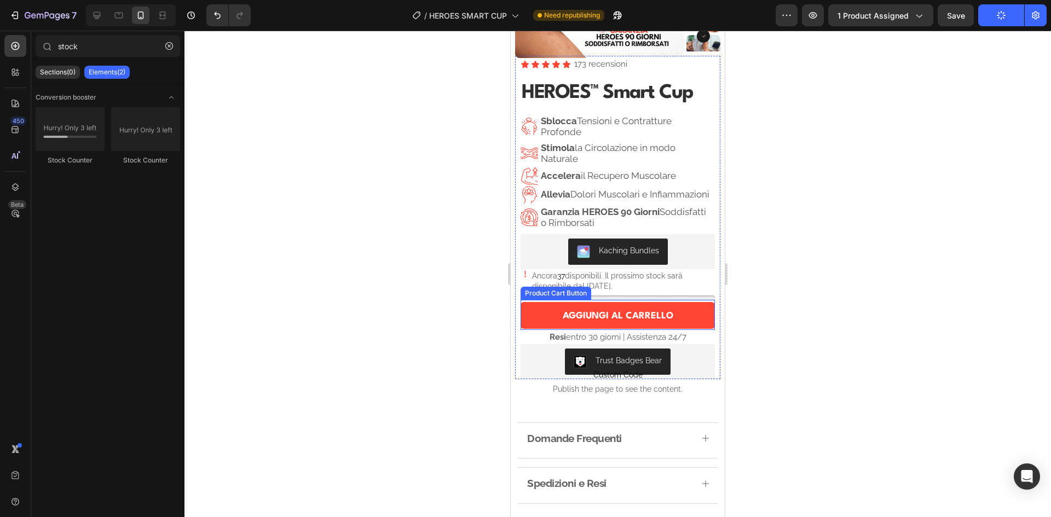
click at [571, 287] on p "Ancora 37 disponibili. Il prossimo stock sarà disponibile dal [DATE]." at bounding box center [623, 281] width 183 height 20
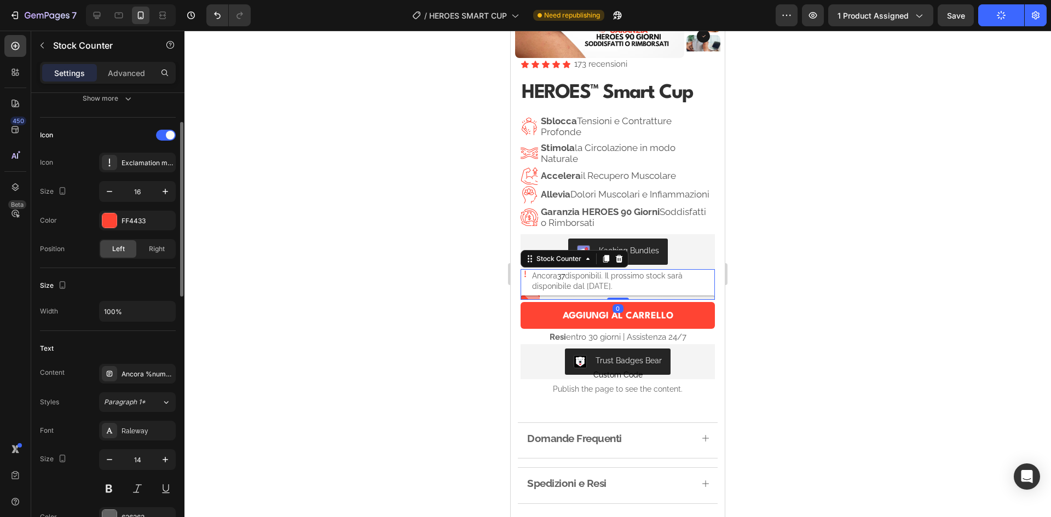
scroll to position [329, 0]
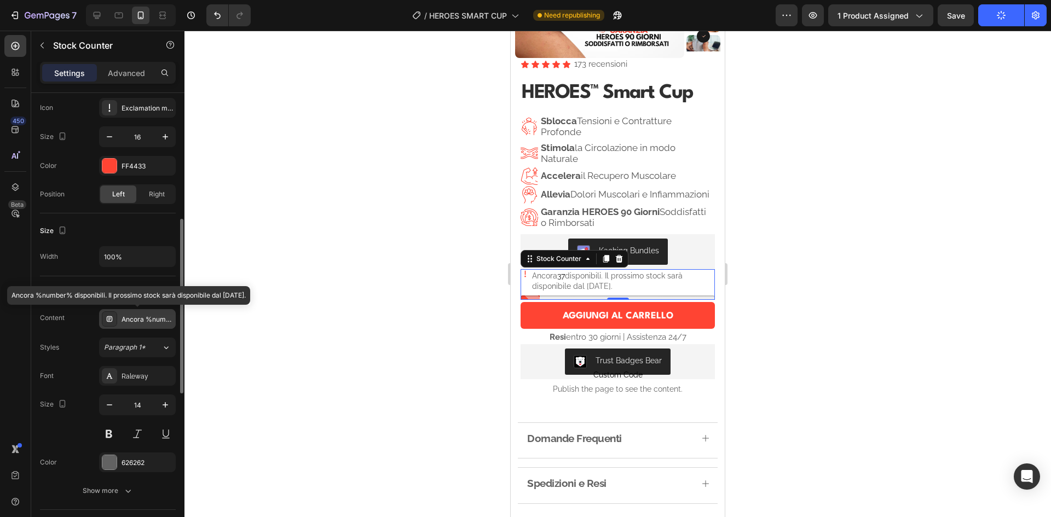
click at [146, 318] on div "Ancora %number% disponibili. Il prossimo stock sarà disponibile dal [DATE]." at bounding box center [147, 320] width 51 height 10
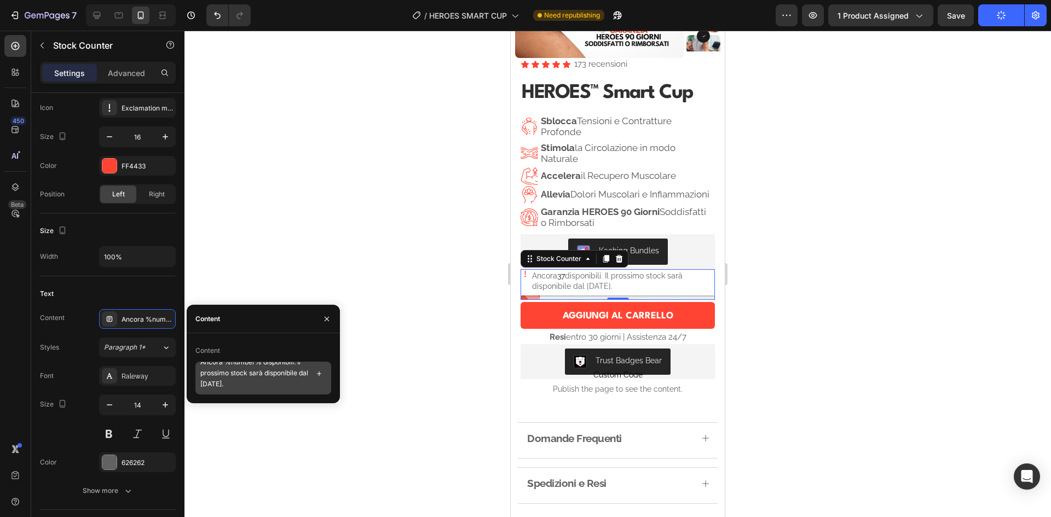
scroll to position [0, 0]
drag, startPoint x: 264, startPoint y: 372, endPoint x: 295, endPoint y: 372, distance: 30.1
click at [295, 372] on textarea "Ancora %number% disponibili. Il prossimo stock sarà disponibile dal [DATE]." at bounding box center [263, 378] width 136 height 33
click at [287, 384] on textarea "Ancora %number% disponibili. Il prossimo stock sarà disponibile dal [DATE]." at bounding box center [263, 378] width 136 height 33
drag, startPoint x: 270, startPoint y: 389, endPoint x: 193, endPoint y: 353, distance: 85.5
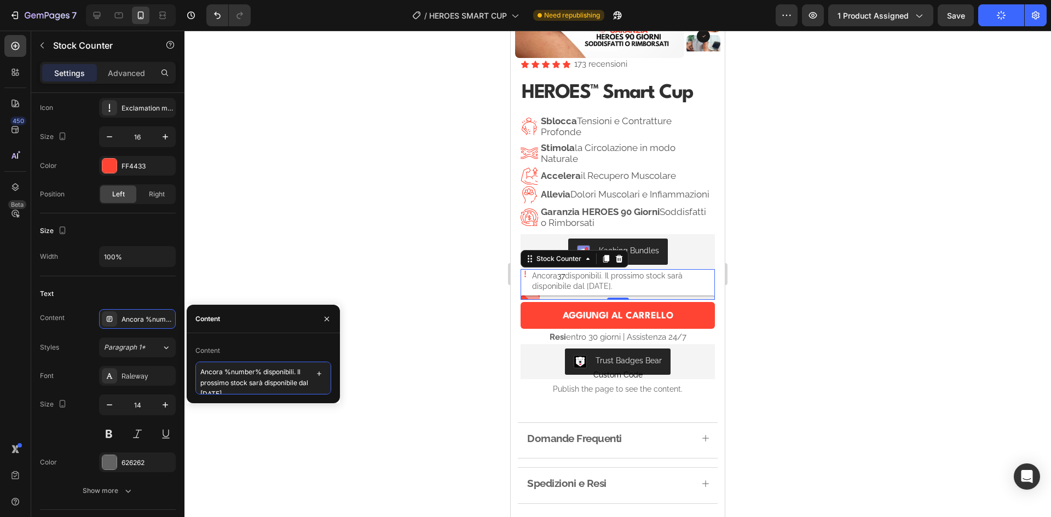
click at [193, 353] on div "Content Ancora %number% disponibili. Il prossimo stock sarà disponibile dal [DA…" at bounding box center [263, 368] width 153 height 53
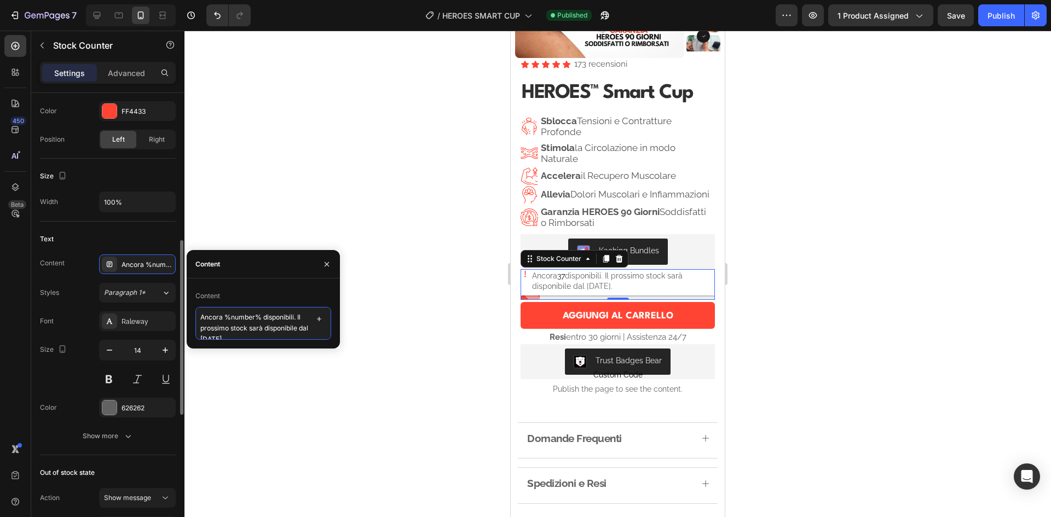
click at [258, 330] on textarea "Ancora %number% disponibili. Il prossimo stock sarà disponibile dal [DATE]." at bounding box center [263, 323] width 136 height 33
click at [215, 329] on textarea "Ancora %number% disponibili. Il prossimo stock sarà disponibile dal [DATE]." at bounding box center [263, 323] width 136 height 33
paste textarea "1°"
type textarea "Ancora %number% disponibili. Il prossimo stock sarà disponibile dal [DATE]."
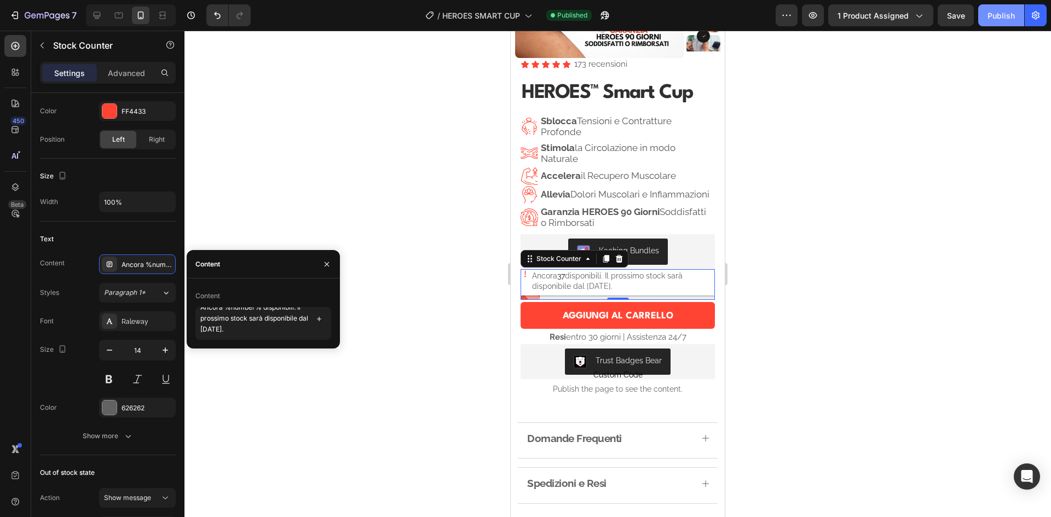
click at [1002, 11] on div "Publish" at bounding box center [1001, 15] width 27 height 11
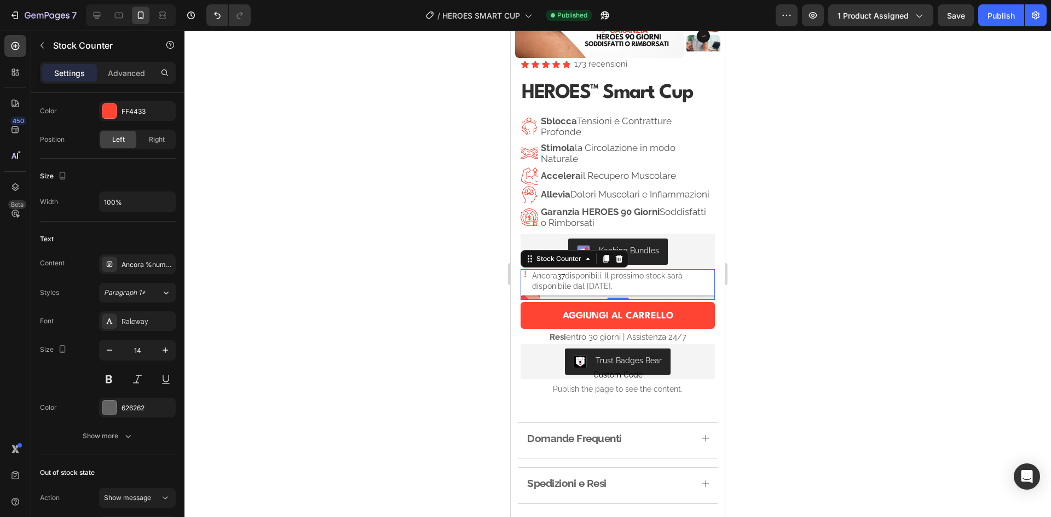
click at [581, 290] on p "Ancora 37 disponibili. Il prossimo stock sarà disponibile dal [DATE]." at bounding box center [623, 281] width 183 height 20
click at [151, 267] on div "Ancora %number% disponibili. Il prossimo stock sarà disponibile dal [DATE]." at bounding box center [147, 265] width 51 height 10
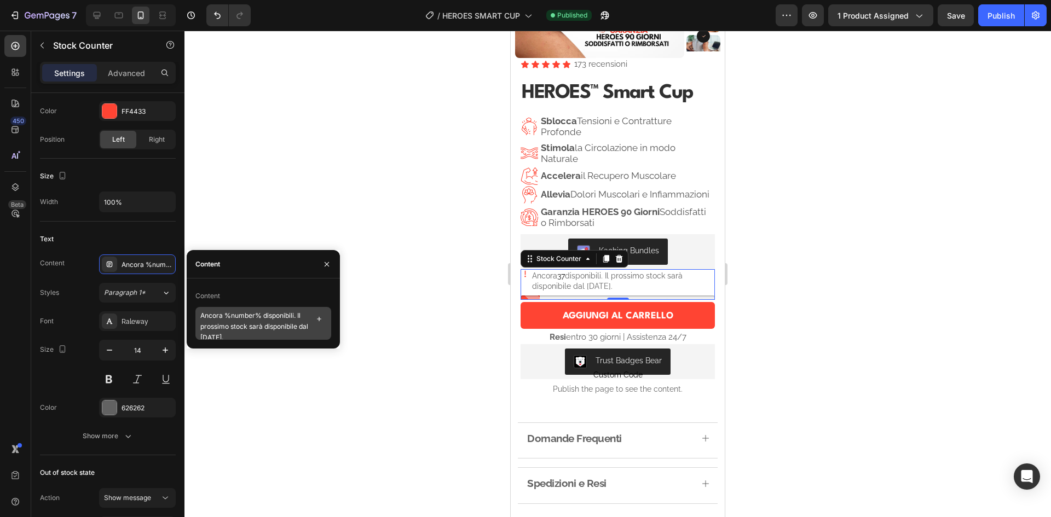
scroll to position [0, 0]
click at [299, 170] on div at bounding box center [618, 274] width 867 height 487
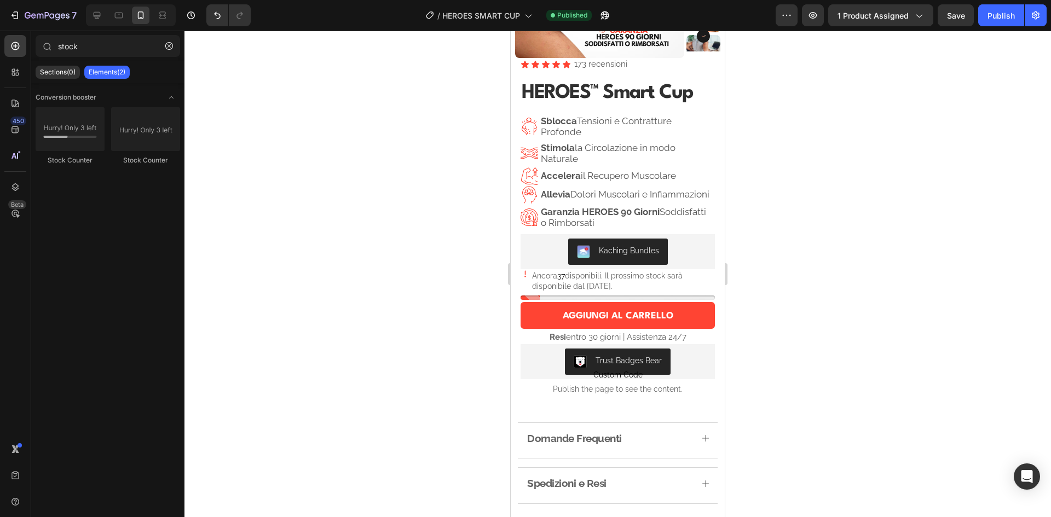
click at [343, 146] on div at bounding box center [618, 274] width 867 height 487
drag, startPoint x: 343, startPoint y: 146, endPoint x: 307, endPoint y: 115, distance: 47.8
click at [307, 115] on div at bounding box center [618, 274] width 867 height 487
click at [599, 291] on p "Ancora 37 disponibili. Il prossimo stock sarà disponibile dal [DATE]." at bounding box center [623, 281] width 183 height 20
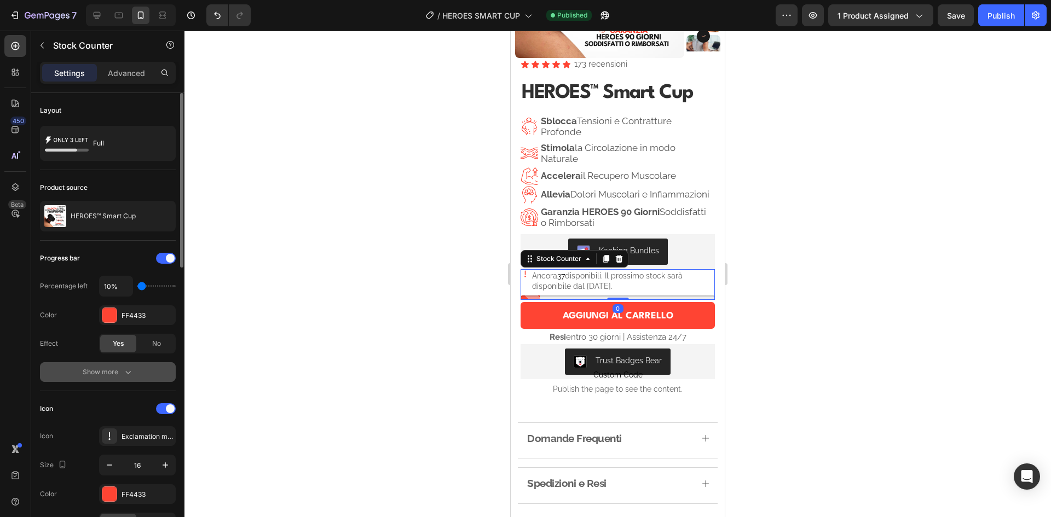
click at [120, 373] on div "Show more" at bounding box center [108, 372] width 51 height 11
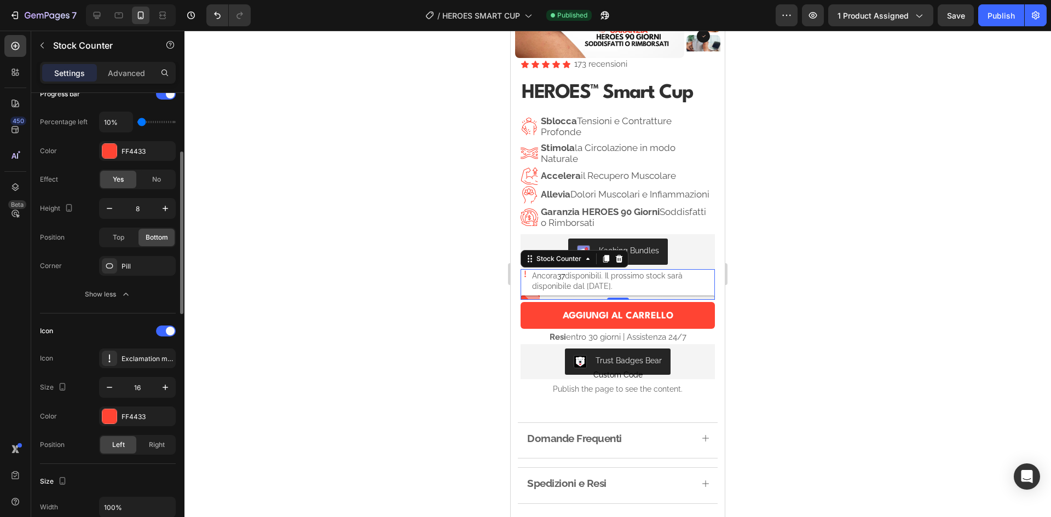
scroll to position [383, 0]
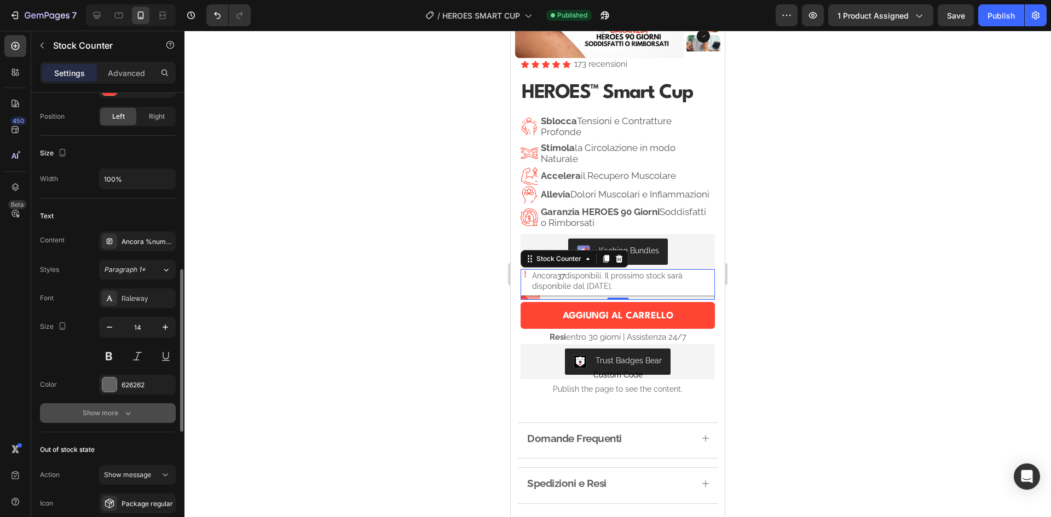
click at [140, 409] on button "Show more" at bounding box center [108, 414] width 136 height 20
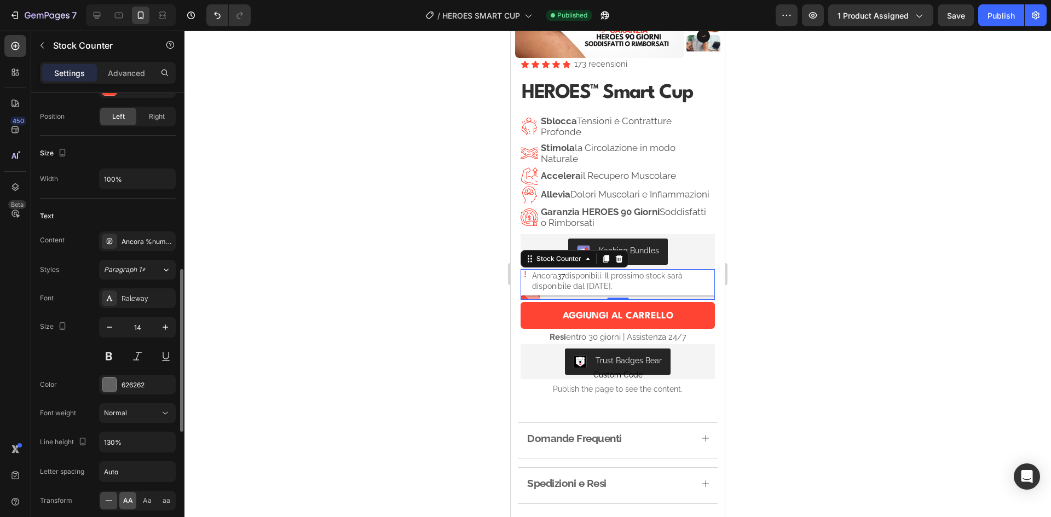
scroll to position [602, 0]
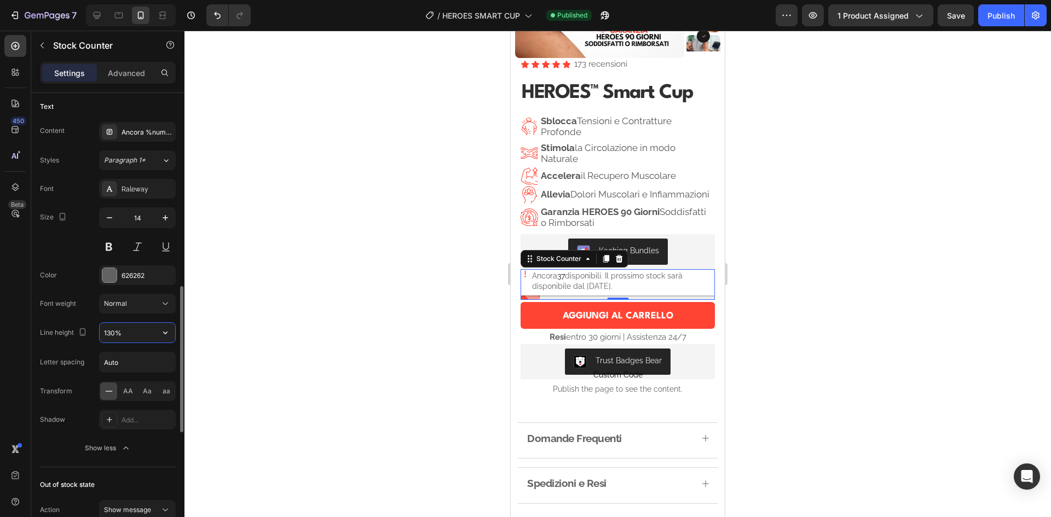
click at [110, 334] on input "130%" at bounding box center [138, 333] width 76 height 20
click at [111, 332] on input "130%" at bounding box center [138, 333] width 76 height 20
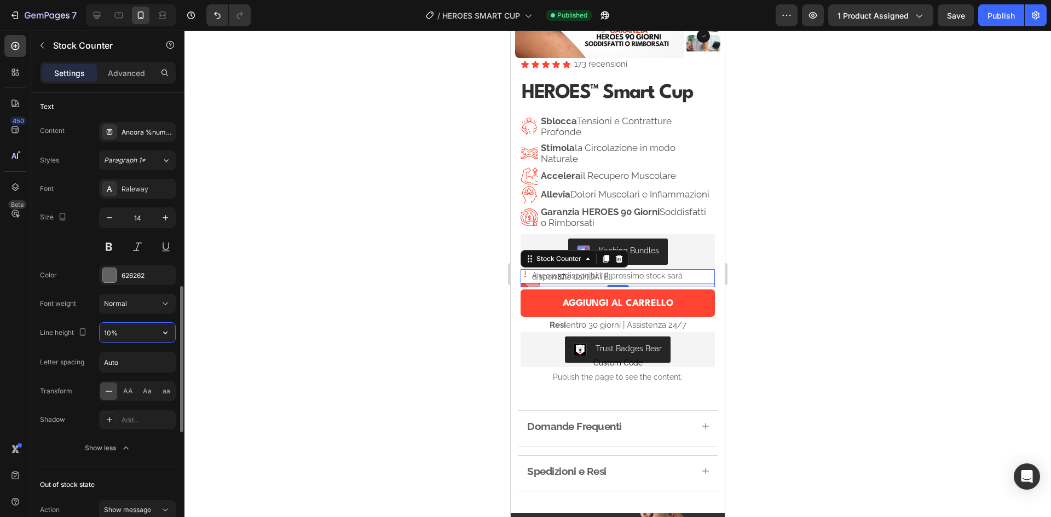
type input "120%"
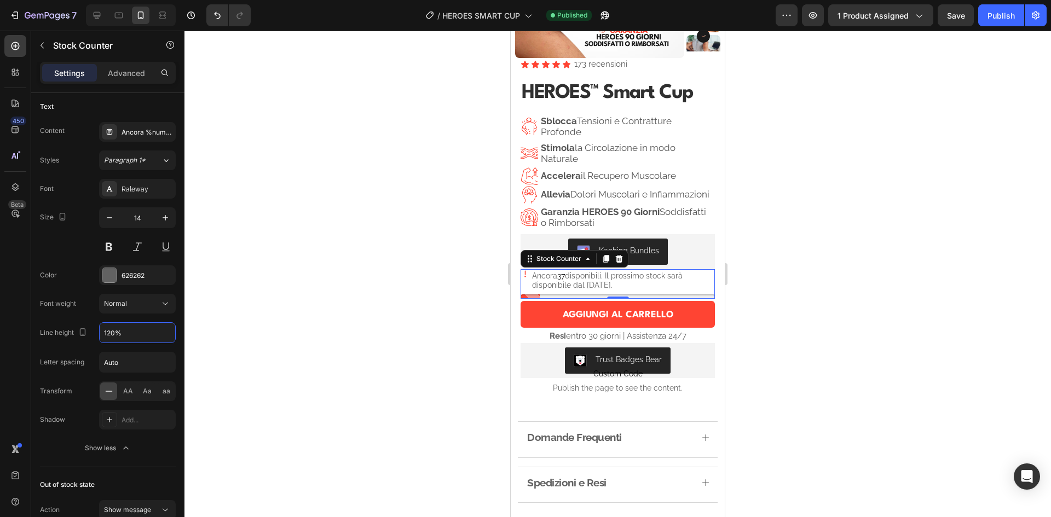
click at [323, 250] on div at bounding box center [618, 274] width 867 height 487
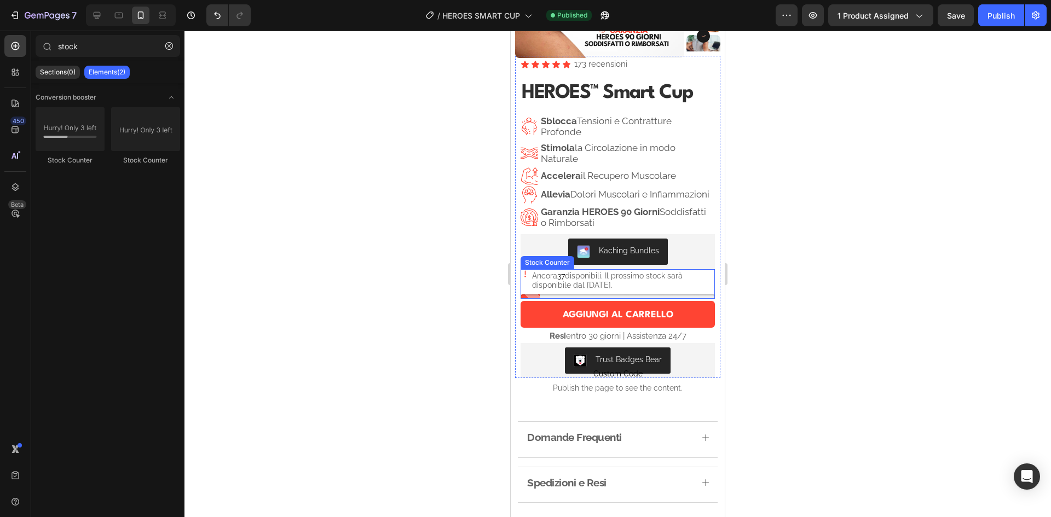
click at [538, 290] on p "Ancora 37 disponibili. Il prossimo stock sarà disponibile dal [DATE]." at bounding box center [623, 281] width 183 height 19
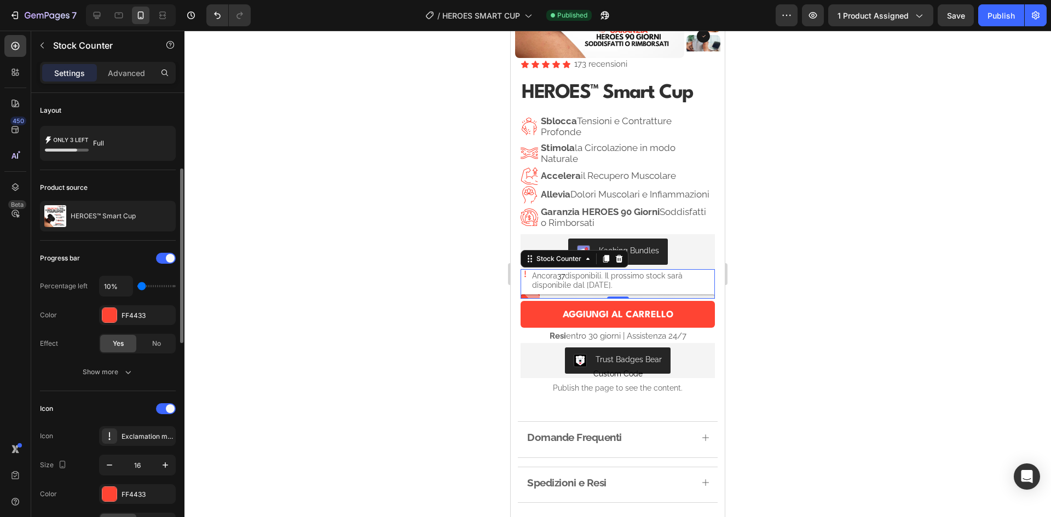
scroll to position [164, 0]
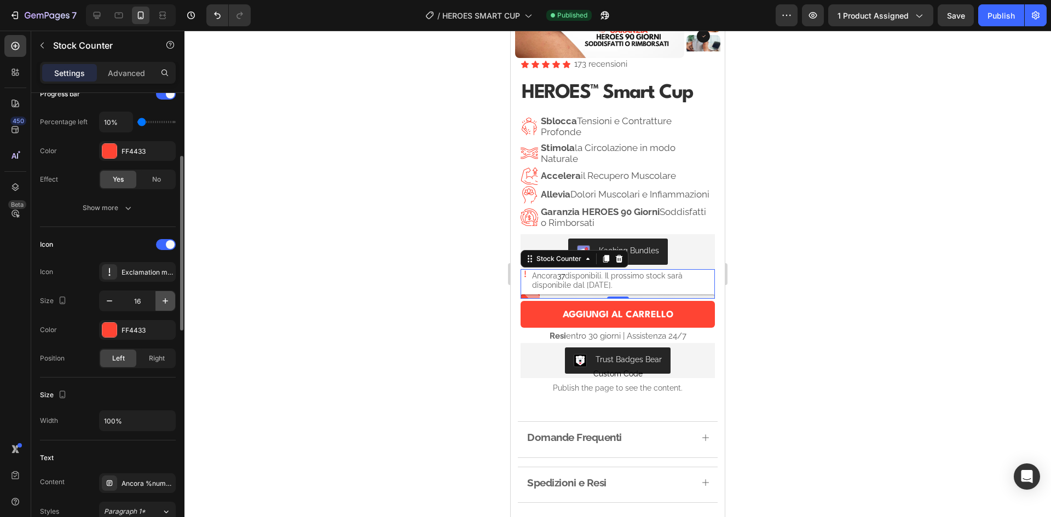
click at [159, 297] on button "button" at bounding box center [165, 301] width 20 height 20
click at [161, 297] on icon "button" at bounding box center [165, 301] width 11 height 11
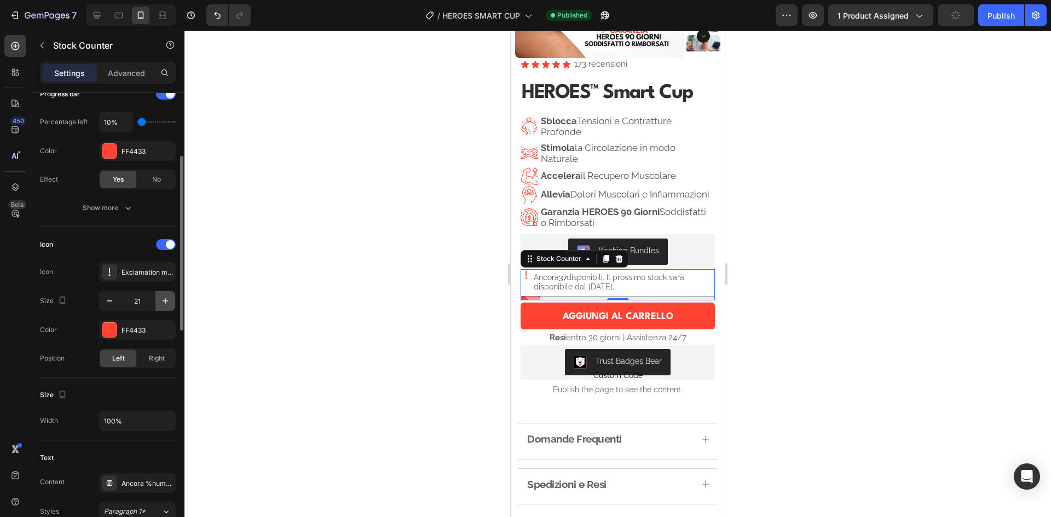
click at [161, 297] on icon "button" at bounding box center [165, 301] width 11 height 11
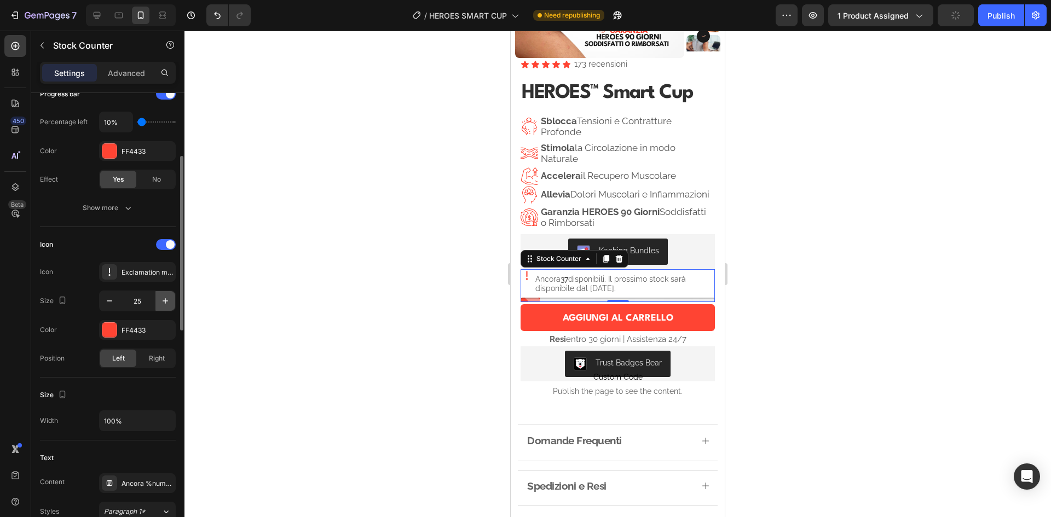
click at [161, 297] on icon "button" at bounding box center [165, 301] width 11 height 11
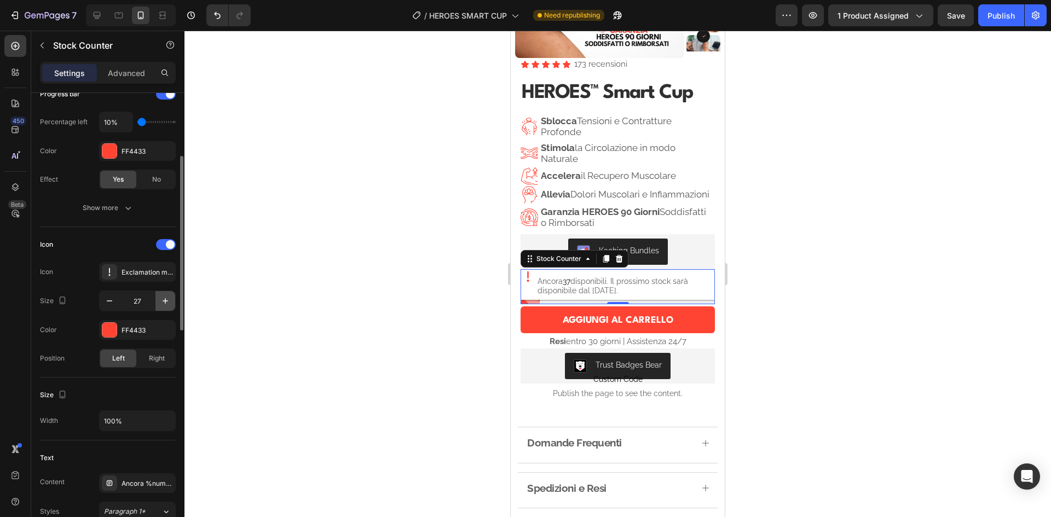
click at [161, 297] on icon "button" at bounding box center [165, 301] width 11 height 11
click at [107, 301] on icon "button" at bounding box center [109, 301] width 5 height 1
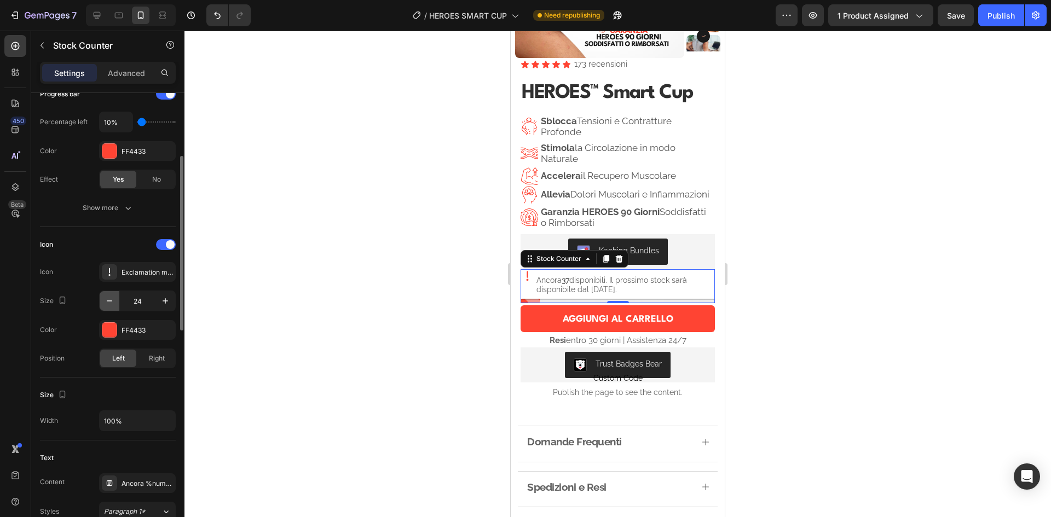
click at [107, 301] on icon "button" at bounding box center [109, 301] width 5 height 1
click at [107, 301] on icon "button" at bounding box center [109, 301] width 11 height 11
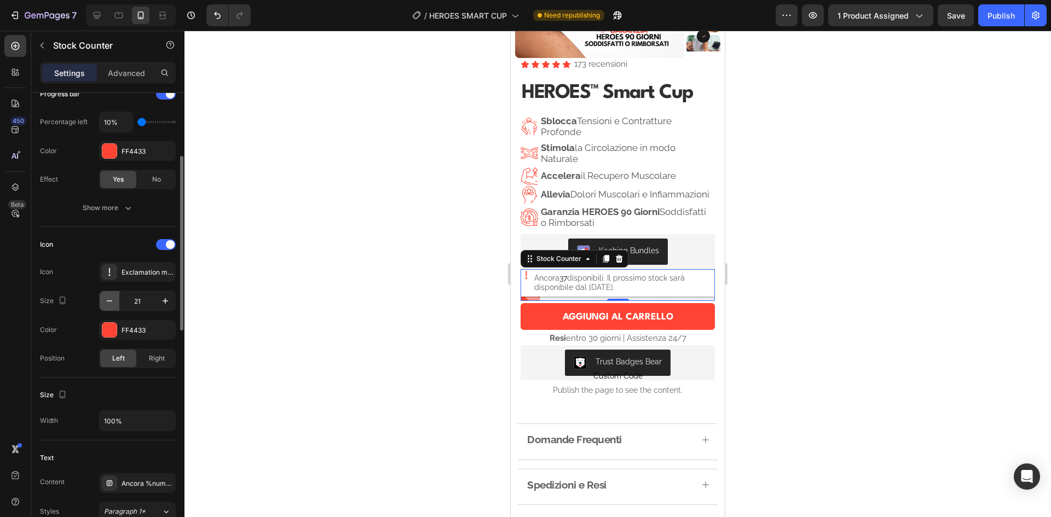
click at [107, 301] on icon "button" at bounding box center [109, 301] width 11 height 11
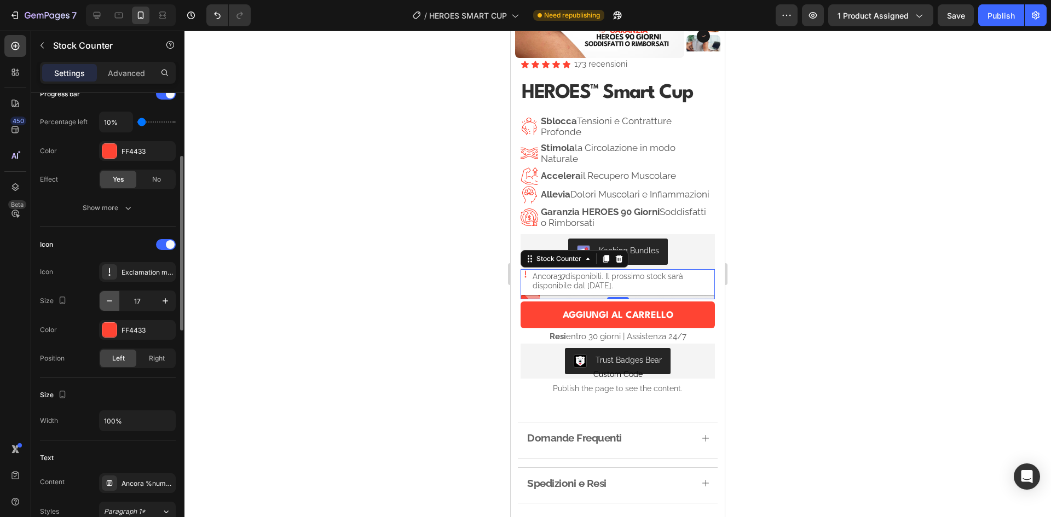
click at [107, 301] on icon "button" at bounding box center [109, 301] width 11 height 11
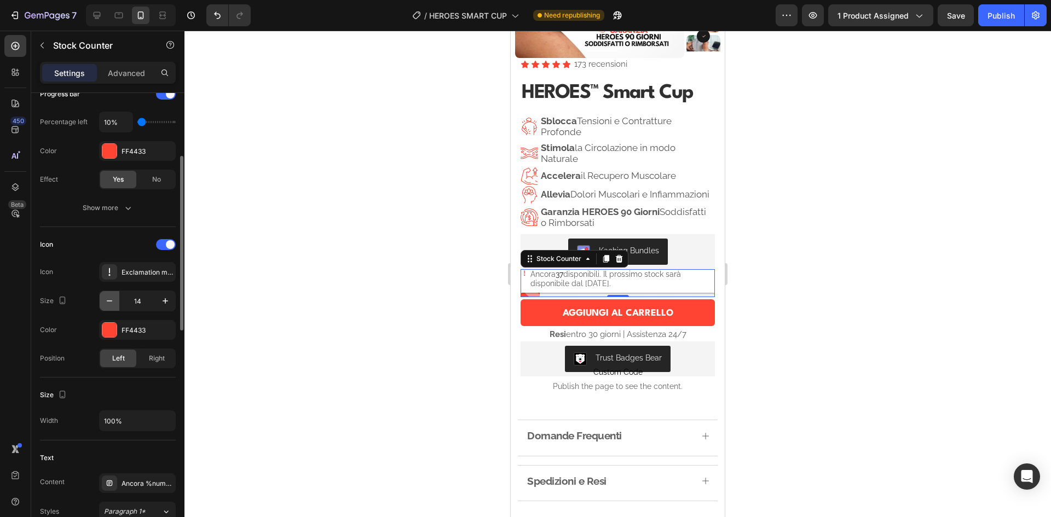
click at [107, 301] on icon "button" at bounding box center [109, 301] width 11 height 11
click at [162, 297] on icon "button" at bounding box center [165, 301] width 11 height 11
type input "14"
click at [117, 270] on div "Exclamation mark bold" at bounding box center [137, 272] width 77 height 20
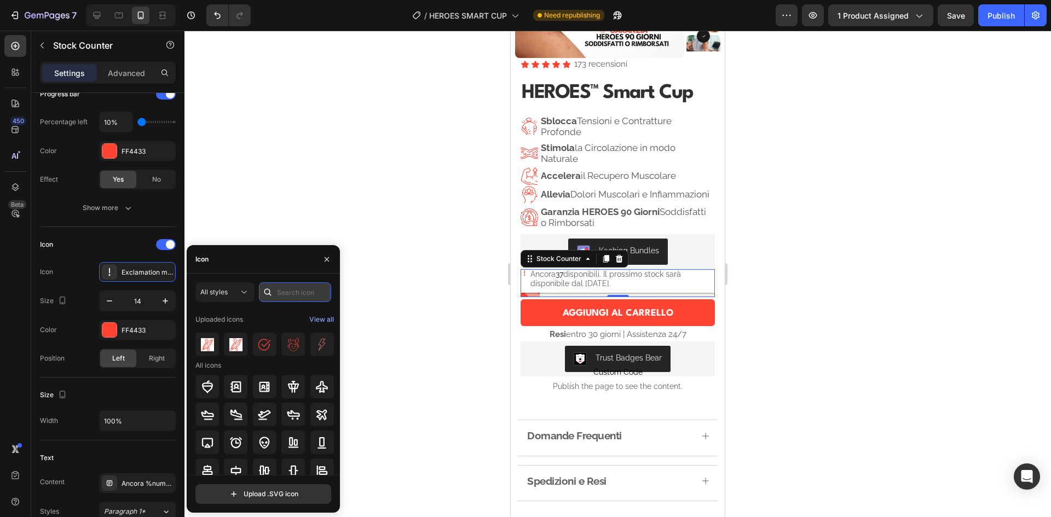
click at [289, 291] on input "text" at bounding box center [295, 293] width 72 height 20
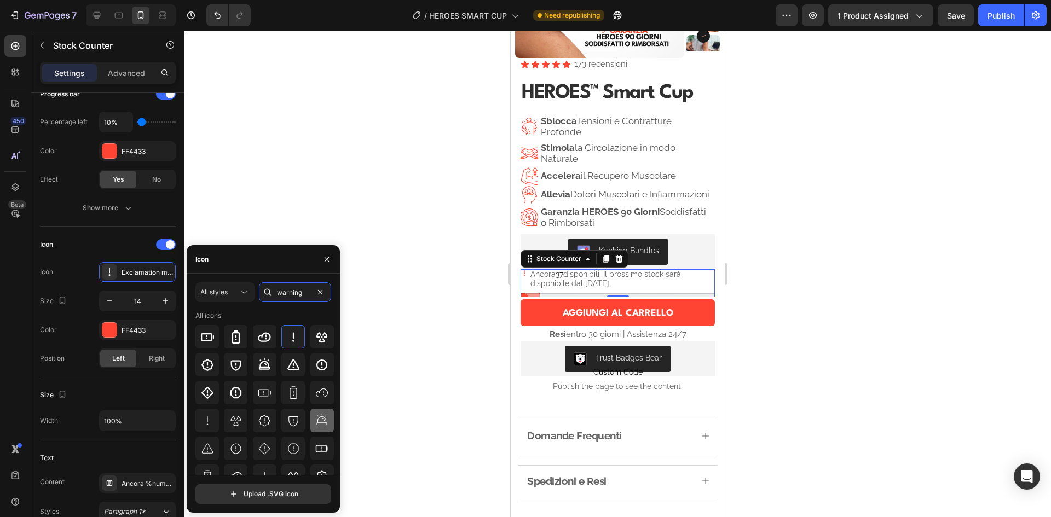
type input "warning"
click at [319, 423] on icon at bounding box center [322, 419] width 10 height 11
click at [263, 367] on icon at bounding box center [264, 364] width 11 height 11
click at [316, 420] on icon at bounding box center [321, 420] width 13 height 13
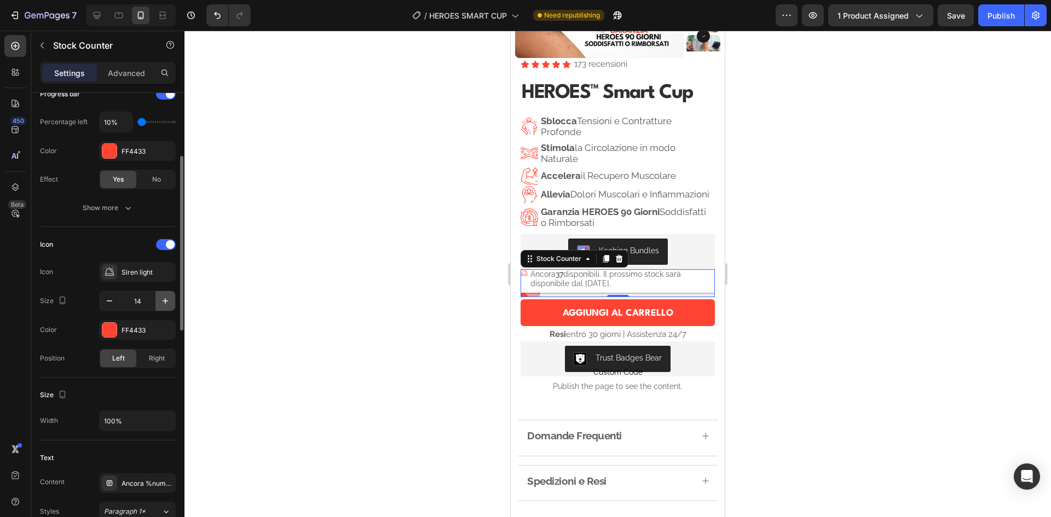
click at [159, 295] on button "button" at bounding box center [165, 301] width 20 height 20
type input "15"
click at [902, 310] on div at bounding box center [618, 274] width 867 height 487
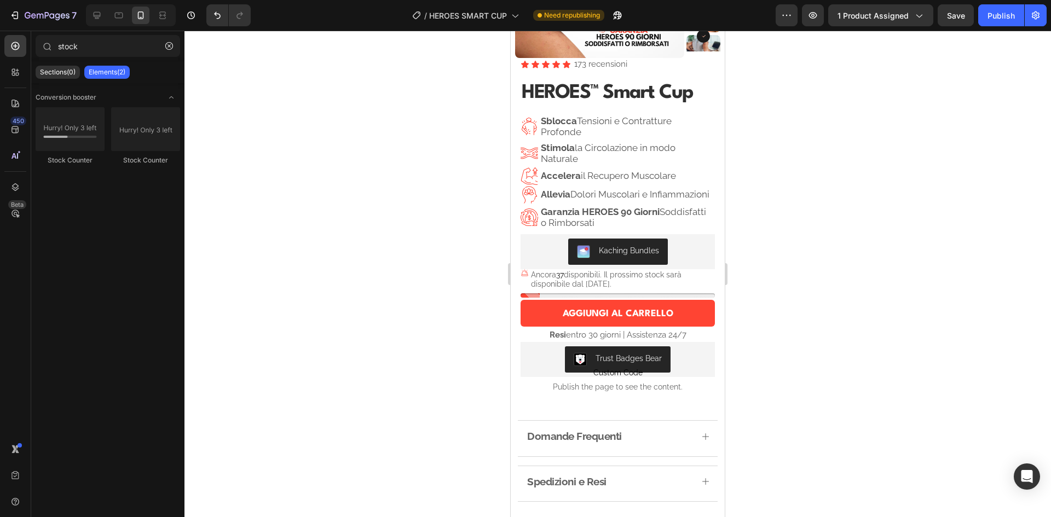
click at [862, 263] on div at bounding box center [618, 274] width 867 height 487
drag, startPoint x: 862, startPoint y: 263, endPoint x: 819, endPoint y: 237, distance: 50.6
click at [808, 224] on div at bounding box center [618, 274] width 867 height 487
click at [567, 289] on p "Ancora 37 disponibili. Il prossimo stock sarà disponibile dal [DATE]." at bounding box center [623, 279] width 184 height 19
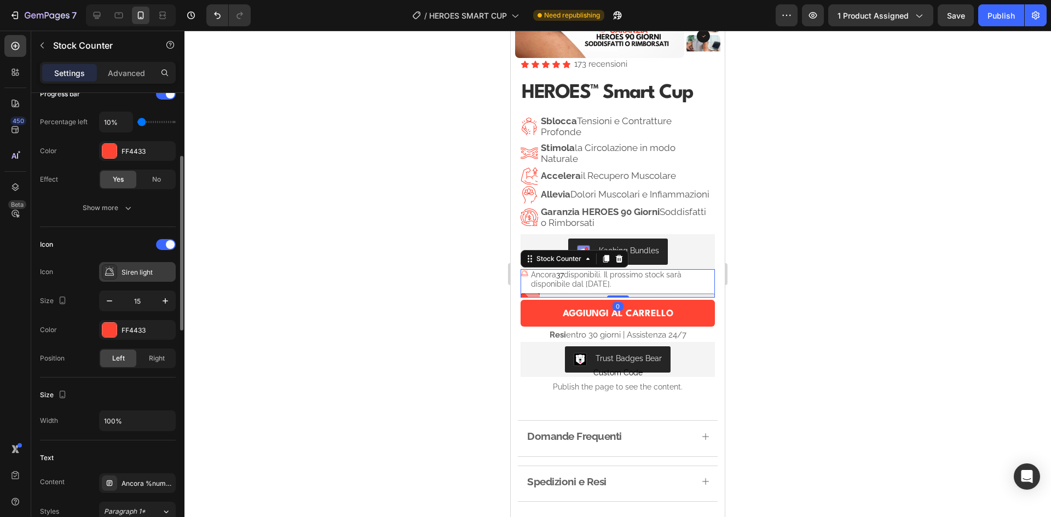
click at [136, 272] on div "Siren light" at bounding box center [147, 273] width 51 height 10
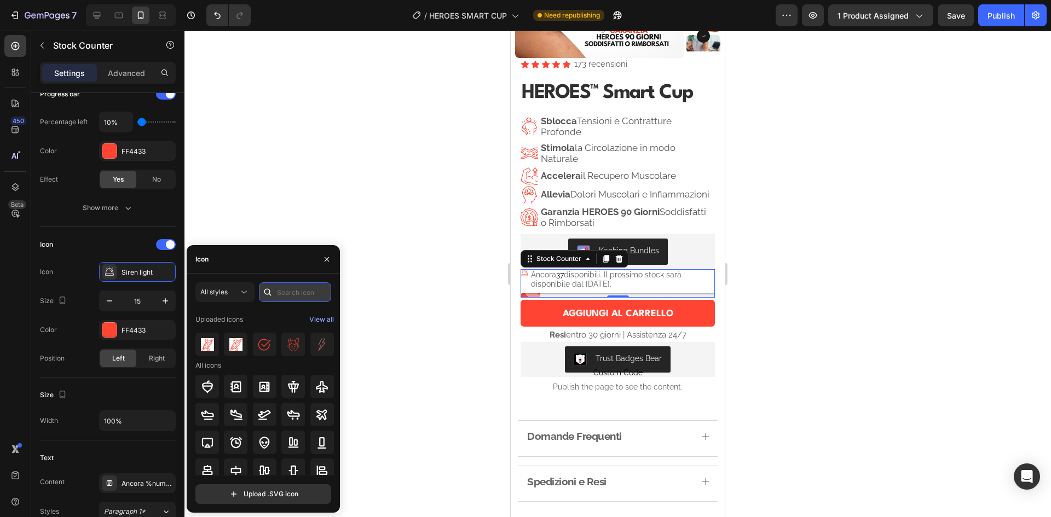
click at [280, 295] on input "text" at bounding box center [295, 293] width 72 height 20
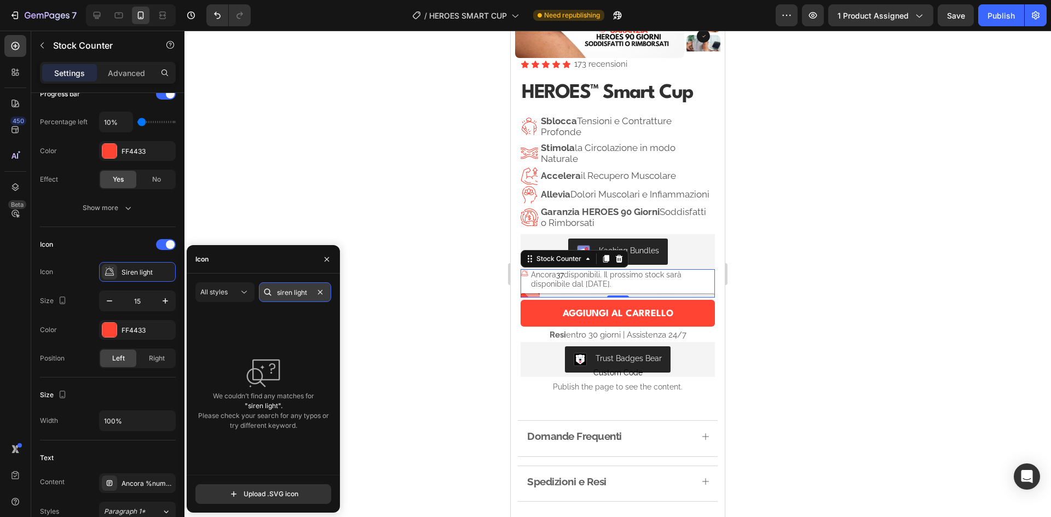
drag, startPoint x: 294, startPoint y: 293, endPoint x: 308, endPoint y: 296, distance: 14.5
click at [308, 296] on input "siren light" at bounding box center [295, 293] width 72 height 20
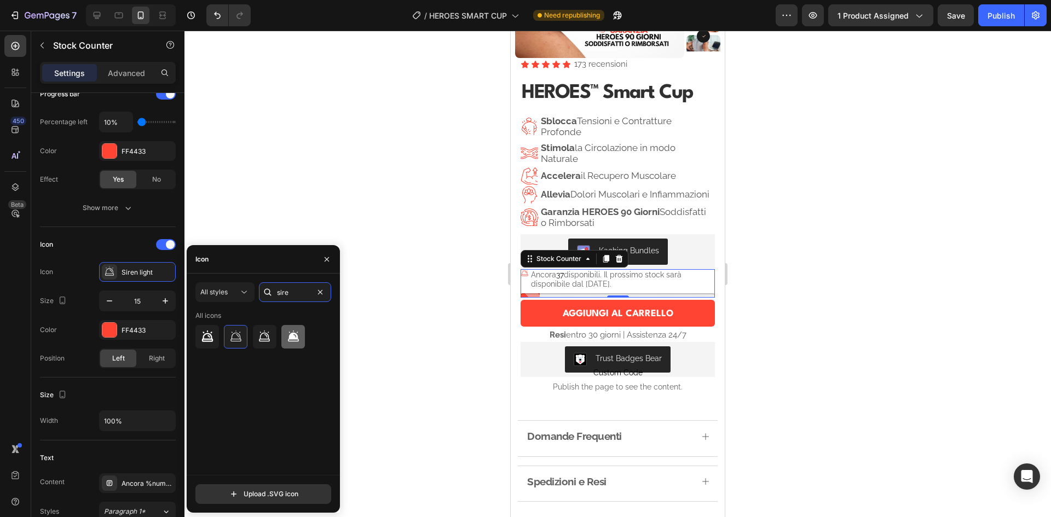
type input "sire"
click at [296, 339] on icon at bounding box center [293, 336] width 11 height 11
click at [209, 335] on icon at bounding box center [206, 336] width 11 height 11
click at [289, 335] on icon at bounding box center [293, 337] width 13 height 13
click at [361, 218] on div at bounding box center [618, 274] width 867 height 487
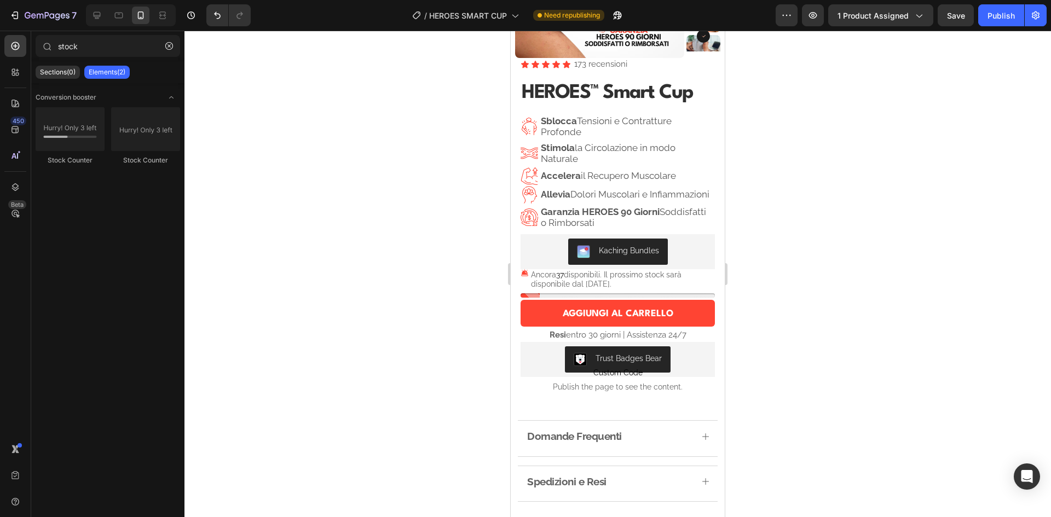
click at [867, 179] on div at bounding box center [618, 274] width 867 height 487
click at [861, 175] on div at bounding box center [618, 274] width 867 height 487
drag, startPoint x: 861, startPoint y: 175, endPoint x: 842, endPoint y: 151, distance: 31.1
click at [842, 151] on div at bounding box center [618, 274] width 867 height 487
click at [1007, 13] on div "Publish" at bounding box center [1001, 15] width 27 height 11
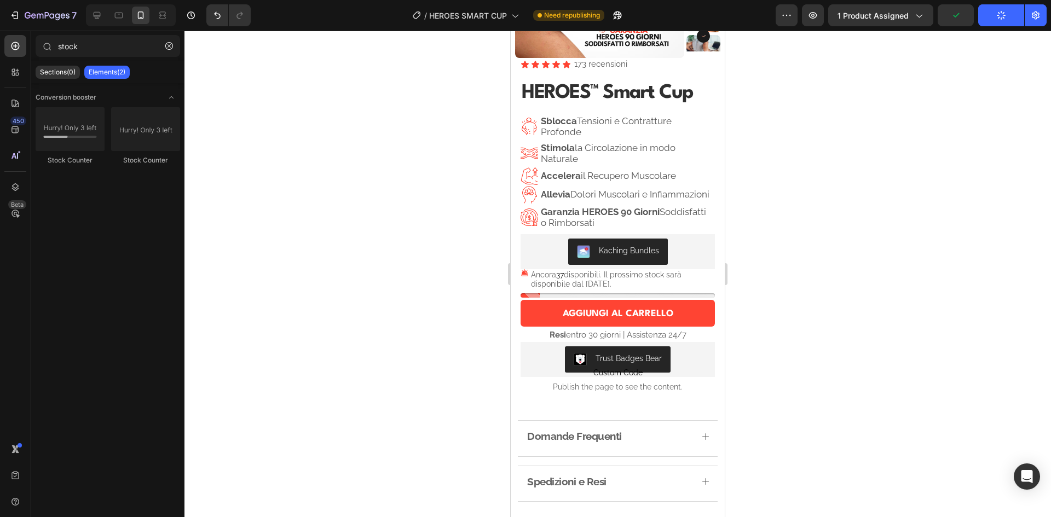
click at [867, 145] on div at bounding box center [618, 274] width 867 height 487
click at [346, 182] on div at bounding box center [618, 274] width 867 height 487
drag, startPoint x: 346, startPoint y: 182, endPoint x: 316, endPoint y: 128, distance: 61.3
click at [316, 128] on div at bounding box center [618, 274] width 867 height 487
click at [878, 207] on div at bounding box center [618, 274] width 867 height 487
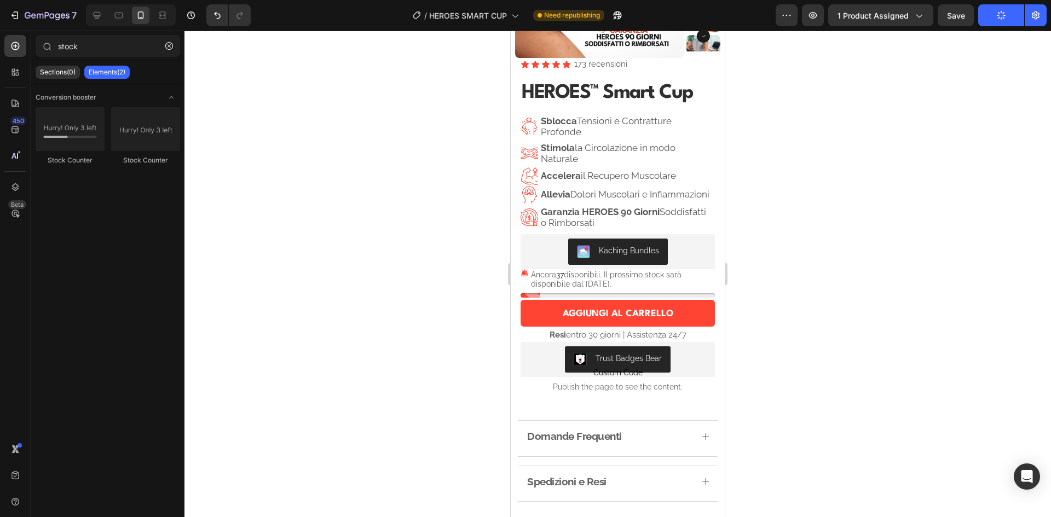
drag, startPoint x: 878, startPoint y: 207, endPoint x: 851, endPoint y: 170, distance: 45.6
click at [851, 170] on div at bounding box center [618, 274] width 867 height 487
click at [389, 181] on div at bounding box center [618, 274] width 867 height 487
drag, startPoint x: 389, startPoint y: 181, endPoint x: 358, endPoint y: 160, distance: 37.2
click at [359, 160] on div at bounding box center [618, 274] width 867 height 487
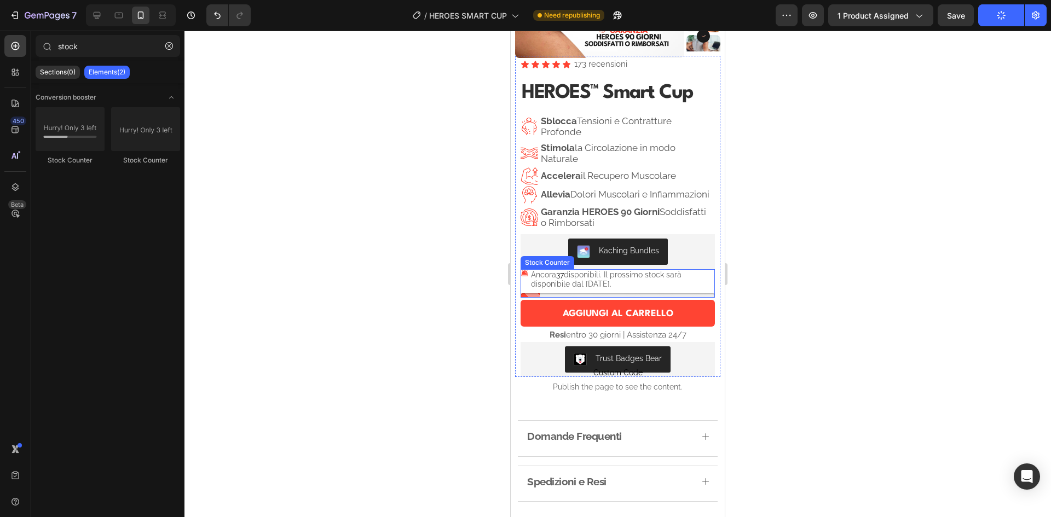
click at [609, 289] on p "Ancora 37 disponibili. Il prossimo stock sarà disponibile dal [DATE]." at bounding box center [623, 279] width 184 height 19
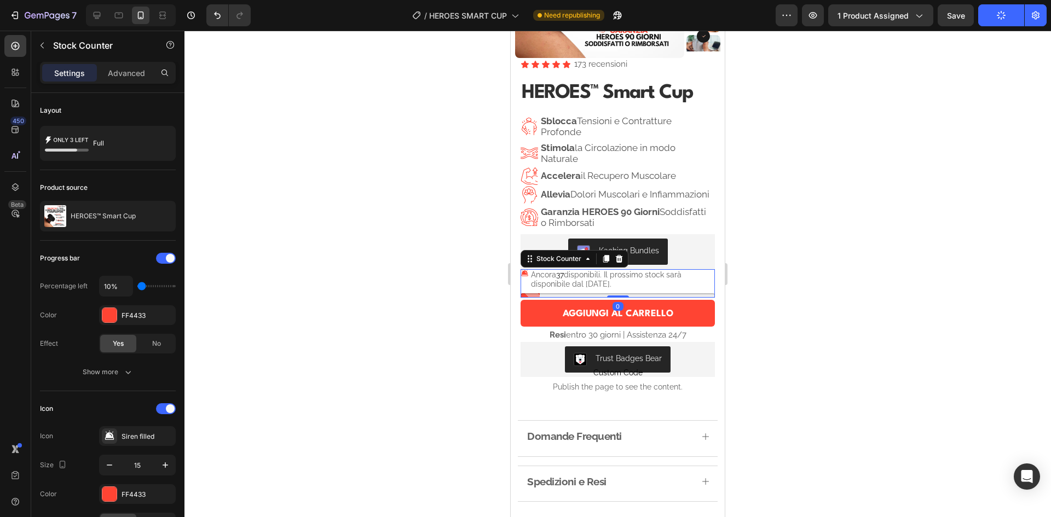
click at [637, 298] on div "Ancora 37 disponibili. Il prossimo stock sarà disponibile dal [DATE]." at bounding box center [618, 283] width 194 height 28
click at [631, 289] on p "Ancora 37 disponibili. Il prossimo stock sarà disponibile dal [DATE]." at bounding box center [623, 279] width 184 height 19
click at [621, 289] on p "Ancora 37 disponibili. Il prossimo stock sarà disponibile dal [DATE]." at bounding box center [623, 279] width 184 height 19
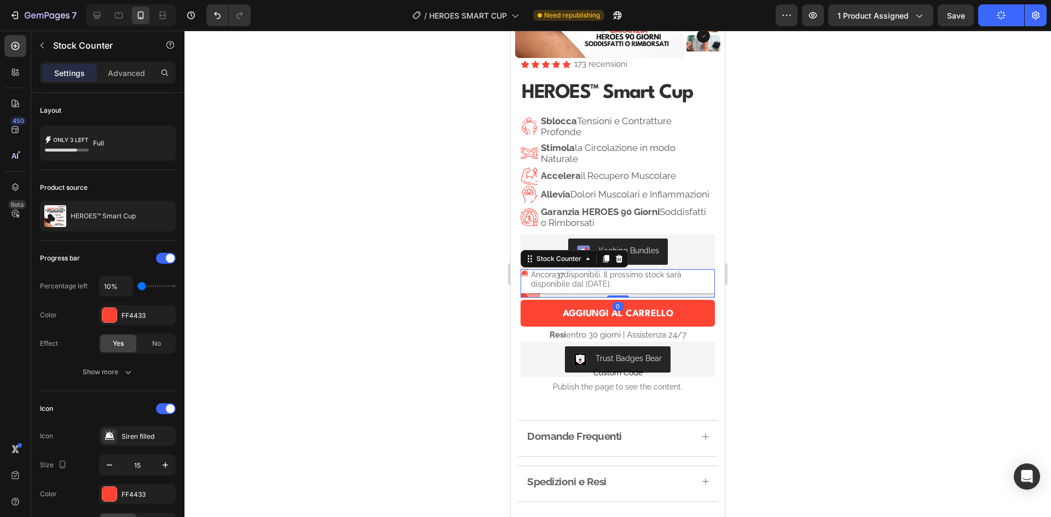
click at [389, 174] on div at bounding box center [618, 274] width 867 height 487
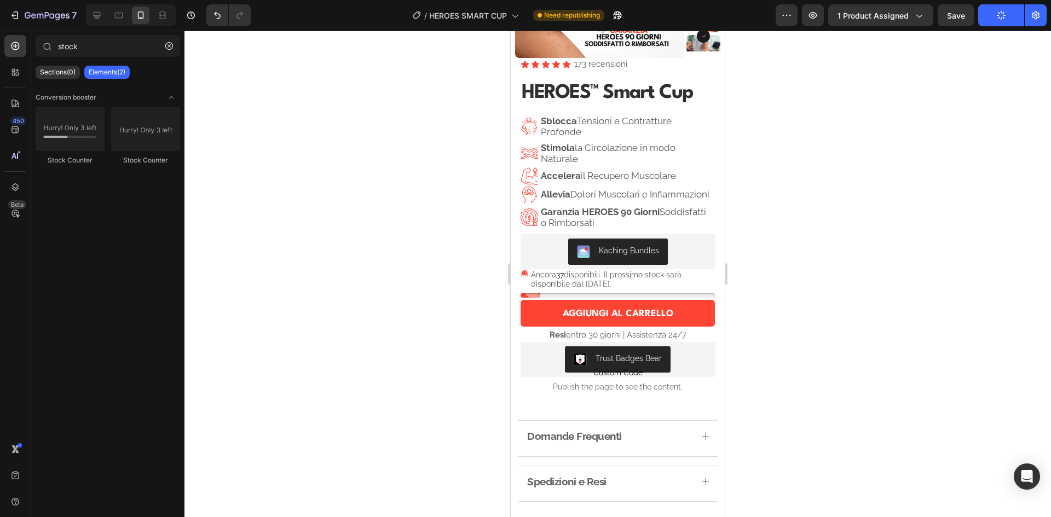
click at [861, 169] on div at bounding box center [618, 274] width 867 height 487
drag, startPoint x: 862, startPoint y: 168, endPoint x: 827, endPoint y: 116, distance: 63.2
click at [826, 116] on div at bounding box center [618, 274] width 867 height 487
click at [600, 287] on p "Ancora 37 disponibili. Il prossimo stock sarà disponibile dal [DATE]." at bounding box center [623, 279] width 184 height 19
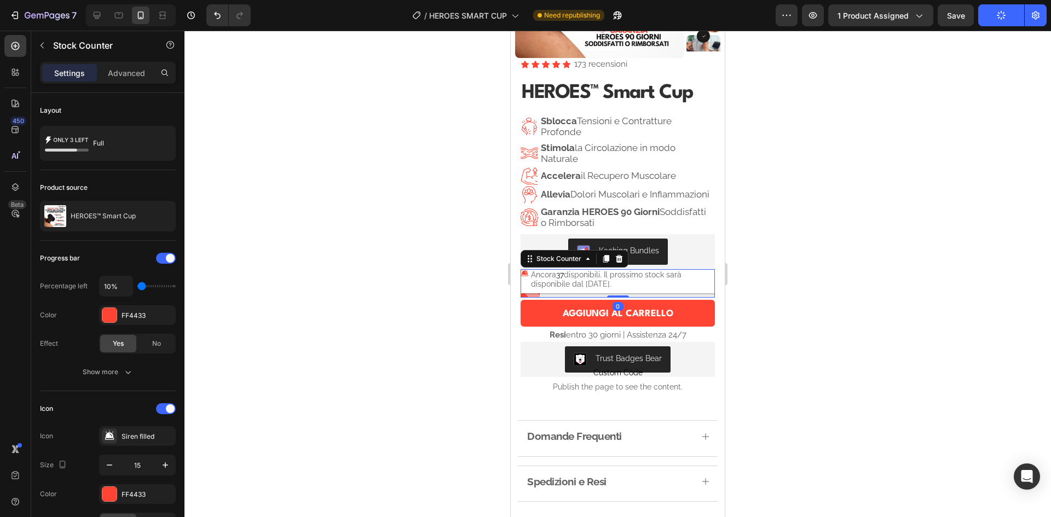
click at [591, 289] on p "Ancora 37 disponibili. Il prossimo stock sarà disponibile dal [DATE]." at bounding box center [623, 279] width 184 height 19
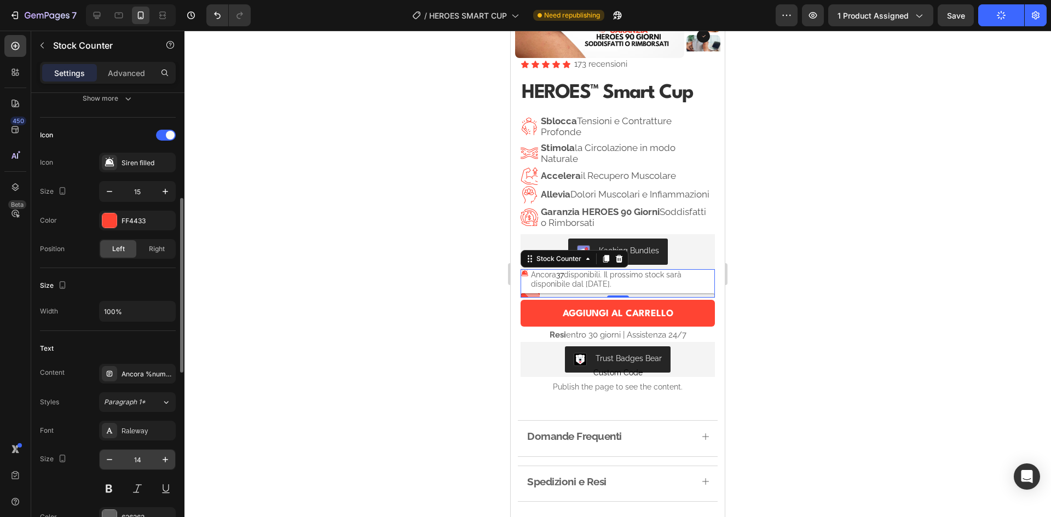
scroll to position [383, 0]
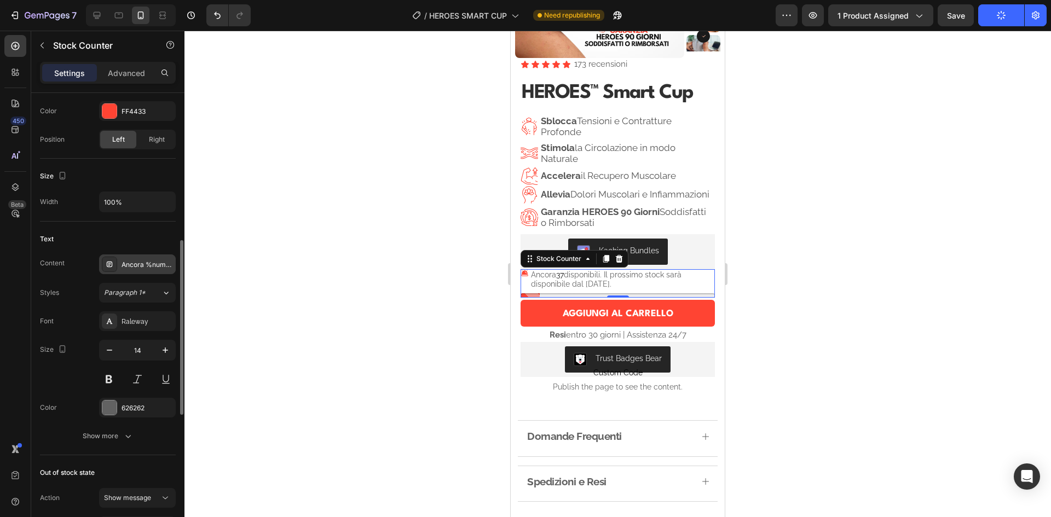
click at [151, 261] on div "Ancora %number% disponibili. Il prossimo stock sarà disponibile dal [DATE]." at bounding box center [147, 265] width 51 height 10
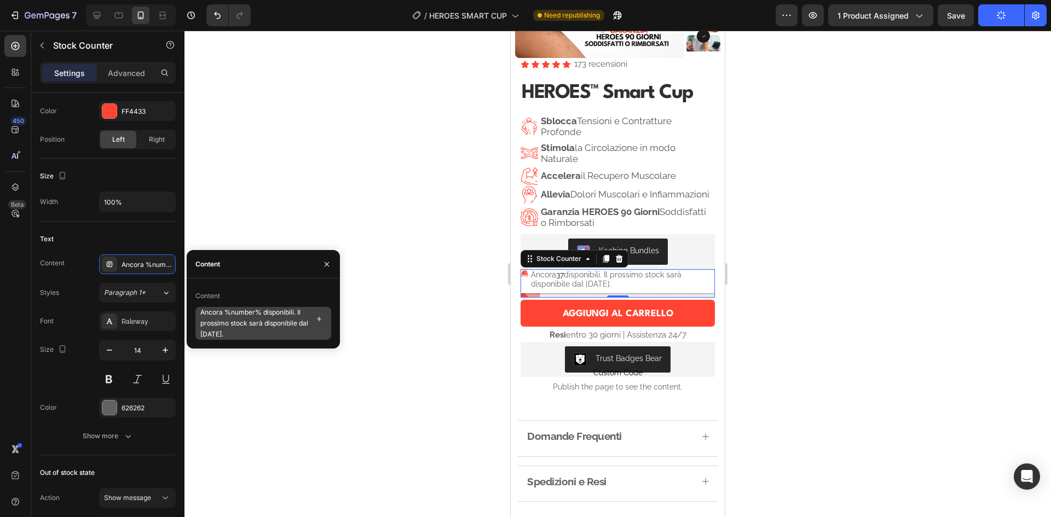
scroll to position [10, 0]
click at [212, 330] on textarea "Ancora %number% disponibili. Il prossimo stock sarà disponibile dal [DATE]." at bounding box center [263, 323] width 136 height 33
type textarea "Ancora %number% disponibili. Il prossimo stock sarà disponibile dal [DATE]."
click at [276, 328] on textarea "Ancora %number% disponibili. Il prossimo stock sarà disponibile dal [DATE]." at bounding box center [263, 323] width 136 height 33
click at [863, 132] on div at bounding box center [618, 274] width 867 height 487
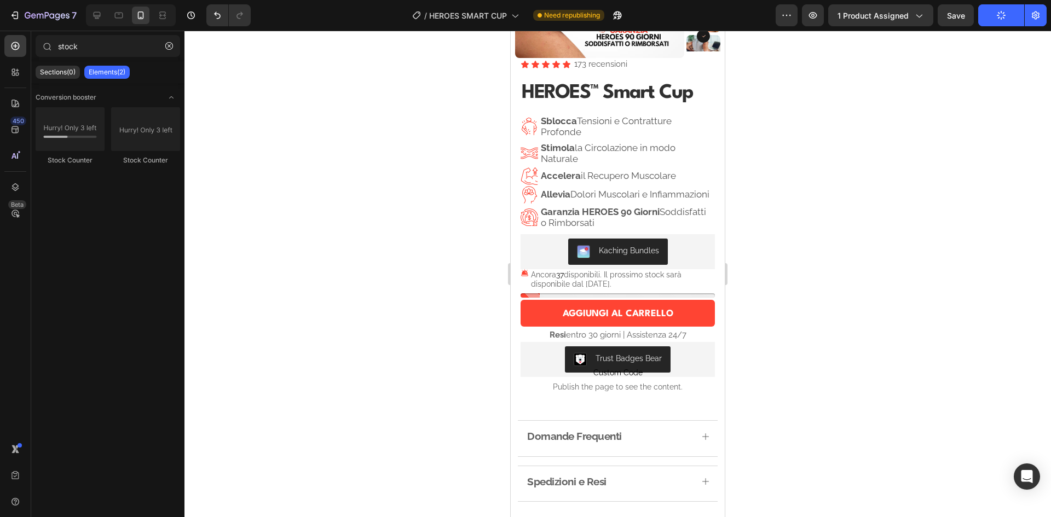
click at [875, 155] on div at bounding box center [618, 274] width 867 height 487
drag, startPoint x: 875, startPoint y: 155, endPoint x: 834, endPoint y: 130, distance: 48.0
click at [835, 123] on div at bounding box center [618, 274] width 867 height 487
click at [827, 118] on div at bounding box center [618, 274] width 867 height 487
drag, startPoint x: 827, startPoint y: 118, endPoint x: 827, endPoint y: 112, distance: 5.5
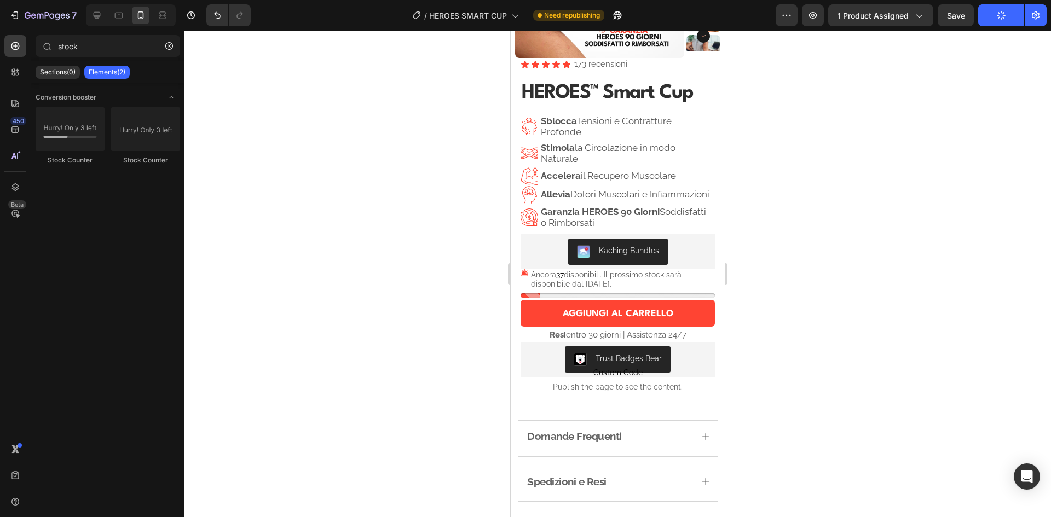
click at [827, 112] on div at bounding box center [618, 274] width 867 height 487
drag, startPoint x: 905, startPoint y: 96, endPoint x: 865, endPoint y: 69, distance: 48.4
click at [903, 94] on div at bounding box center [618, 274] width 867 height 487
click at [865, 69] on div at bounding box center [618, 274] width 867 height 487
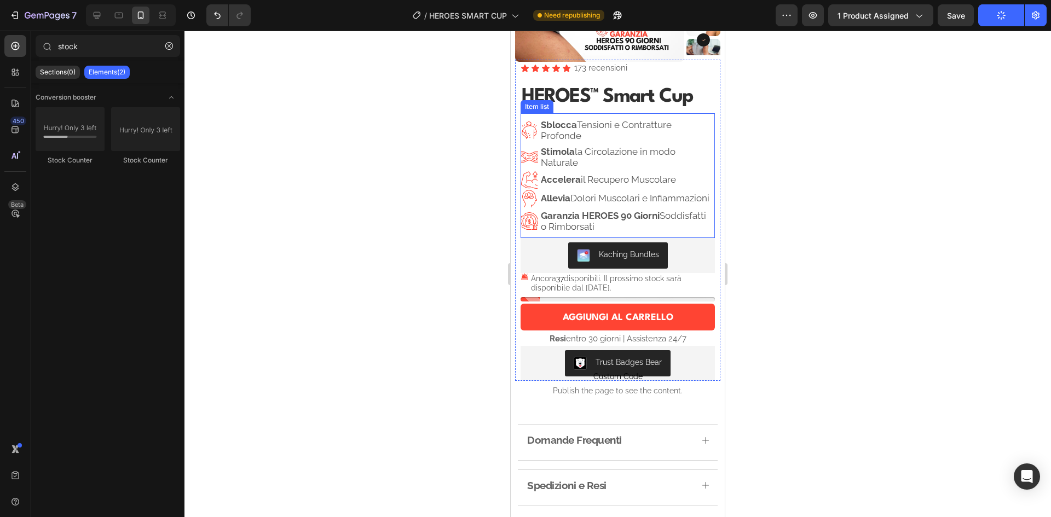
scroll to position [0, 0]
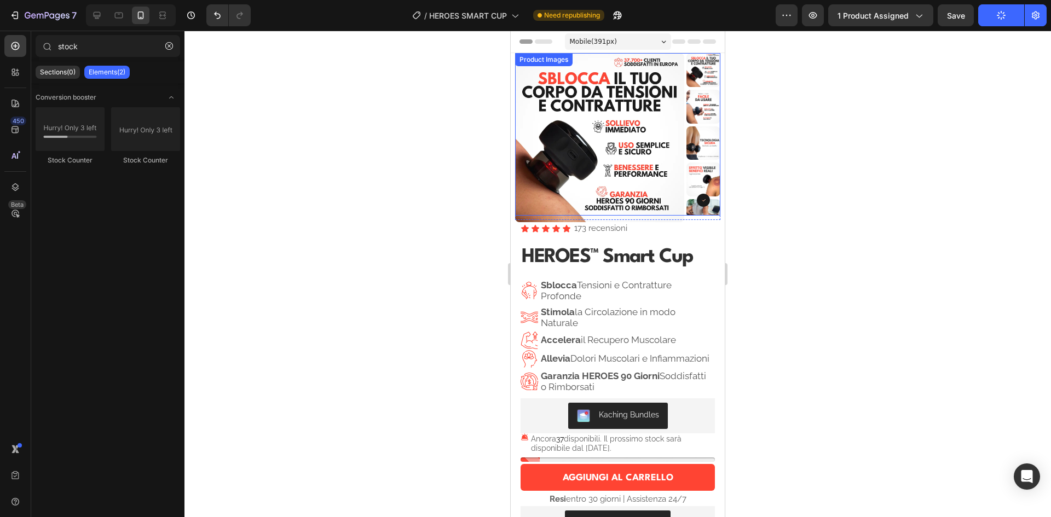
click at [622, 135] on img at bounding box center [599, 137] width 169 height 169
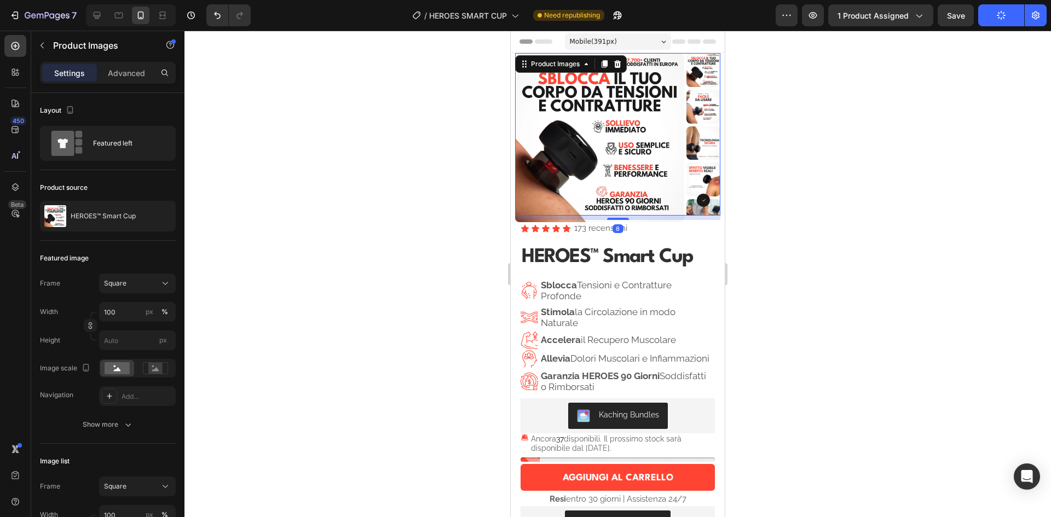
click at [851, 142] on div at bounding box center [618, 274] width 867 height 487
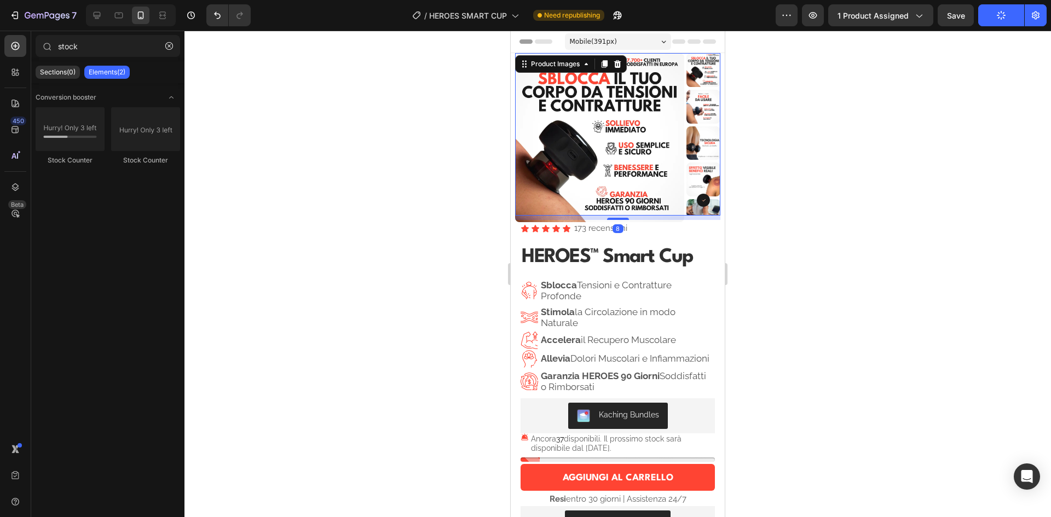
drag, startPoint x: 852, startPoint y: 142, endPoint x: 823, endPoint y: 107, distance: 44.7
click at [823, 107] on div at bounding box center [618, 274] width 867 height 487
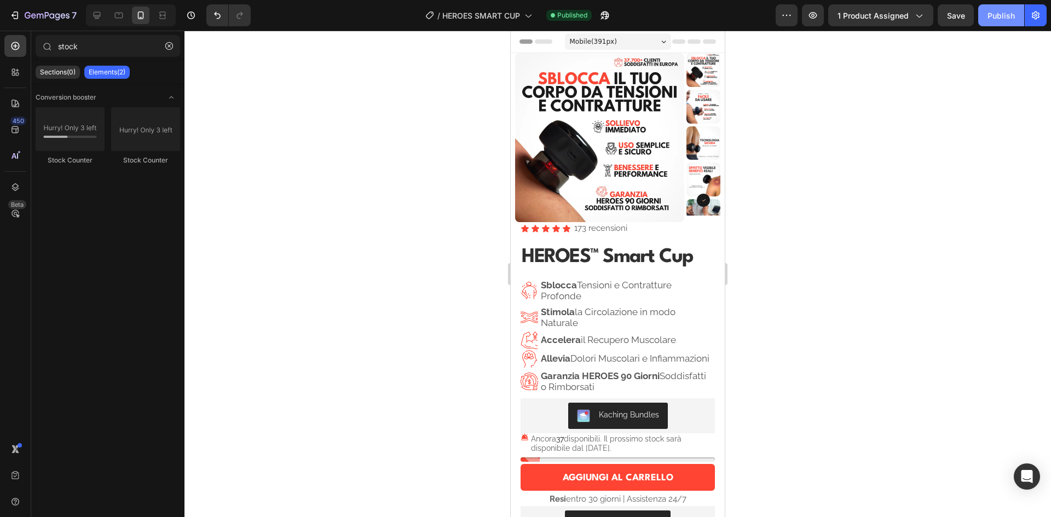
click at [1003, 13] on div "Publish" at bounding box center [1001, 15] width 27 height 11
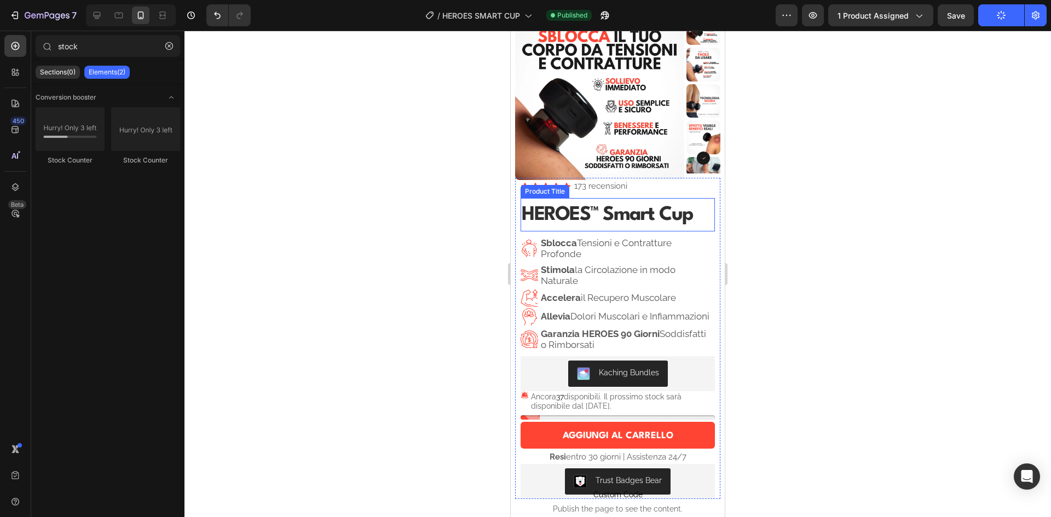
scroll to position [55, 0]
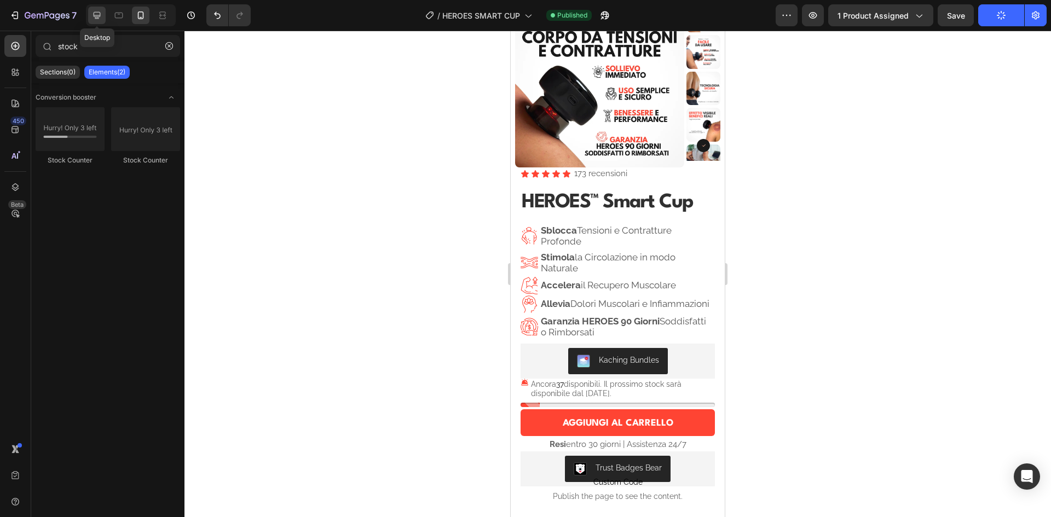
click at [100, 12] on icon at bounding box center [97, 15] width 7 height 7
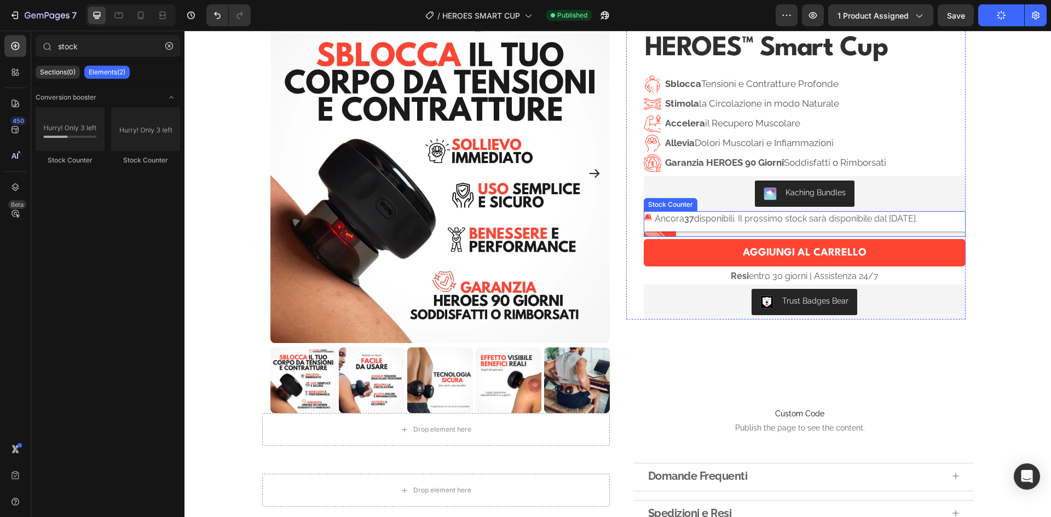
click at [727, 218] on p "Ancora 37 disponibili. Il prossimo stock sarà disponibile dal [DATE]." at bounding box center [786, 219] width 263 height 16
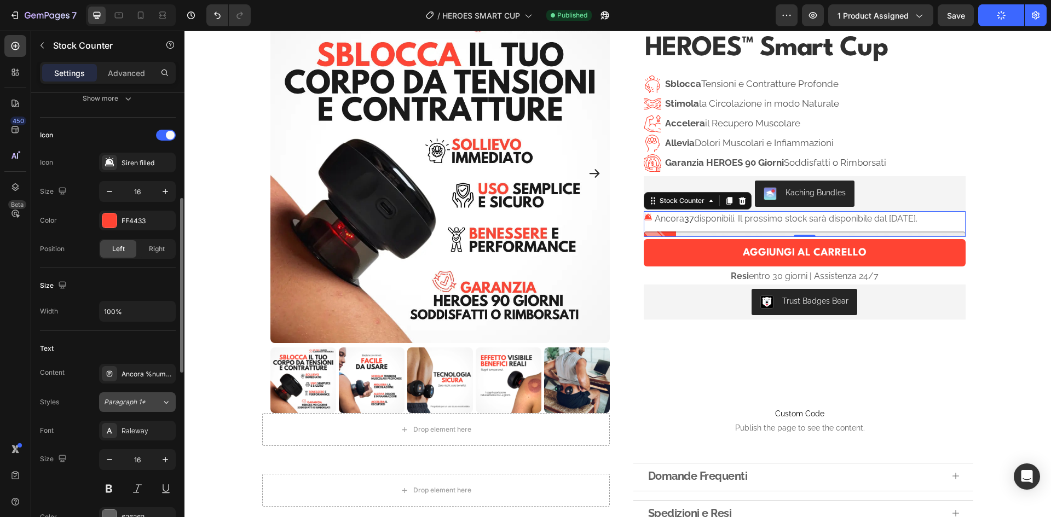
scroll to position [329, 0]
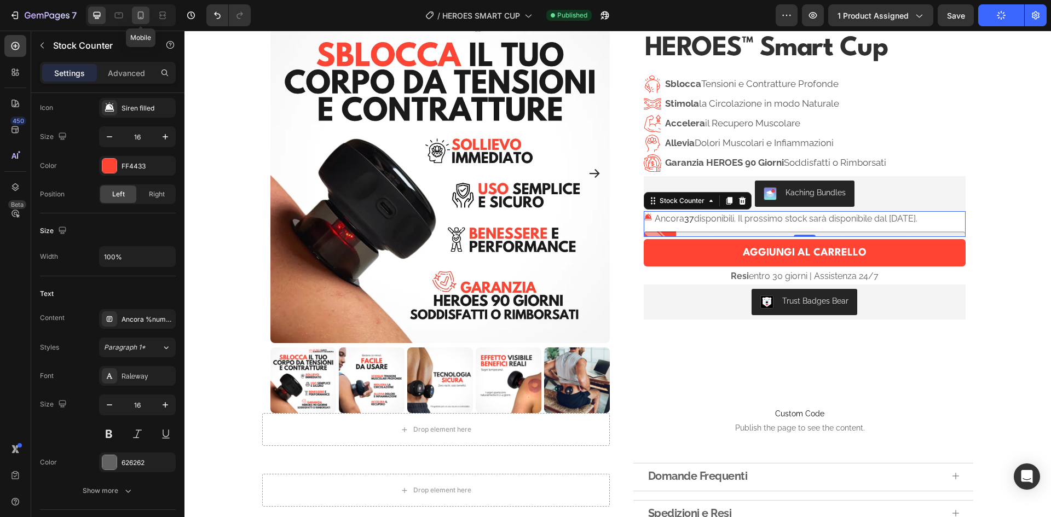
click at [138, 15] on icon at bounding box center [141, 15] width 6 height 8
type input "15"
type input "14"
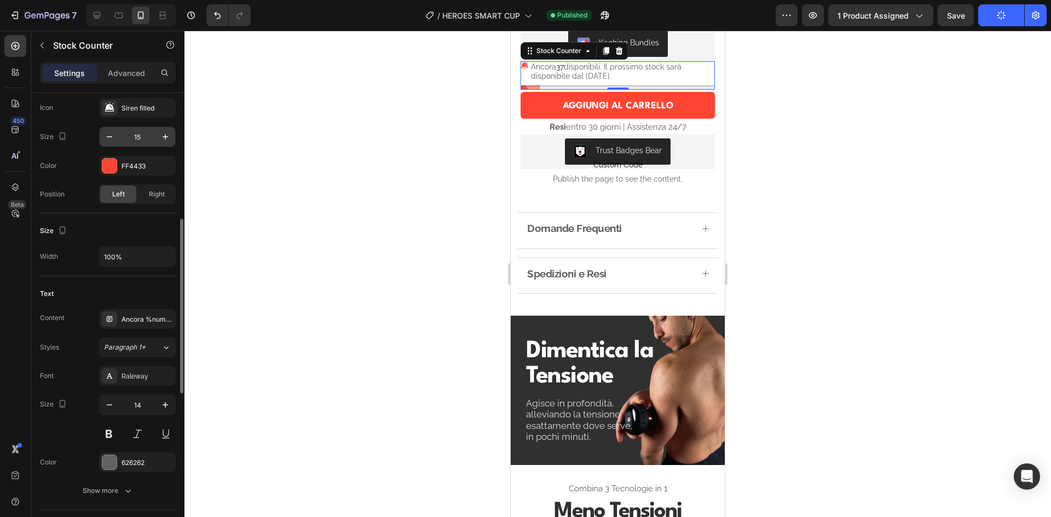
scroll to position [373, 0]
click at [96, 14] on icon at bounding box center [96, 15] width 11 height 11
type input "16"
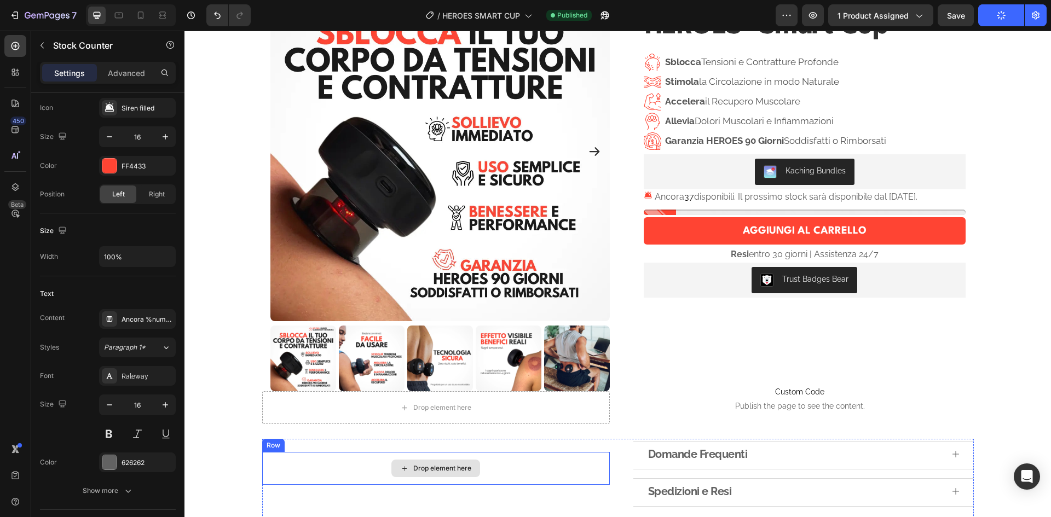
scroll to position [22, 0]
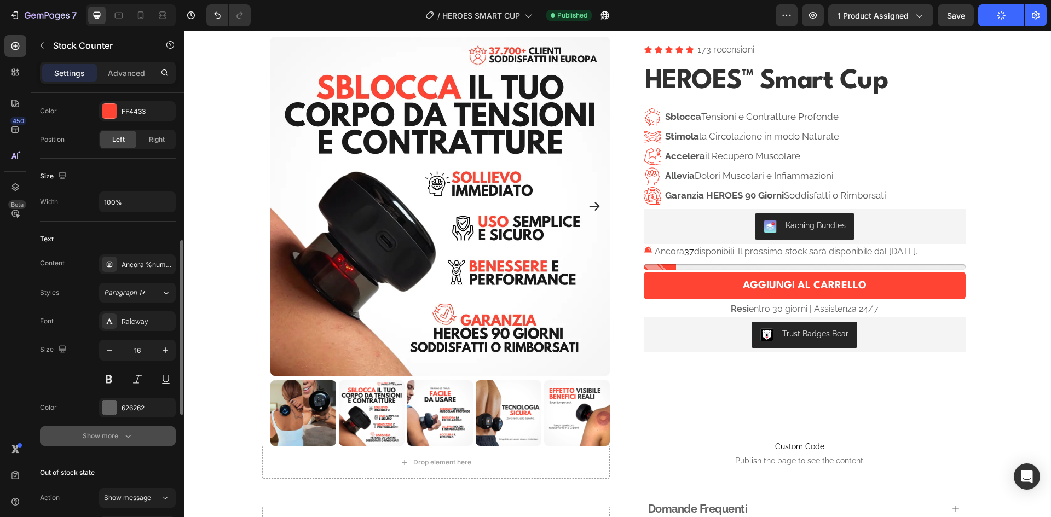
click at [120, 437] on div "Show more" at bounding box center [108, 436] width 51 height 11
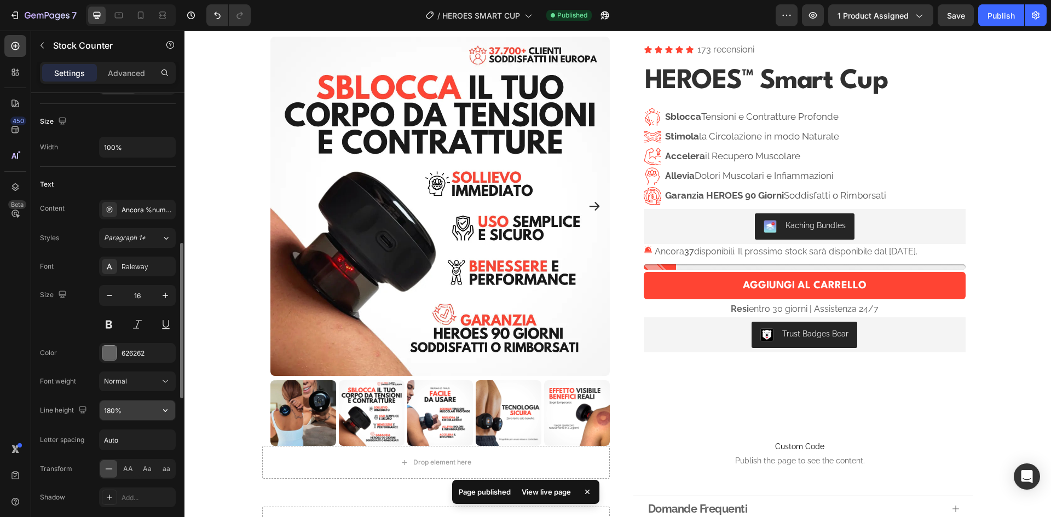
click at [115, 408] on input "180%" at bounding box center [138, 411] width 76 height 20
click at [115, 411] on input "180%" at bounding box center [138, 411] width 76 height 20
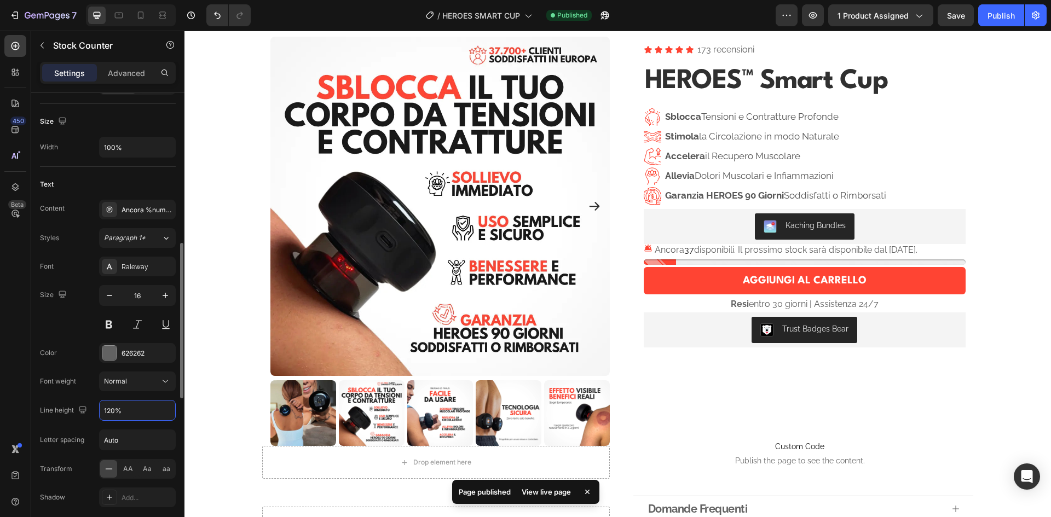
type input "120%"
click at [99, 395] on div "Font Raleway Size 16 Color 626262 Font weight Normal Line height 120% Letter sp…" at bounding box center [108, 396] width 136 height 279
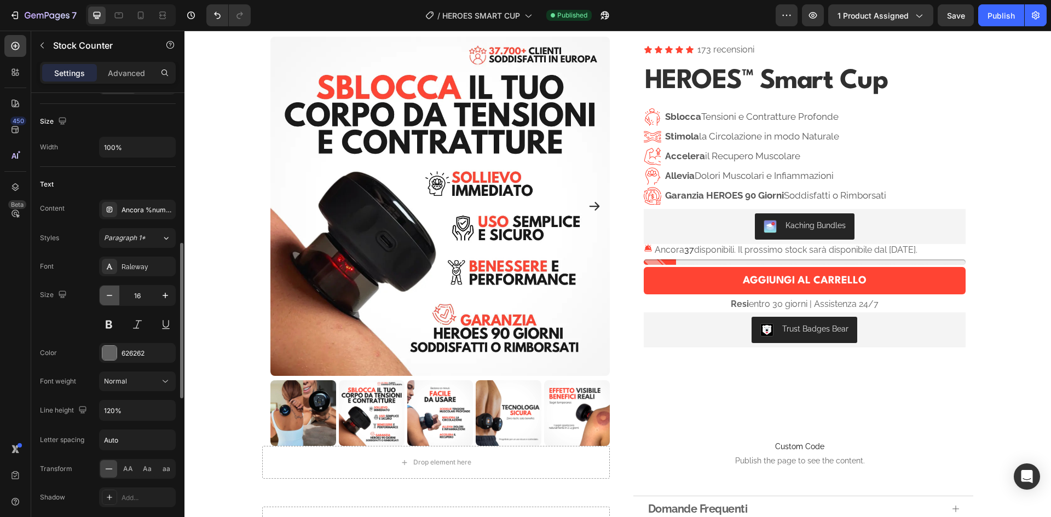
click at [110, 293] on icon "button" at bounding box center [109, 295] width 11 height 11
type input "15"
click at [998, 11] on div "Publish" at bounding box center [1001, 15] width 27 height 11
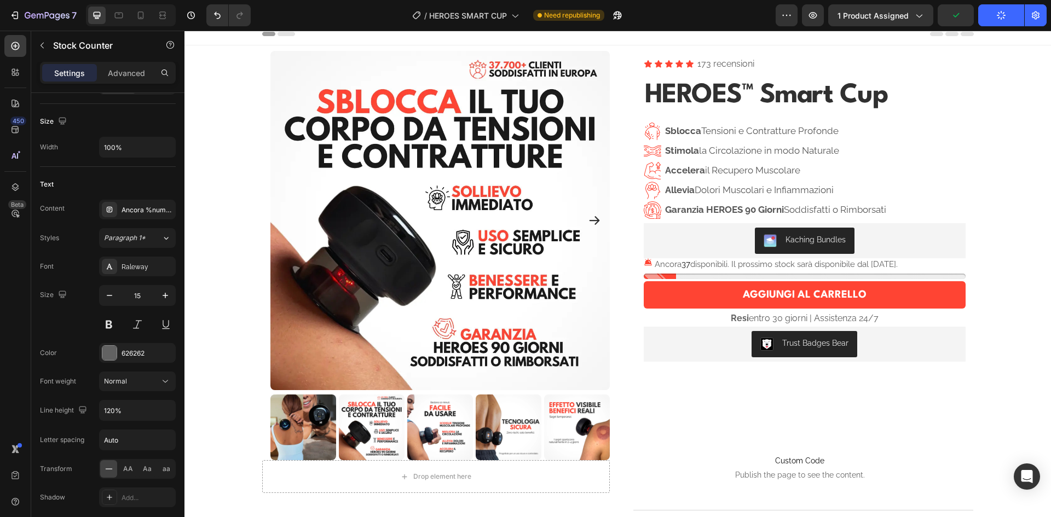
scroll to position [0, 0]
